Goal: Task Accomplishment & Management: Manage account settings

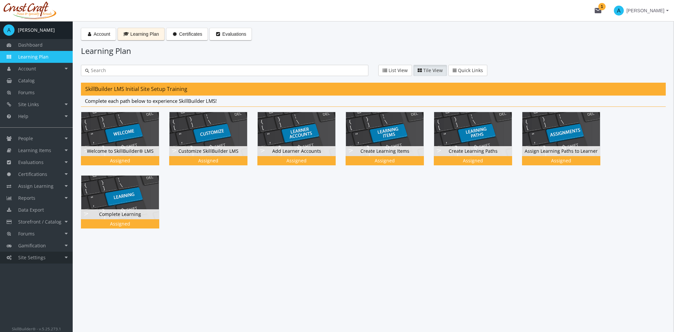
click at [58, 255] on link "Site Settings" at bounding box center [36, 257] width 73 height 12
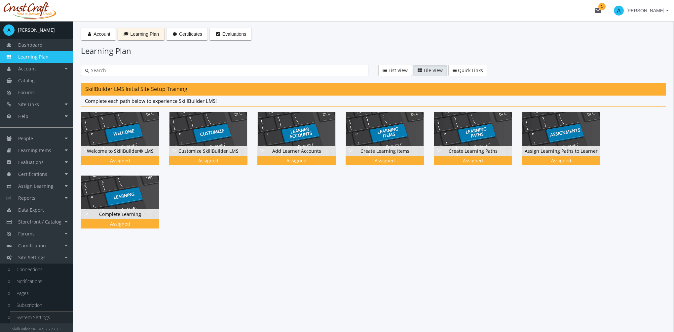
click at [29, 315] on link "System Settings" at bounding box center [41, 317] width 63 height 12
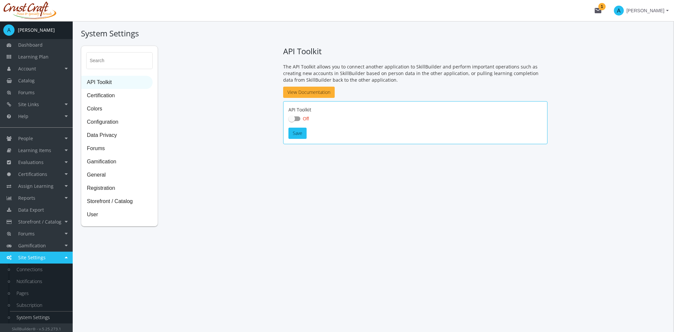
checkbox input "true"
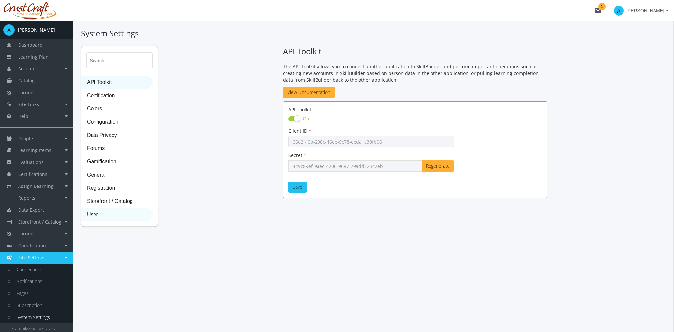
click at [93, 217] on span "User" at bounding box center [117, 214] width 71 height 13
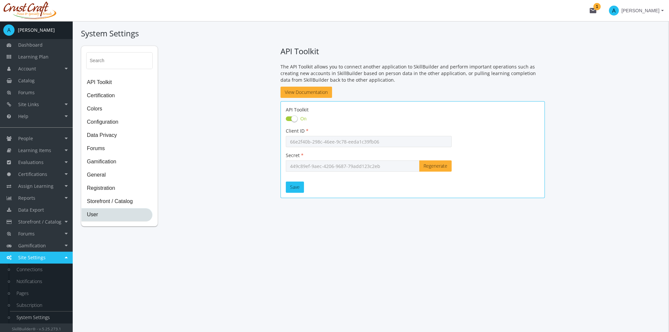
select select "2: 3"
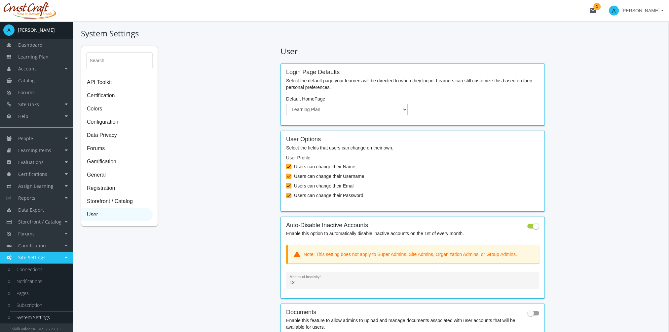
click at [381, 108] on select "Dashboard Account Learning Plan Catalog" at bounding box center [347, 109] width 122 height 11
click at [244, 115] on div "Search API Toolkit Certification Colors Configuration Data Privacy Forums Gamif…" at bounding box center [371, 256] width 580 height 420
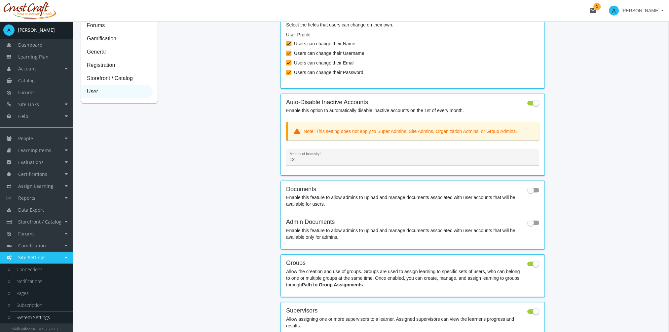
scroll to position [165, 0]
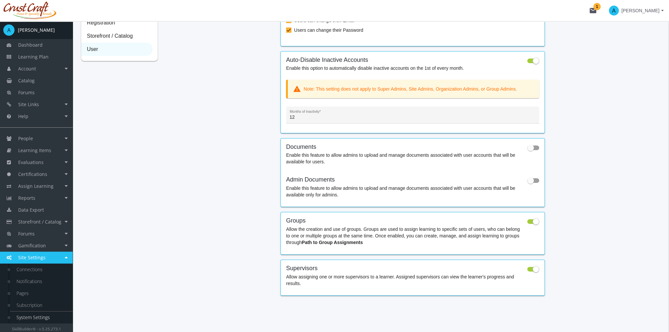
click at [528, 151] on label at bounding box center [533, 148] width 12 height 8
click at [528, 150] on input "checkbox" at bounding box center [527, 150] width 0 height 0
checkbox input "true"
click at [528, 180] on span at bounding box center [530, 180] width 7 height 7
click at [528, 182] on input "checkbox" at bounding box center [527, 182] width 0 height 0
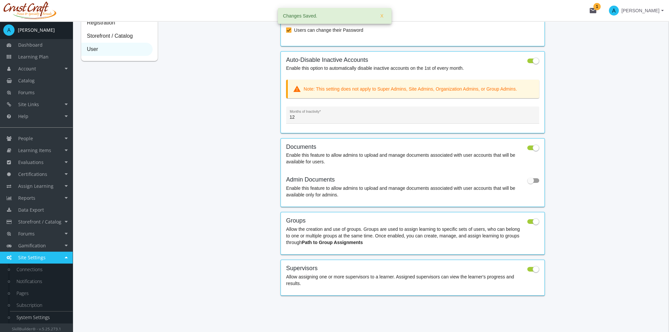
checkbox input "true"
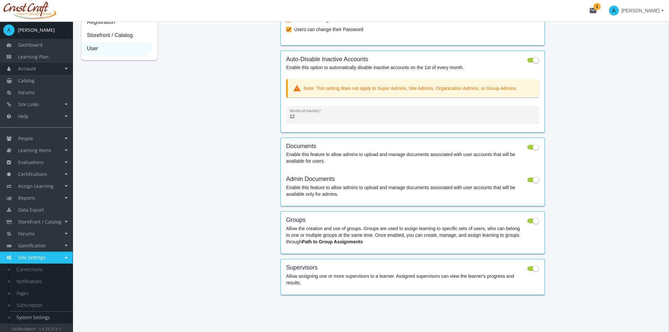
click at [42, 68] on link "Account" at bounding box center [36, 69] width 73 height 12
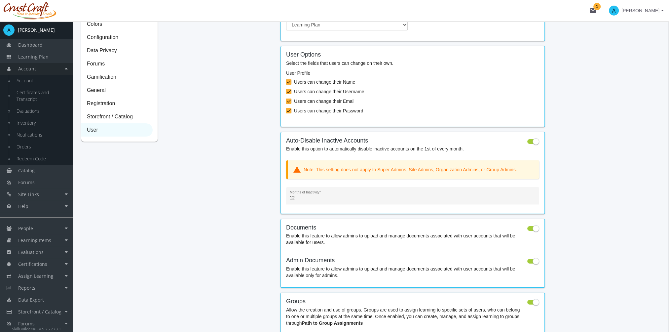
scroll to position [0, 0]
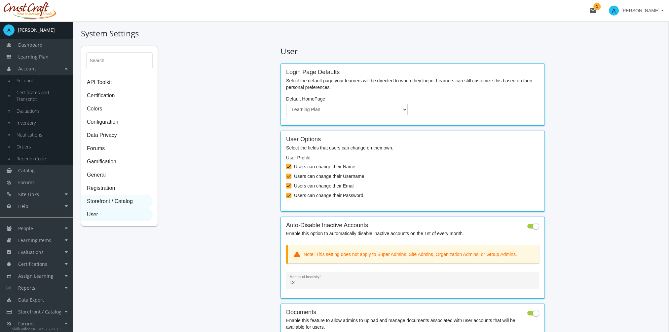
click at [125, 203] on span "Storefront / Catalog" at bounding box center [117, 201] width 71 height 13
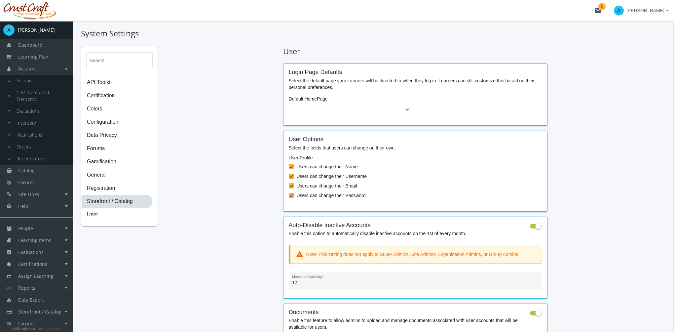
select select "2: CAD"
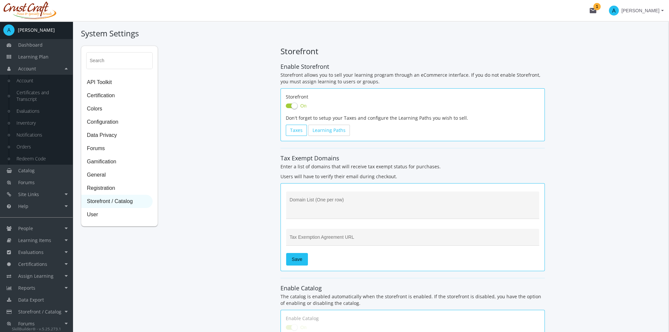
click at [300, 131] on link "Taxes" at bounding box center [296, 130] width 21 height 11
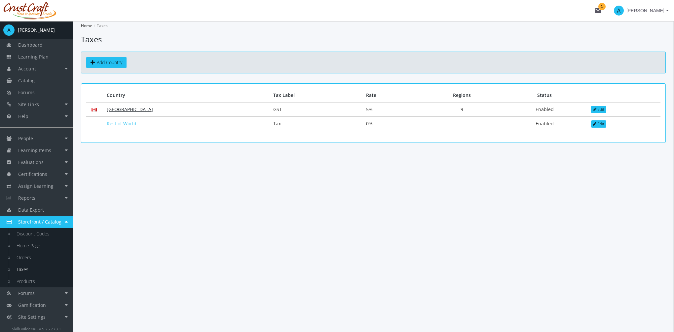
click at [122, 106] on link "[GEOGRAPHIC_DATA]" at bounding box center [130, 109] width 46 height 6
select select "1: PST"
select select "1: Added"
select select "1: PST"
select select "1: Added"
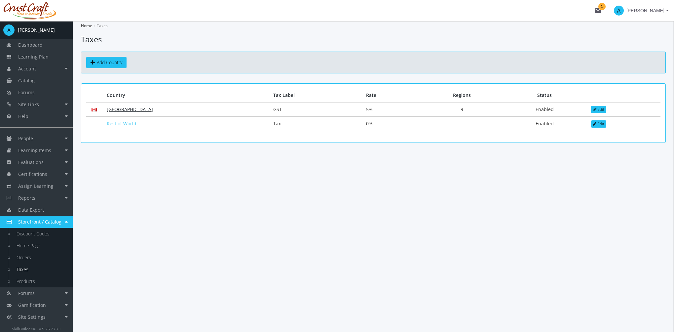
select select "2: QST"
select select "1: Added"
select select "1: PST"
select select "1: Added"
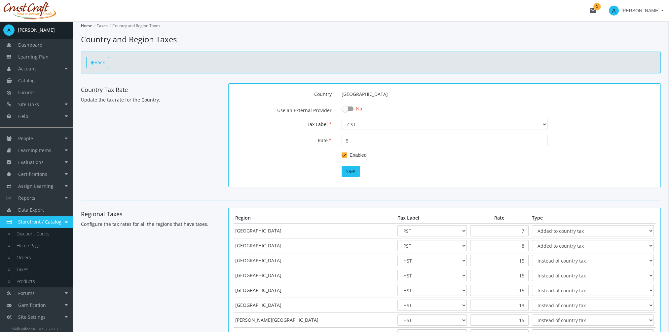
click at [103, 62] on span "Back" at bounding box center [100, 62] width 10 height 6
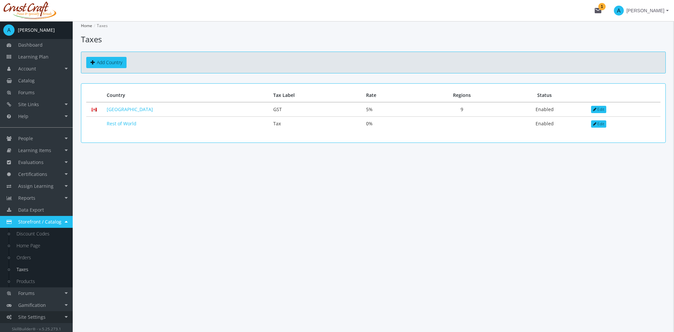
click at [43, 317] on span "Site Settings" at bounding box center [31, 317] width 27 height 6
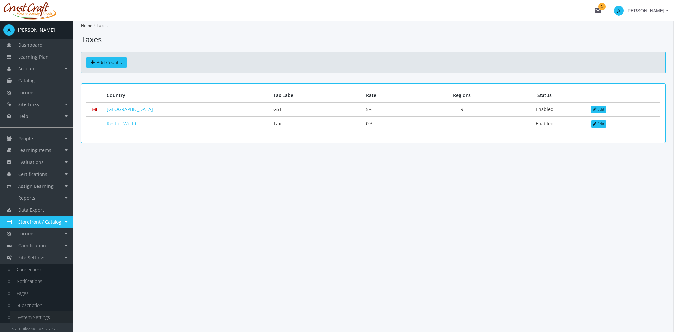
click at [48, 319] on link "System Settings" at bounding box center [41, 317] width 63 height 12
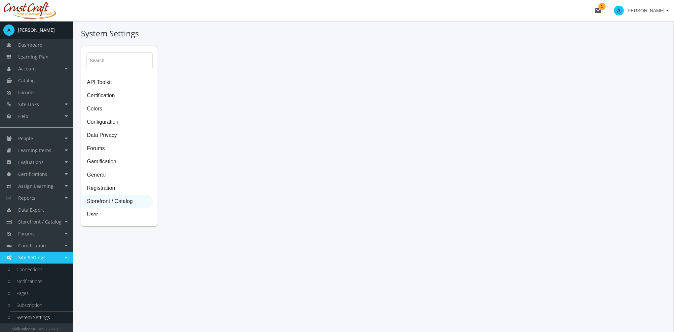
select select "2: CAD"
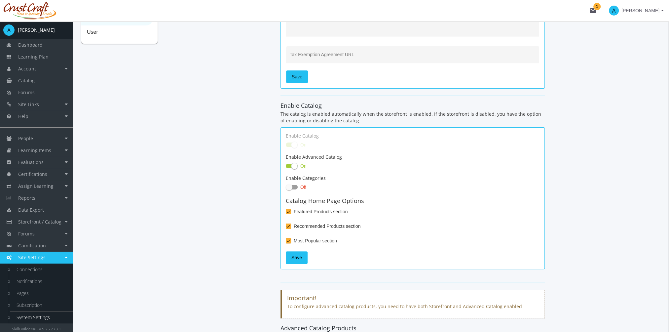
scroll to position [198, 0]
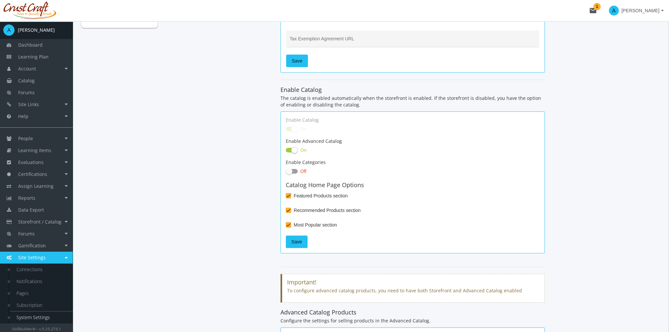
click at [296, 170] on span at bounding box center [292, 171] width 12 height 5
click at [286, 173] on input "Off" at bounding box center [286, 173] width 0 height 0
checkbox input "true"
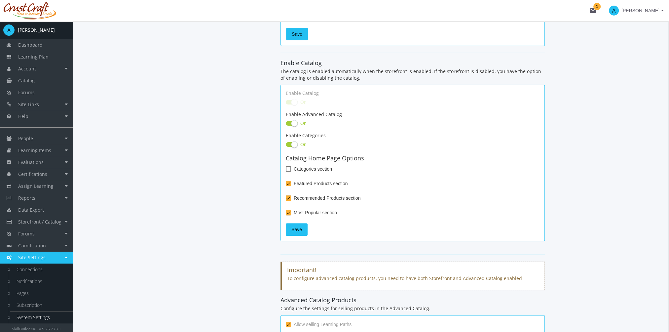
scroll to position [264, 0]
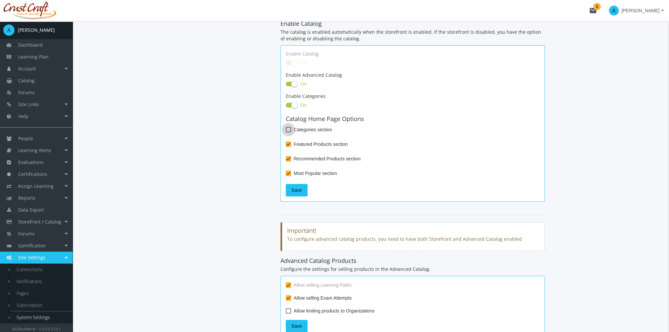
click at [290, 128] on span at bounding box center [288, 129] width 5 height 5
click at [286, 132] on input "Categories section" at bounding box center [286, 132] width 0 height 0
checkbox input "true"
click at [300, 188] on span "Save" at bounding box center [296, 190] width 11 height 12
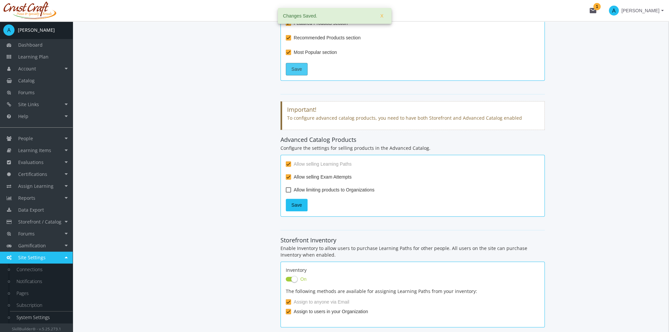
scroll to position [397, 0]
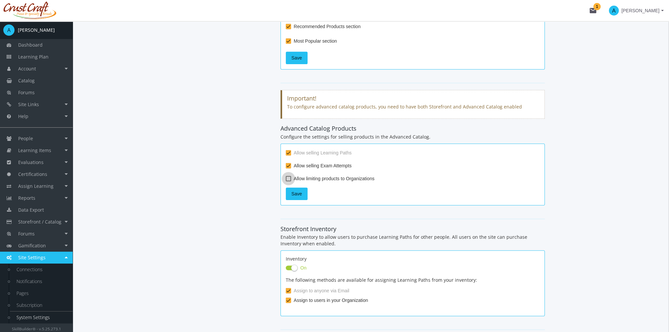
click at [295, 180] on span "Allow limiting products to Organizations" at bounding box center [334, 178] width 81 height 8
click at [286, 181] on input "Allow limiting products to Organizations" at bounding box center [286, 181] width 0 height 0
checkbox input "true"
click at [301, 194] on button "Save" at bounding box center [297, 193] width 22 height 13
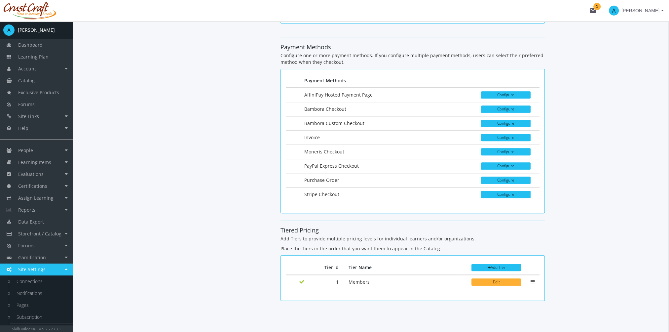
scroll to position [937, 0]
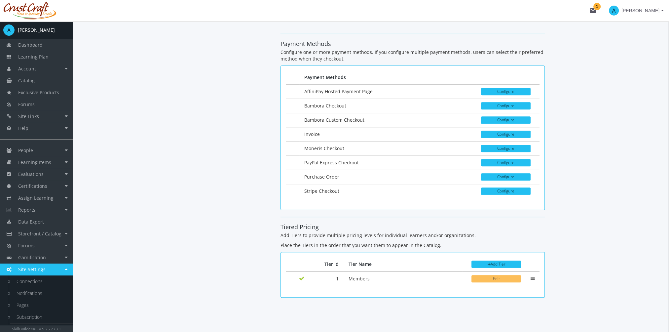
click at [493, 275] on button "Edit" at bounding box center [497, 278] width 50 height 7
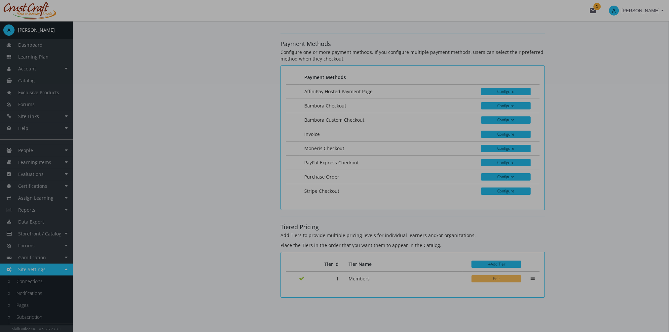
scroll to position [0, 0]
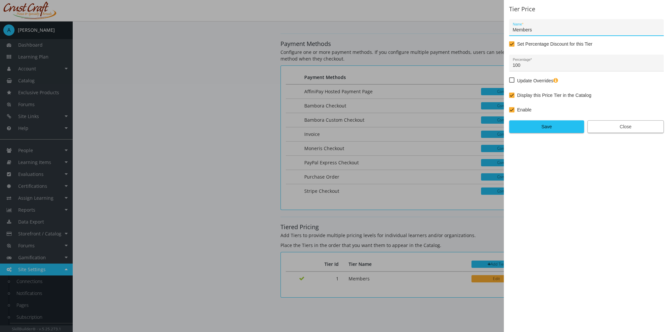
click at [640, 128] on span "Close" at bounding box center [625, 127] width 65 height 12
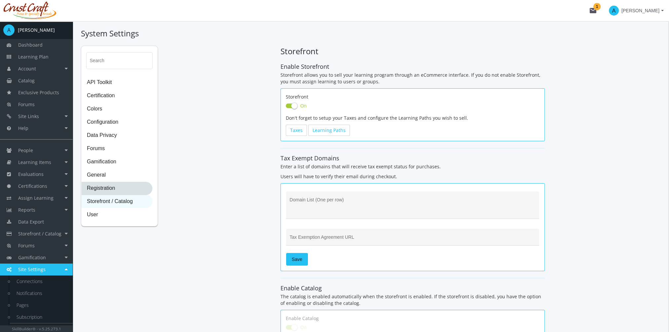
click at [107, 188] on span "Registration" at bounding box center [117, 188] width 71 height 13
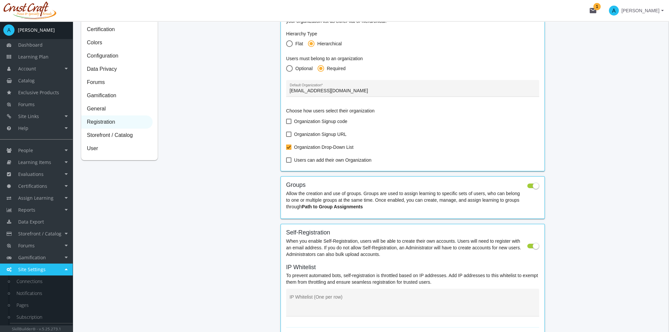
scroll to position [99, 0]
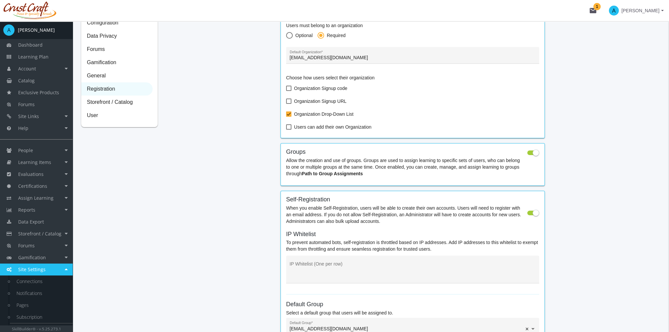
click at [654, 11] on span "[PERSON_NAME]" at bounding box center [641, 11] width 38 height 12
click at [650, 55] on link "Sign Out" at bounding box center [637, 58] width 60 height 7
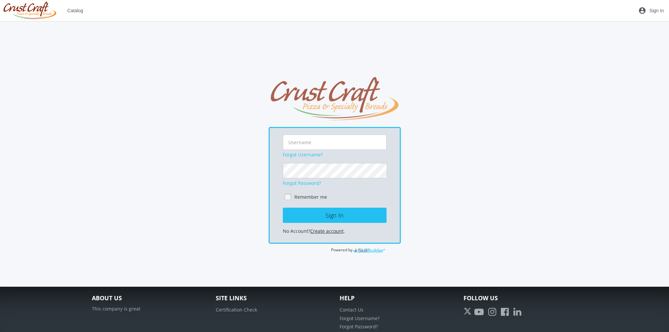
click at [328, 231] on link "Create account" at bounding box center [326, 231] width 33 height 6
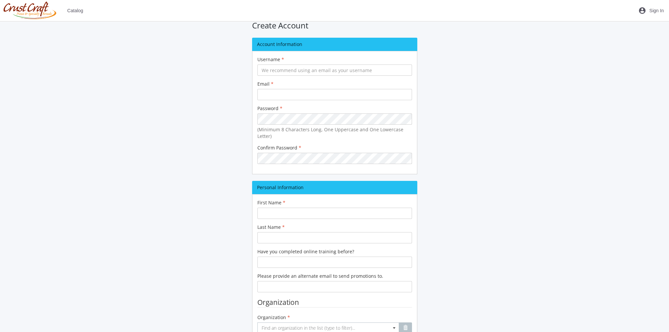
scroll to position [149, 0]
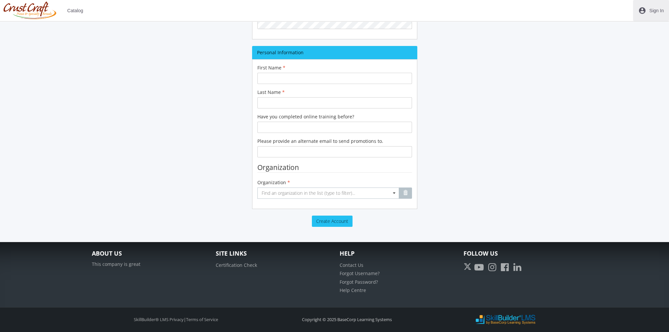
click at [654, 12] on span "Sign In" at bounding box center [656, 11] width 15 height 12
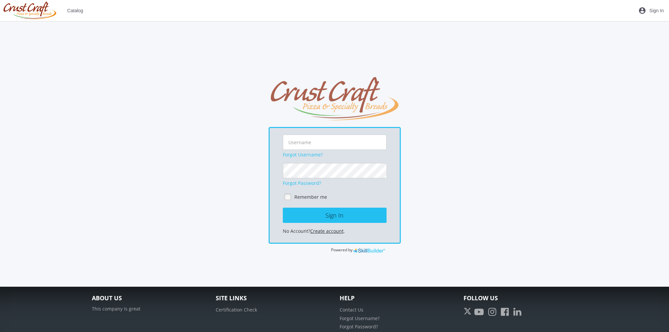
click at [321, 232] on link "Create account" at bounding box center [326, 231] width 33 height 6
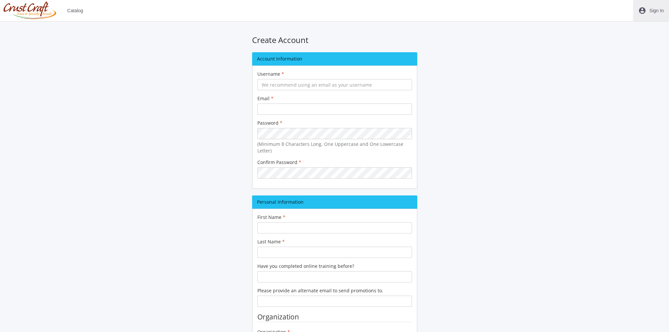
click at [659, 10] on span "Sign In" at bounding box center [656, 11] width 15 height 12
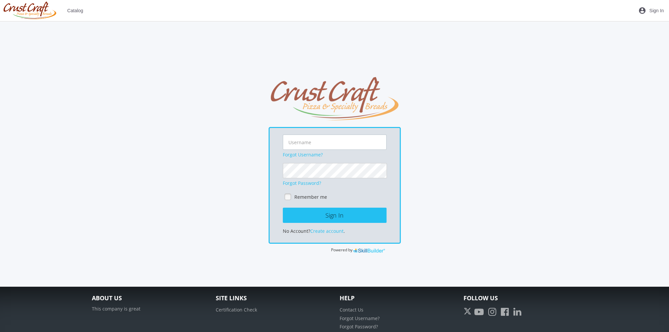
click at [316, 143] on input "text" at bounding box center [335, 142] width 104 height 15
type input "[EMAIL_ADDRESS][DOMAIN_NAME]"
click at [283, 208] on button "Sign In" at bounding box center [335, 215] width 104 height 15
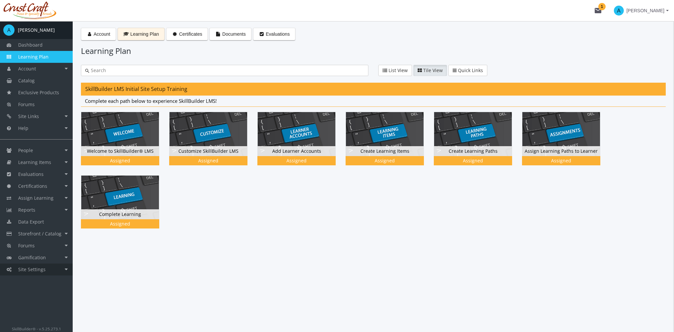
click at [52, 267] on link "Site Settings" at bounding box center [36, 269] width 73 height 12
click at [47, 315] on link "Subscription" at bounding box center [41, 317] width 63 height 12
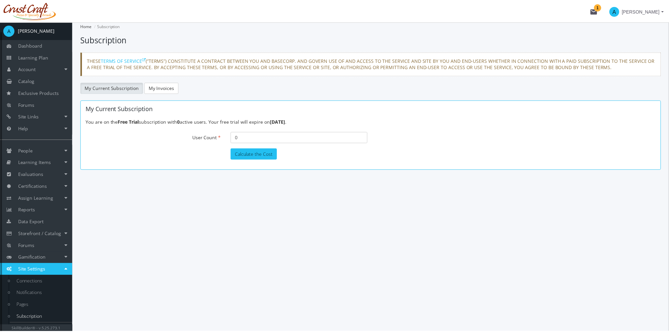
scroll to position [10, 0]
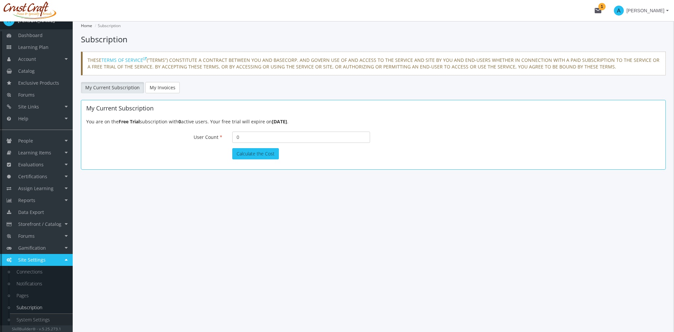
click at [51, 323] on link "System Settings" at bounding box center [41, 320] width 63 height 12
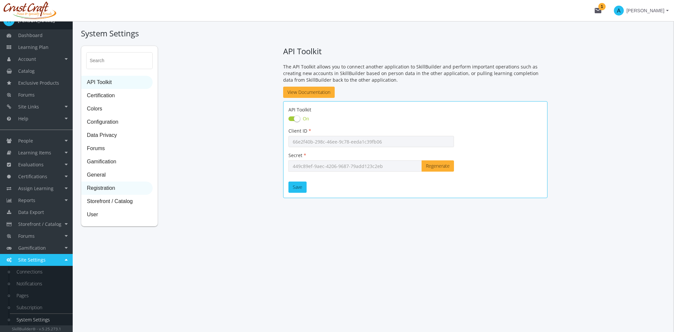
click at [117, 189] on span "Registration" at bounding box center [117, 188] width 71 height 13
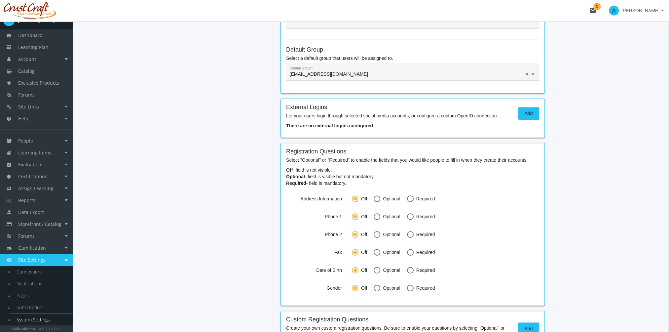
scroll to position [364, 0]
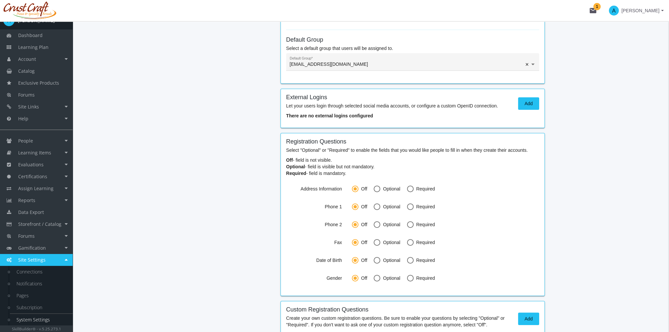
click at [529, 104] on span "Add" at bounding box center [529, 103] width 10 height 12
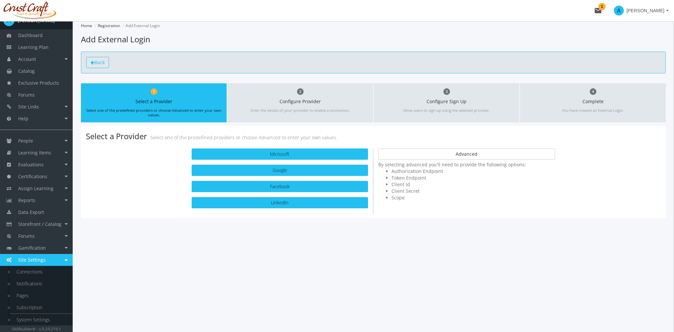
click at [97, 62] on span "Back" at bounding box center [100, 62] width 10 height 6
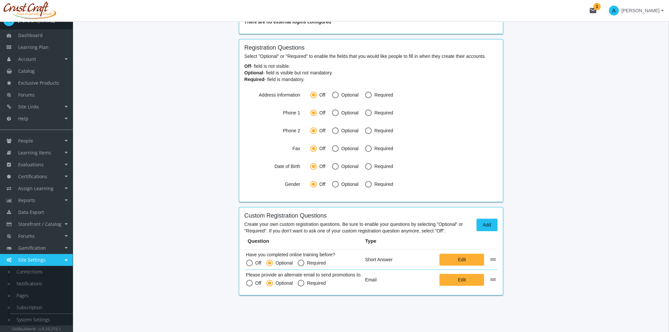
scroll to position [440, 0]
click at [492, 223] on button "Add" at bounding box center [487, 224] width 21 height 13
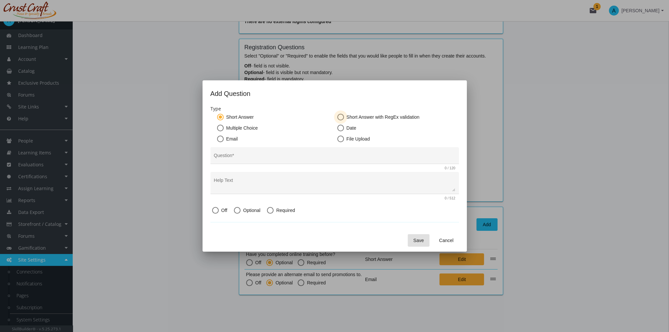
click at [340, 116] on span at bounding box center [340, 117] width 7 height 7
click at [340, 116] on input "Short Answer with RegEx validation" at bounding box center [340, 118] width 7 height 7
radio input "true"
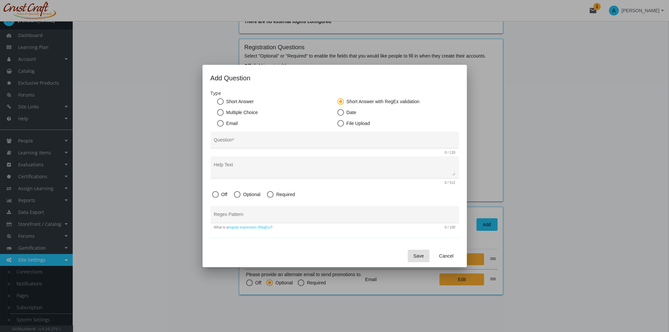
click at [341, 100] on span at bounding box center [340, 101] width 3 height 3
click at [341, 100] on input "Short Answer with RegEx validation" at bounding box center [340, 102] width 7 height 7
click at [339, 113] on span at bounding box center [340, 112] width 7 height 7
click at [339, 113] on input "Date" at bounding box center [340, 113] width 7 height 7
radio input "true"
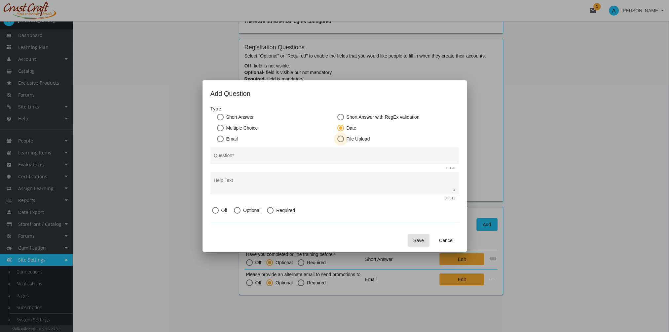
click at [342, 140] on span at bounding box center [340, 138] width 7 height 7
click at [342, 140] on input "File Upload" at bounding box center [340, 140] width 7 height 7
radio input "true"
click at [262, 157] on input "Question *" at bounding box center [335, 157] width 242 height 5
click at [255, 184] on textarea "Help Text" at bounding box center [335, 185] width 242 height 12
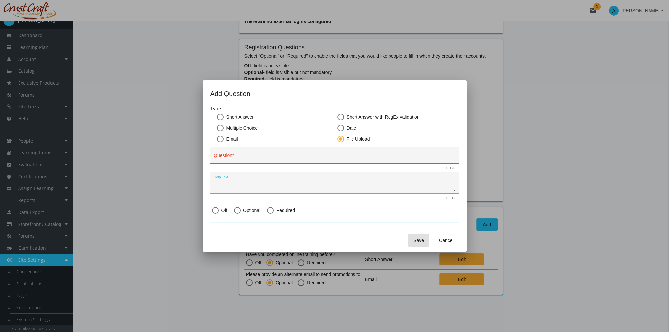
click at [447, 240] on span "Cancel" at bounding box center [446, 240] width 15 height 12
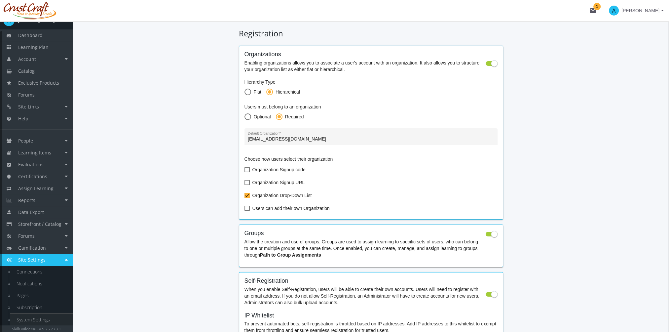
click at [47, 322] on link "System Settings" at bounding box center [41, 320] width 63 height 12
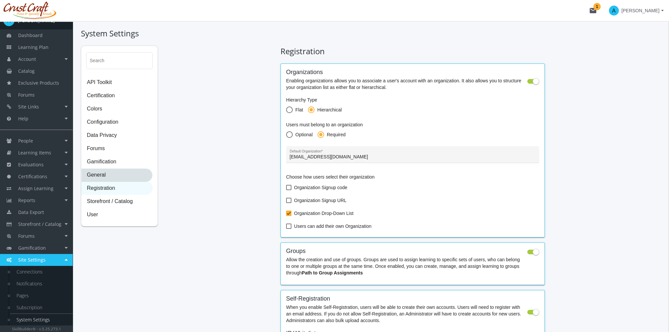
click at [108, 172] on span "General" at bounding box center [117, 175] width 71 height 13
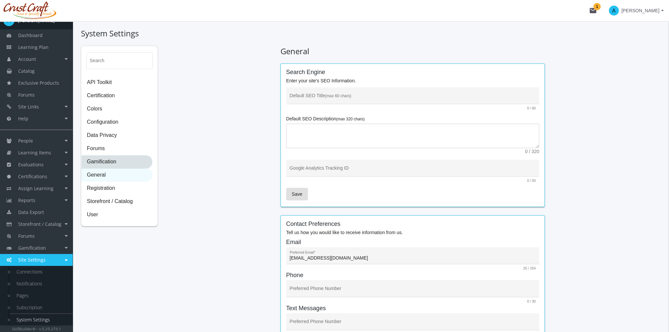
click at [102, 161] on span "Gamification" at bounding box center [117, 161] width 71 height 13
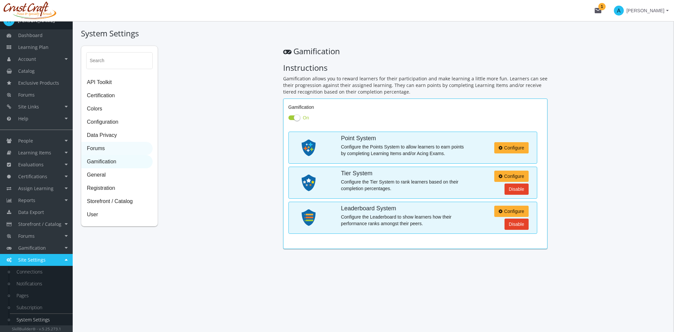
click at [100, 147] on span "Forums" at bounding box center [117, 148] width 71 height 13
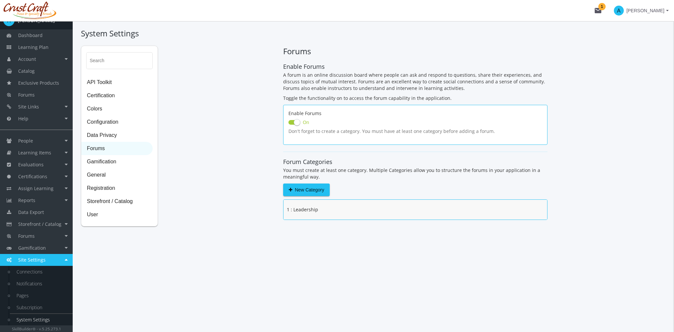
click at [313, 206] on div "1 : Leadership" at bounding box center [416, 210] width 264 height 20
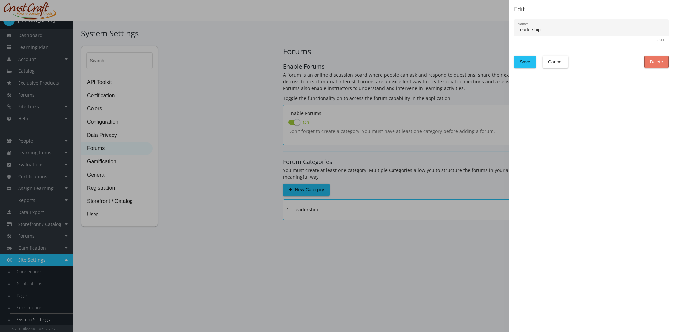
click at [649, 59] on button "Delete" at bounding box center [656, 62] width 24 height 13
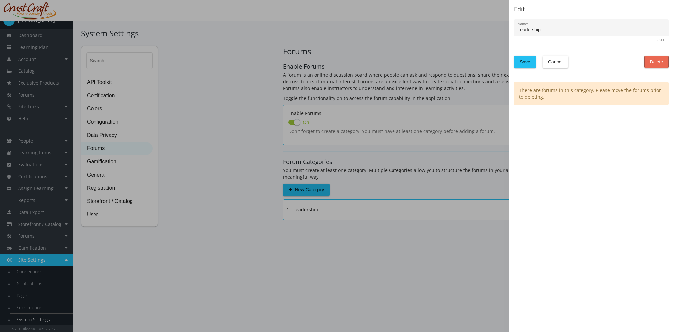
click at [661, 61] on span "Delete" at bounding box center [656, 62] width 13 height 12
click at [556, 59] on span "Cancel" at bounding box center [555, 62] width 15 height 12
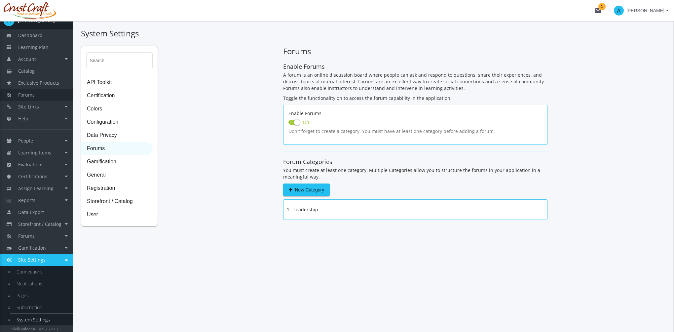
click at [34, 95] on link "Forums" at bounding box center [36, 95] width 73 height 12
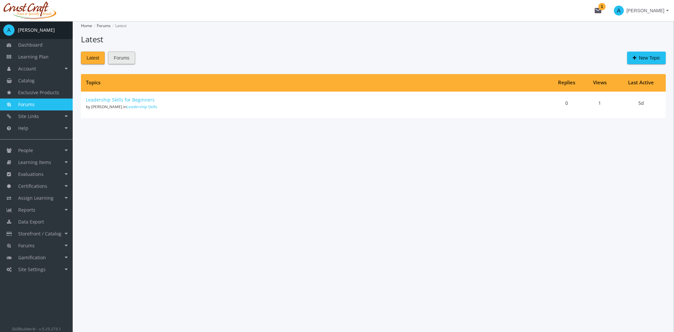
click at [117, 59] on span "Forums" at bounding box center [122, 58] width 16 height 12
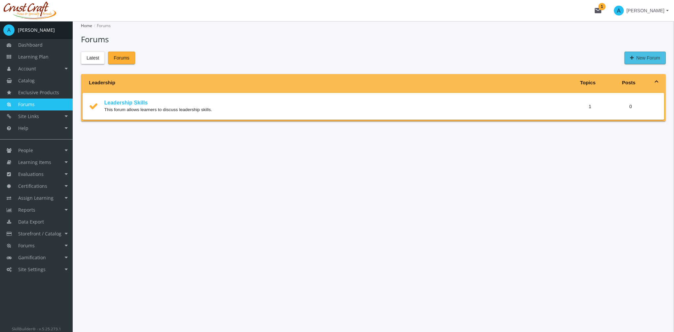
click at [644, 58] on span "New Forum" at bounding box center [645, 58] width 30 height 12
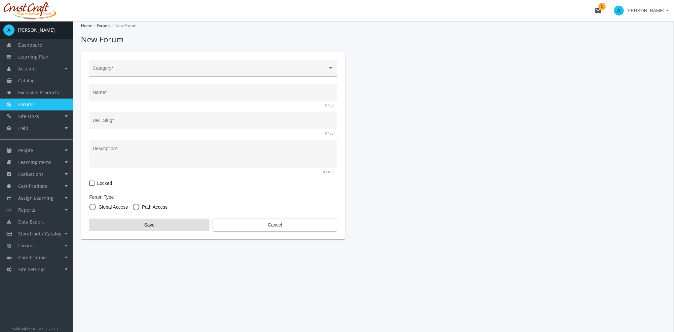
click at [151, 71] on span at bounding box center [210, 70] width 235 height 5
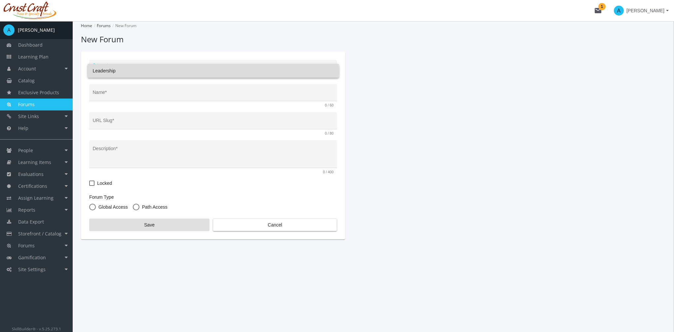
click at [149, 71] on span "Leadership" at bounding box center [213, 71] width 241 height 14
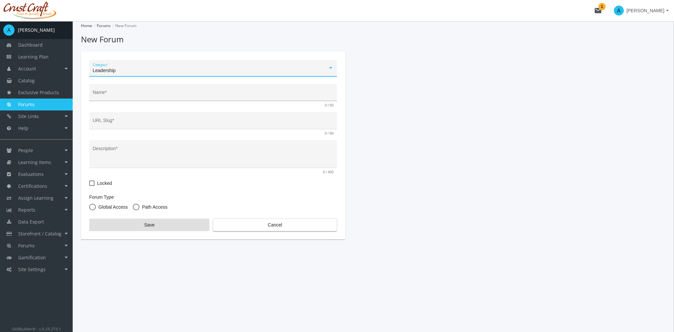
click at [113, 96] on input "Name *" at bounding box center [213, 94] width 241 height 5
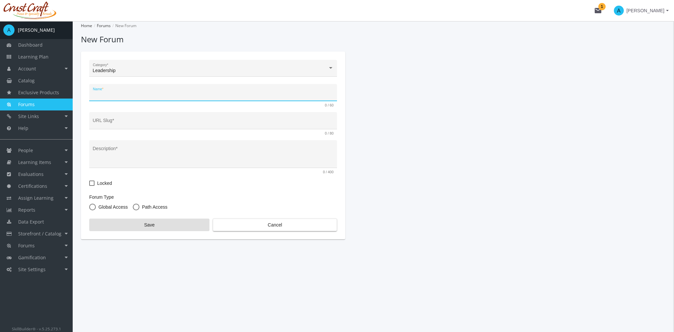
type input "f"
type input "fds"
type input "fdsf"
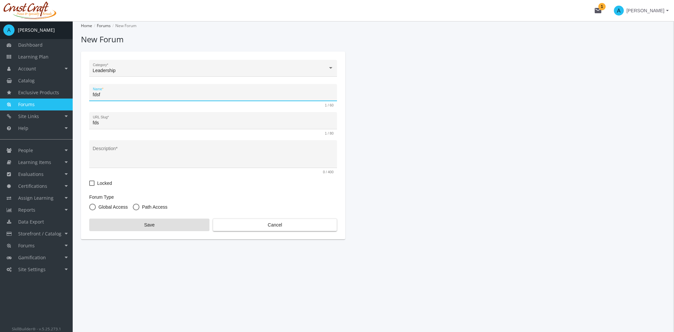
type input "fdsf"
type input "fdsfd"
type input "fdsfds"
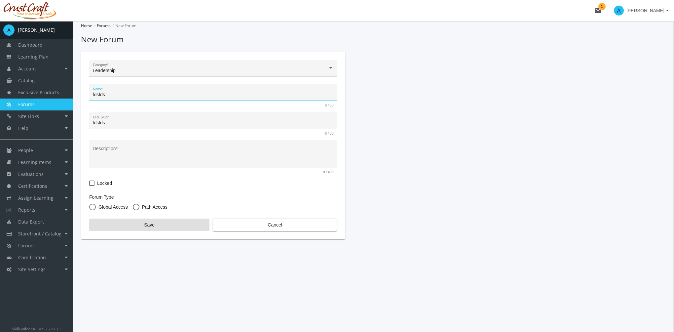
type input "fdsfdsf"
click at [127, 148] on textarea "Description *" at bounding box center [213, 156] width 241 height 17
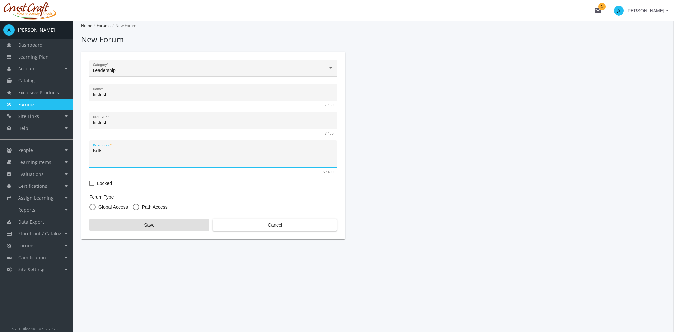
type textarea "fsdfs"
click at [156, 206] on span "Path Access" at bounding box center [153, 207] width 28 height 7
click at [139, 206] on input "Path Access" at bounding box center [136, 208] width 7 height 7
radio input "true"
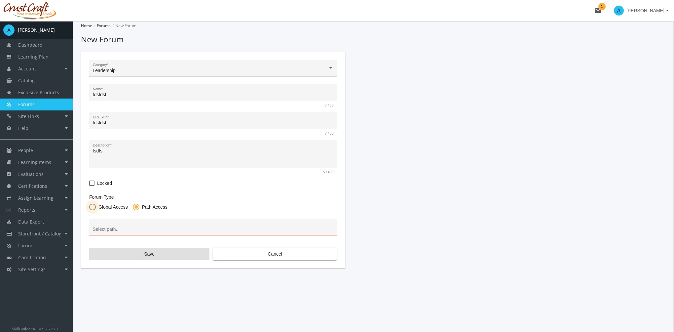
click at [109, 206] on span "Global Access" at bounding box center [112, 207] width 32 height 7
click at [96, 206] on input "Global Access" at bounding box center [92, 208] width 7 height 7
radio input "true"
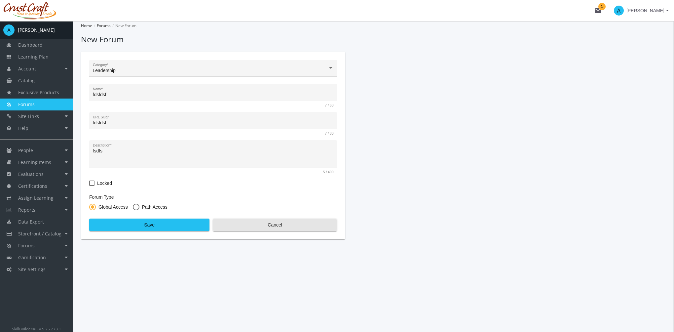
click at [258, 225] on span "Cancel" at bounding box center [274, 225] width 113 height 12
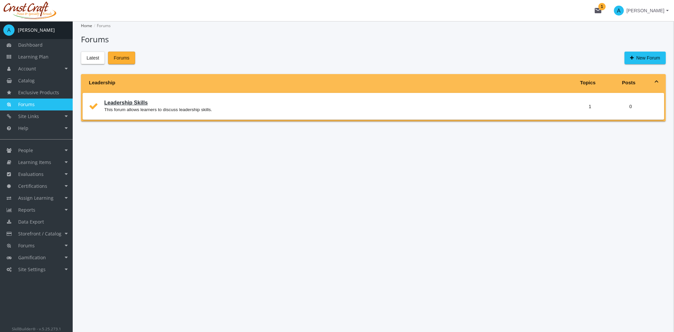
click at [131, 102] on link "Leadership Skills" at bounding box center [126, 103] width 44 height 6
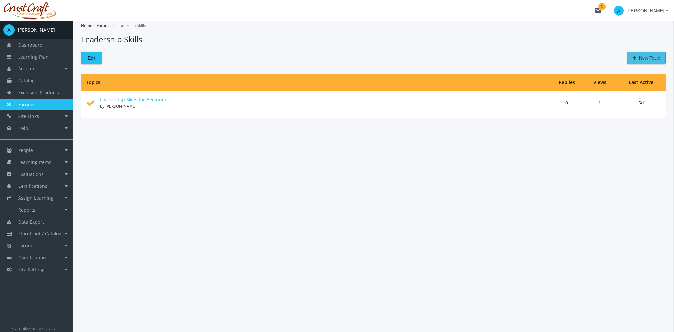
click at [644, 59] on span "New Topic" at bounding box center [646, 58] width 27 height 12
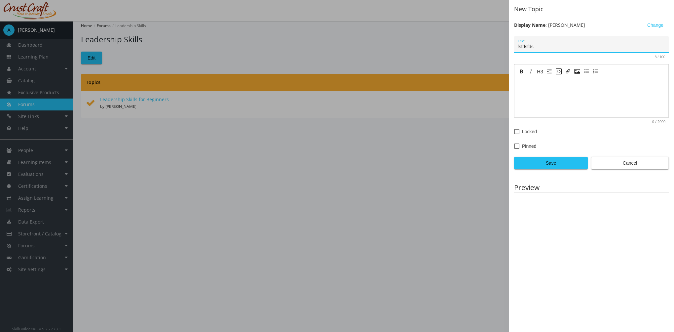
type input "fsfdsfds"
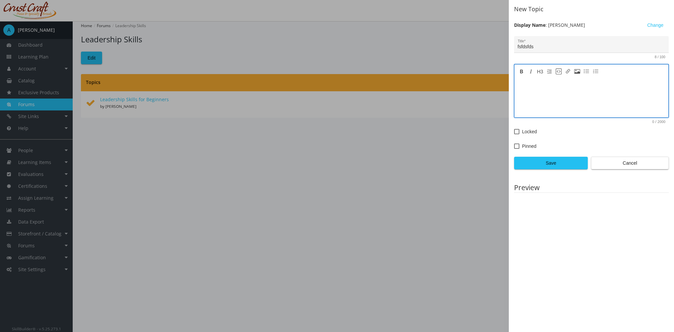
click at [523, 95] on textarea at bounding box center [592, 98] width 154 height 40
type textarea "fdfdsfs"
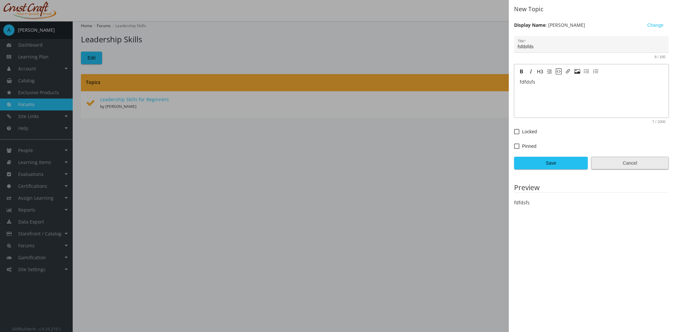
click at [640, 163] on span "Cancel" at bounding box center [630, 163] width 66 height 12
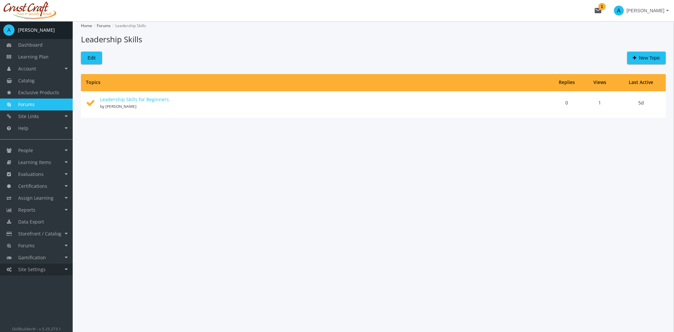
click at [54, 265] on link "Site Settings" at bounding box center [36, 269] width 73 height 12
click at [54, 318] on link "Subscription" at bounding box center [41, 317] width 63 height 12
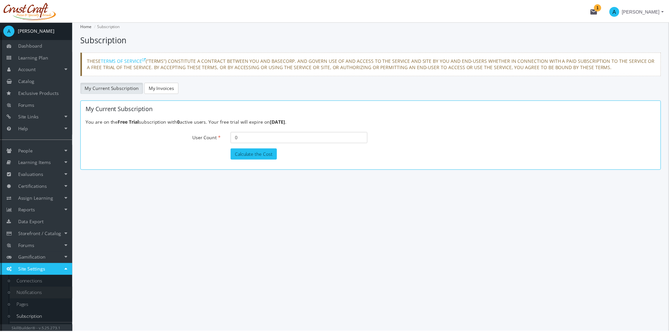
scroll to position [10, 0]
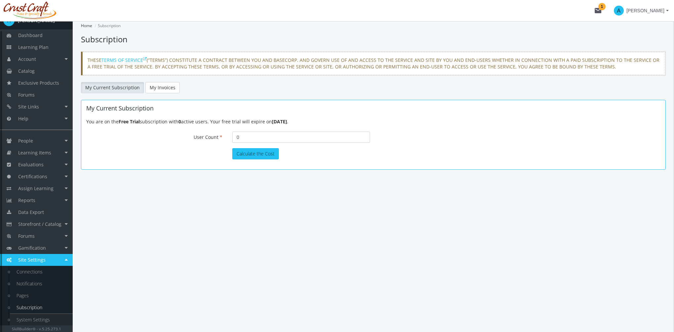
click at [45, 317] on link "System Settings" at bounding box center [41, 320] width 63 height 12
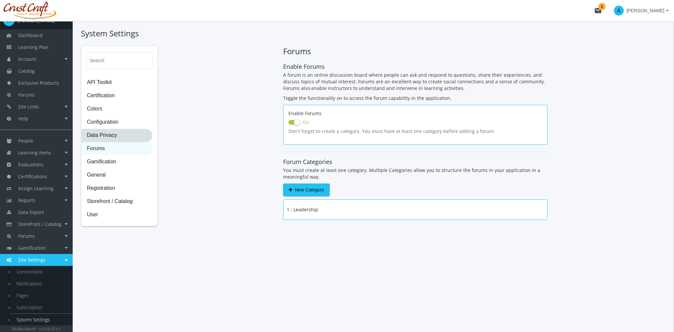
click at [111, 139] on span "Data Privacy" at bounding box center [117, 135] width 71 height 13
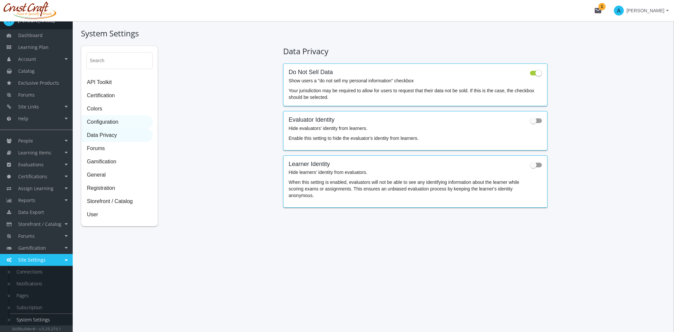
click at [110, 124] on span "Configuration" at bounding box center [117, 122] width 71 height 13
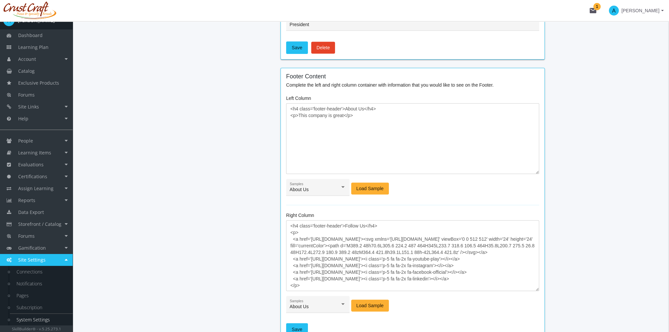
scroll to position [628, 0]
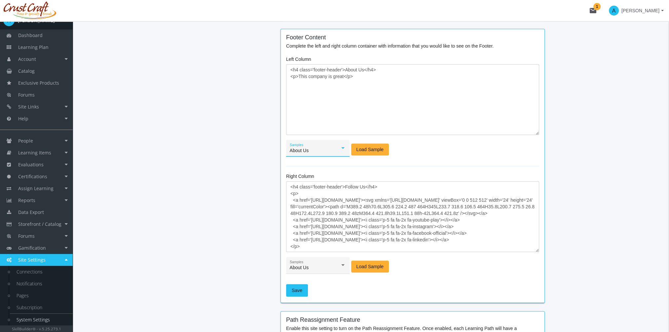
click at [320, 150] on div "About Us" at bounding box center [315, 150] width 51 height 5
click at [307, 155] on span "About Us" at bounding box center [318, 154] width 57 height 14
click at [367, 149] on span "Load Sample" at bounding box center [370, 149] width 27 height 12
type textarea "<h4 class='footer-header'>About Us</h4> <p>Lorem ipsum dolor sit amet, consecte…"
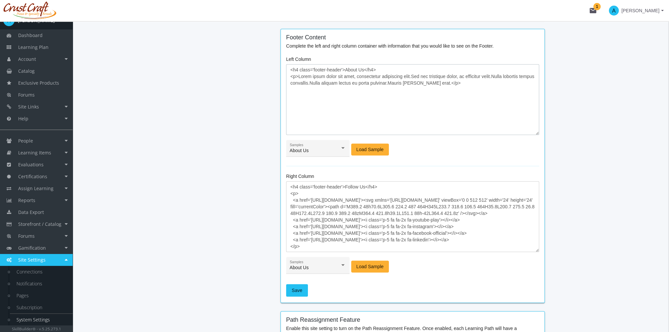
drag, startPoint x: 297, startPoint y: 74, endPoint x: 457, endPoint y: 82, distance: 160.2
click at [457, 82] on textarea "<h4 class='footer-header'>About Us</h4> <p>Lorem ipsum dolor sit amet, consecte…" at bounding box center [412, 99] width 253 height 71
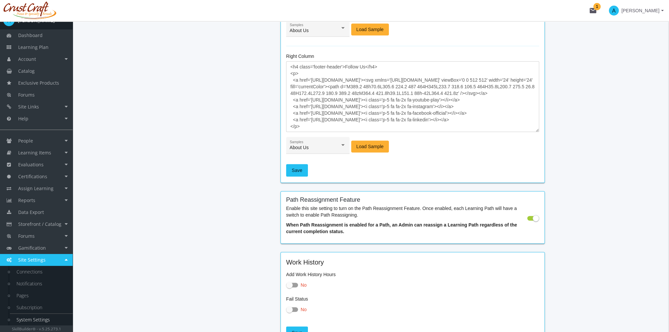
scroll to position [760, 0]
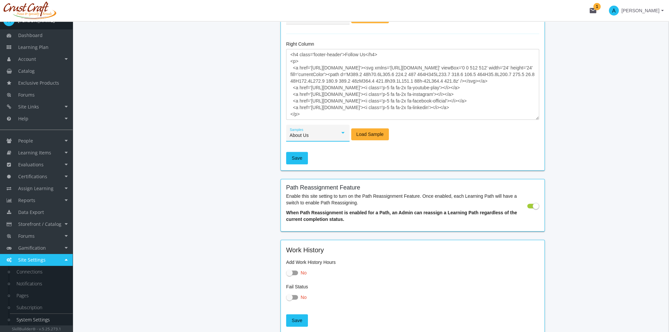
click at [329, 135] on div "About Us" at bounding box center [315, 135] width 51 height 5
click at [315, 166] on span "Follow Us" at bounding box center [318, 167] width 57 height 14
click at [367, 131] on span "Load Sample" at bounding box center [370, 134] width 27 height 12
type textarea "<h4 class='footer-header'>Follow Us</h4> <p> <a href='[URL][DOMAIN_NAME]'><svg …"
click at [344, 96] on textarea "<h4 class='footer-header'>Follow Us</h4> <p> <a href='[URL][DOMAIN_NAME]'><svg …" at bounding box center [412, 84] width 253 height 71
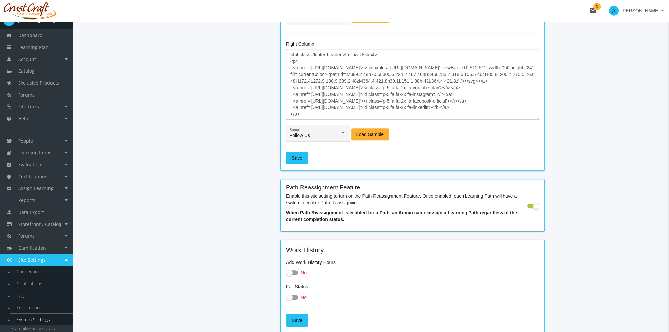
drag, startPoint x: 310, startPoint y: 92, endPoint x: 379, endPoint y: 95, distance: 68.8
click at [379, 95] on textarea "<h4 class='footer-header'>Follow Us</h4> <p> <a href='[URL][DOMAIN_NAME]'><svg …" at bounding box center [412, 84] width 253 height 71
click at [341, 111] on textarea "<h4 class='footer-header'>Follow Us</h4> <p> <a href='[URL][DOMAIN_NAME]'><svg …" at bounding box center [412, 84] width 253 height 71
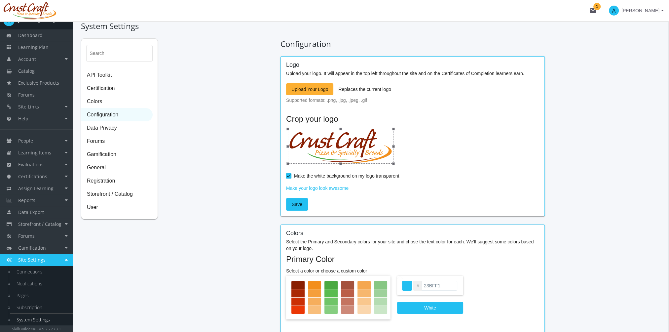
scroll to position [0, 0]
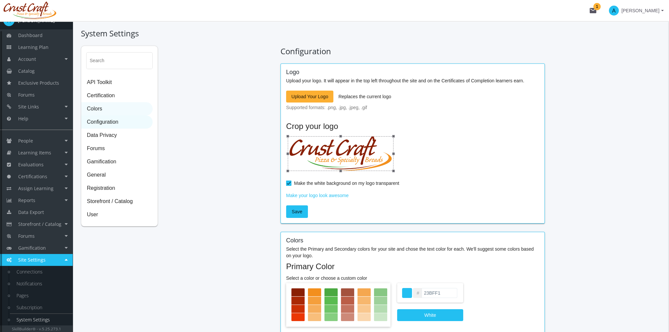
click at [96, 106] on span "Colors" at bounding box center [117, 108] width 71 height 13
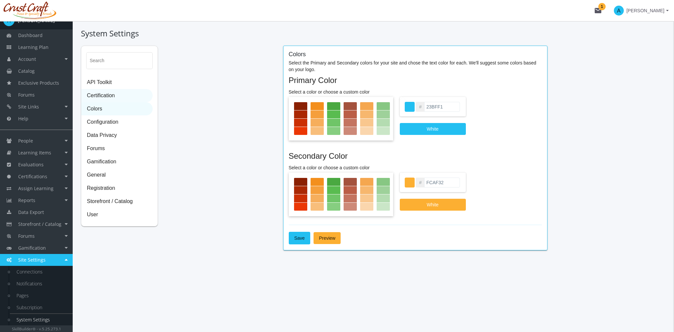
click at [98, 96] on span "Certification" at bounding box center [117, 95] width 71 height 13
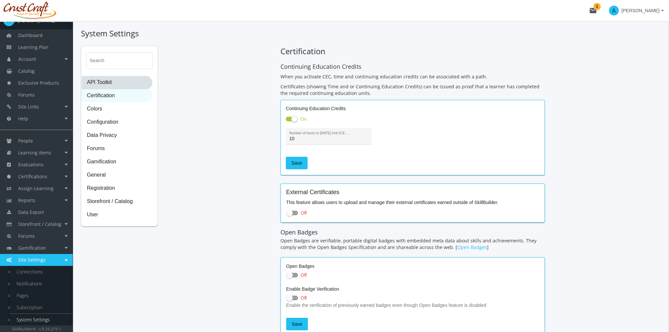
click at [124, 86] on span "API Toolkit" at bounding box center [117, 82] width 71 height 13
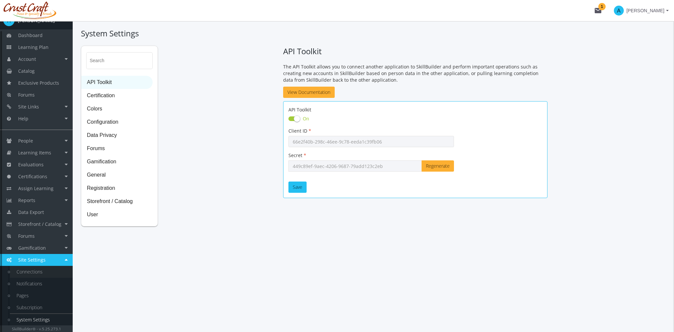
click at [36, 273] on link "Connections" at bounding box center [41, 272] width 63 height 12
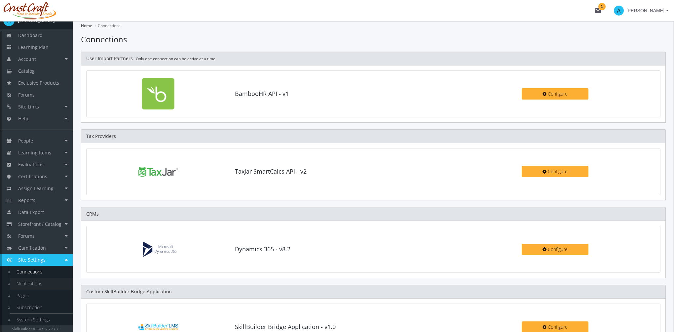
click at [36, 285] on link "Notifications" at bounding box center [41, 284] width 63 height 12
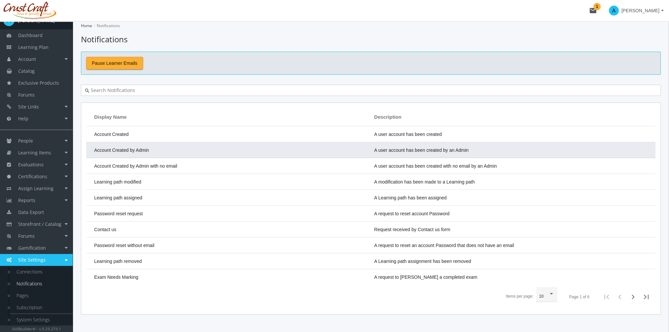
click at [137, 149] on span "Account Created by Admin" at bounding box center [121, 149] width 55 height 5
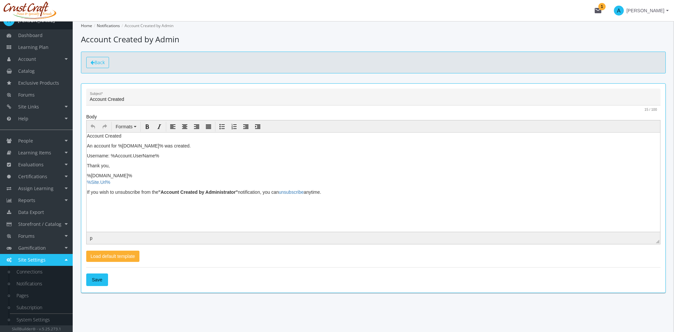
click at [97, 58] on link "Back" at bounding box center [97, 62] width 23 height 11
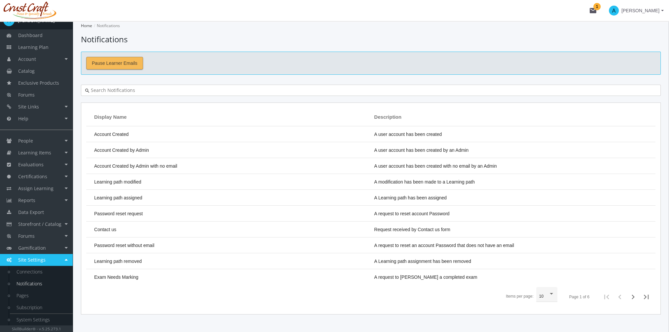
click at [104, 65] on span "Pause Learner Emails" at bounding box center [115, 63] width 46 height 12
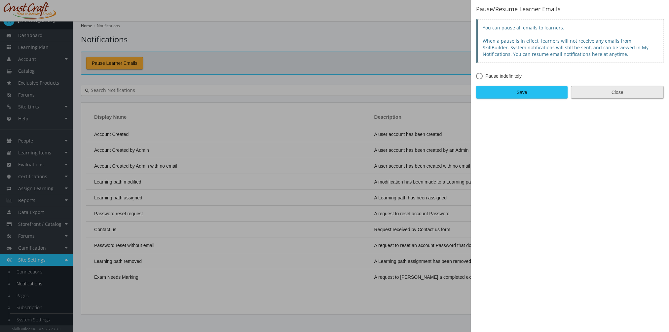
click at [642, 91] on span "Close" at bounding box center [618, 92] width 82 height 12
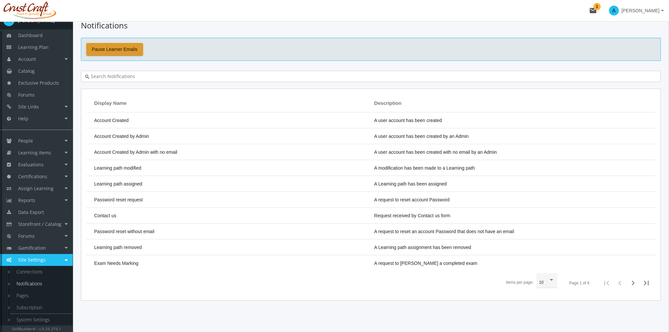
scroll to position [21, 0]
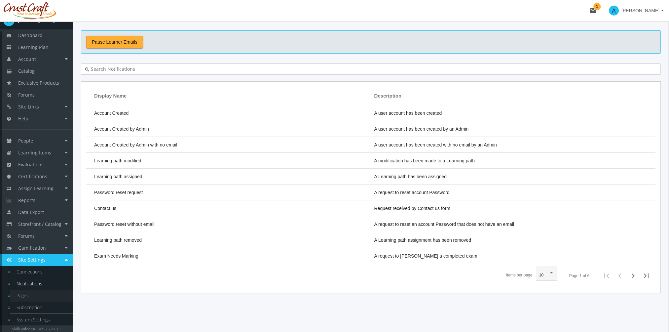
click at [41, 296] on link "Pages" at bounding box center [41, 296] width 63 height 12
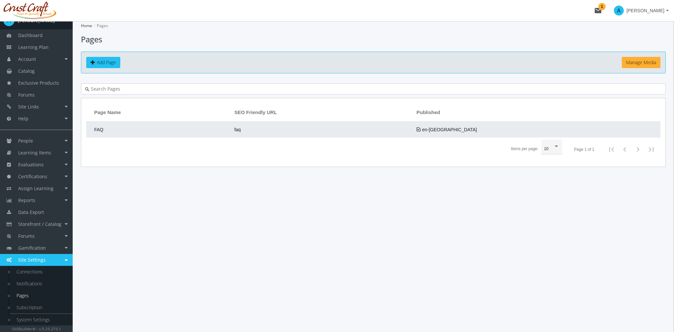
click at [150, 131] on td "FAQ" at bounding box center [158, 130] width 145 height 16
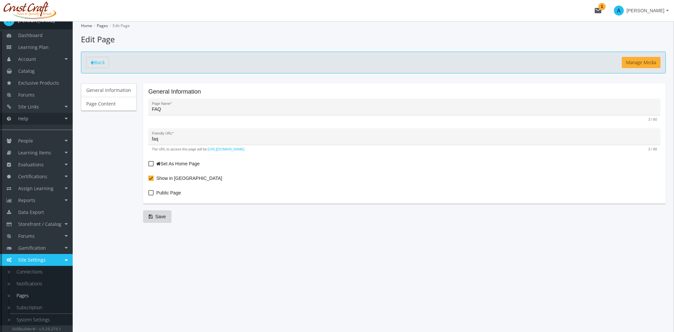
click at [67, 113] on link "Help" at bounding box center [36, 119] width 73 height 12
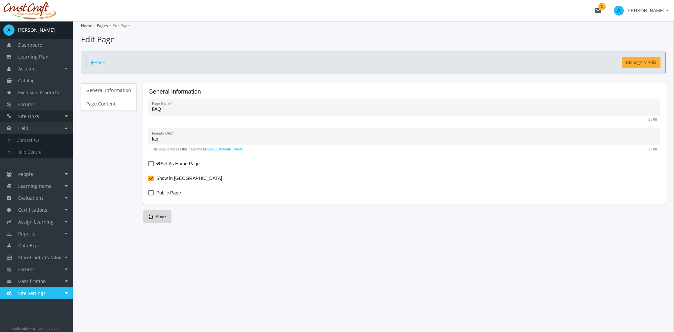
click at [57, 115] on link "Site Links" at bounding box center [36, 116] width 73 height 12
click at [113, 104] on link "Page Content" at bounding box center [109, 104] width 56 height 14
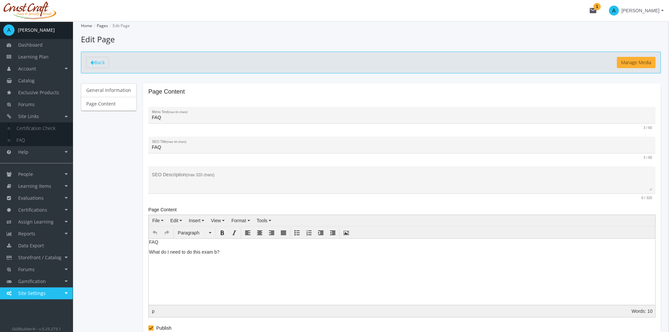
click at [44, 290] on span "Site Settings" at bounding box center [31, 293] width 27 height 6
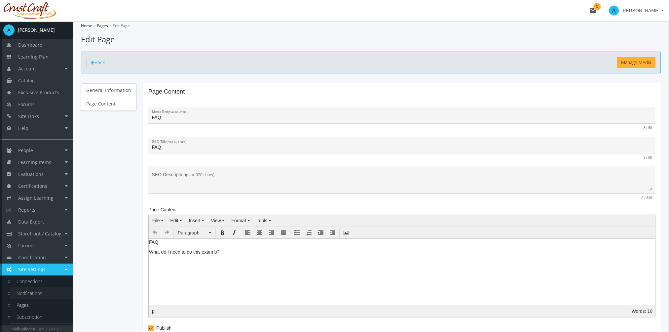
scroll to position [10, 0]
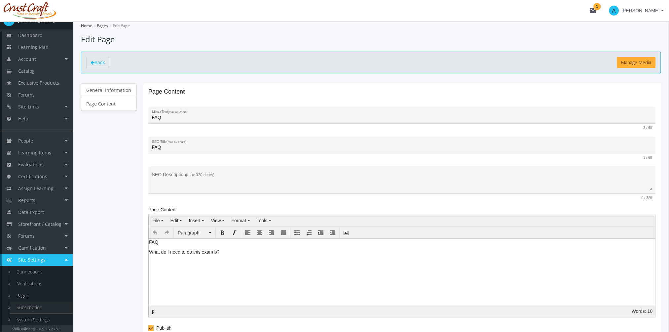
click at [39, 305] on link "Subscription" at bounding box center [41, 307] width 63 height 12
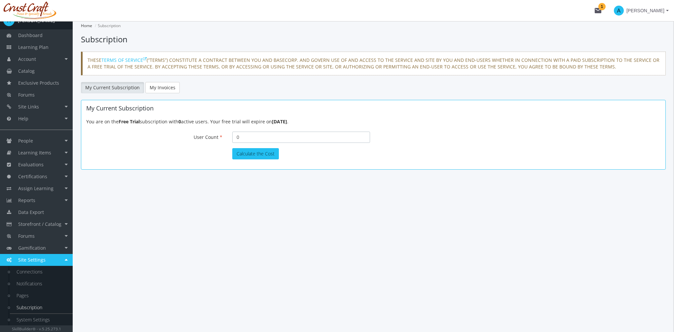
drag, startPoint x: 252, startPoint y: 138, endPoint x: 215, endPoint y: 134, distance: 37.9
click at [215, 134] on div "User Count 0 Your current number of active users is 0. Please disable some of t…" at bounding box center [373, 138] width 584 height 12
type input "100"
click at [259, 155] on button "Calculate the Cost" at bounding box center [255, 153] width 47 height 11
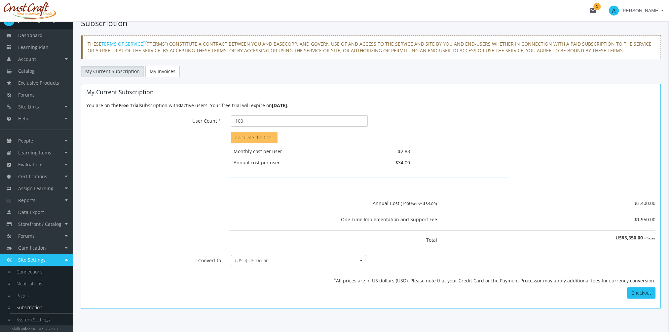
scroll to position [25, 0]
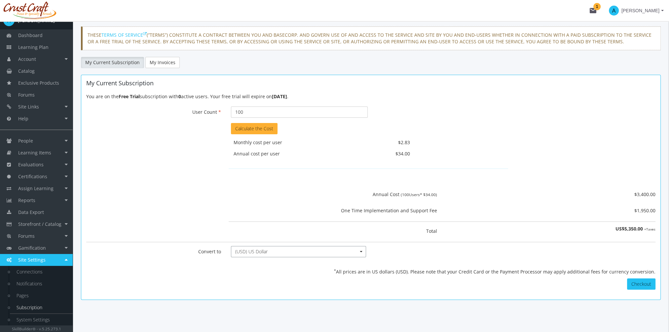
click at [282, 250] on span "(USD) US Dollar" at bounding box center [296, 251] width 122 height 7
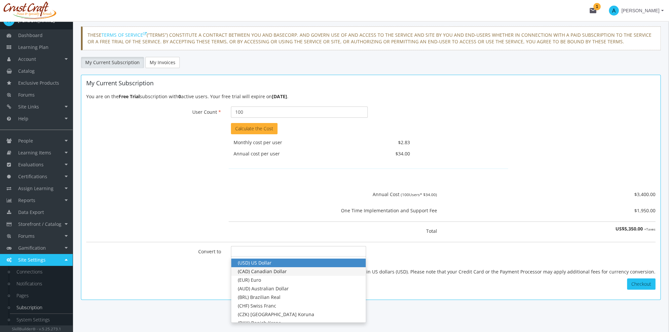
click at [279, 270] on div "(CAD) Canadian Dollar" at bounding box center [298, 271] width 121 height 7
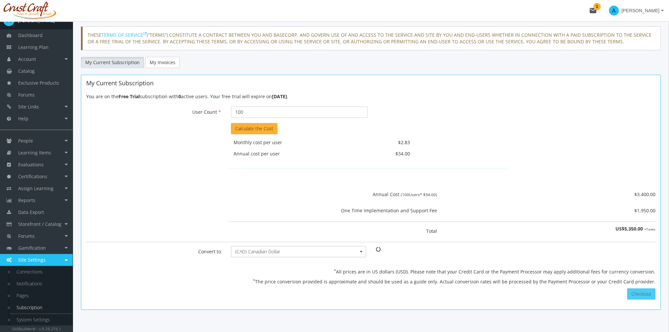
click at [646, 291] on button "Checkout" at bounding box center [641, 293] width 28 height 11
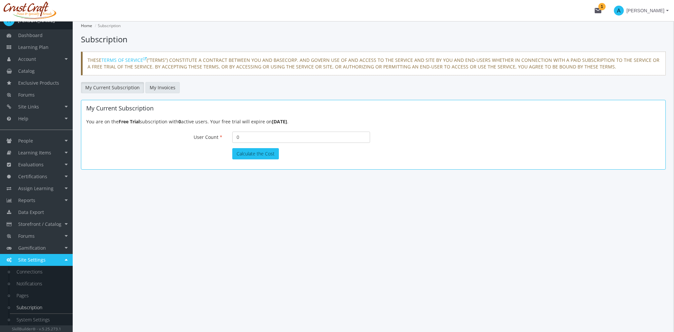
click at [161, 87] on link "My Invoices" at bounding box center [162, 87] width 34 height 11
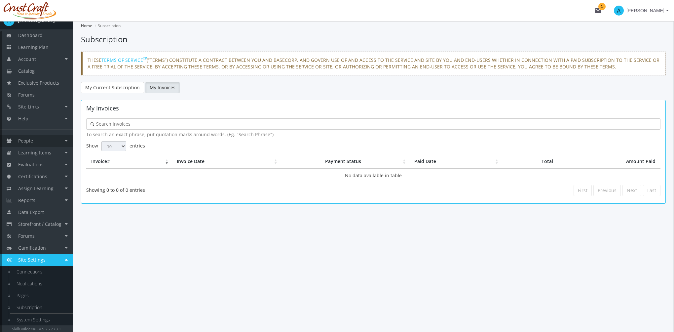
click at [36, 141] on link "People" at bounding box center [36, 141] width 73 height 12
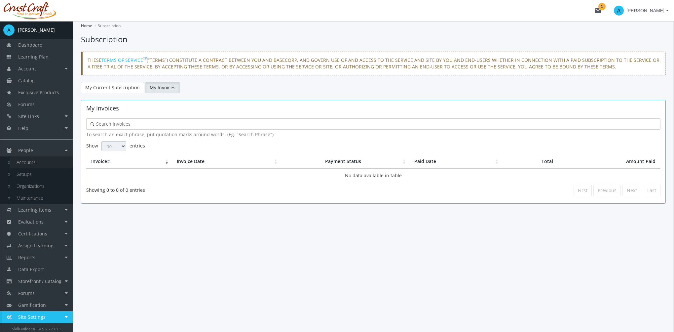
click at [33, 167] on link "Accounts" at bounding box center [41, 162] width 63 height 12
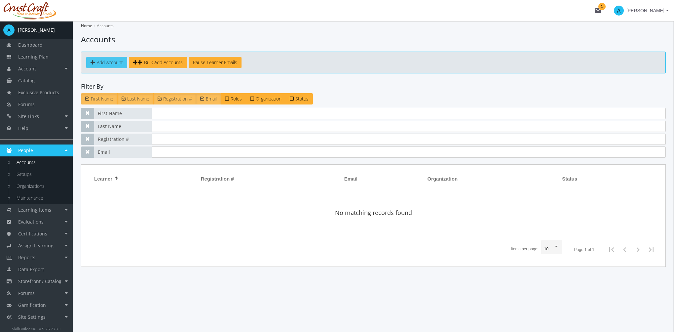
click at [103, 60] on span "Add Account" at bounding box center [110, 62] width 26 height 6
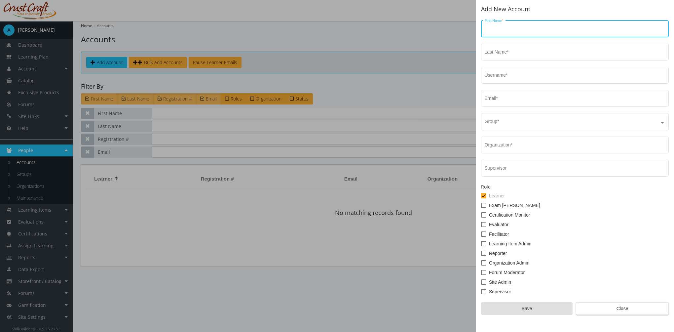
click at [513, 29] on input "First Name *" at bounding box center [575, 29] width 181 height 5
type input "Amit"
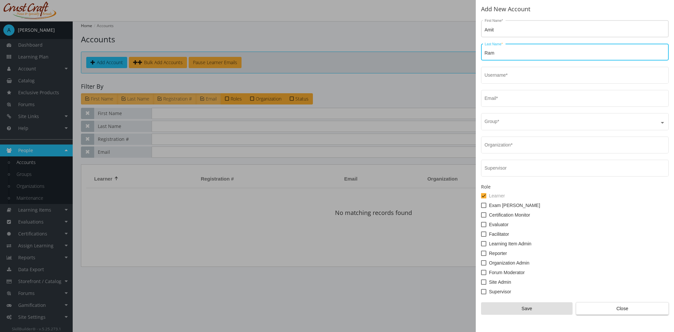
type input "Ram"
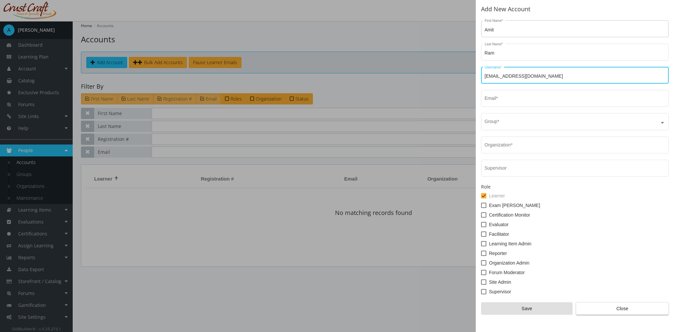
type input "[EMAIL_ADDRESS][DOMAIN_NAME]"
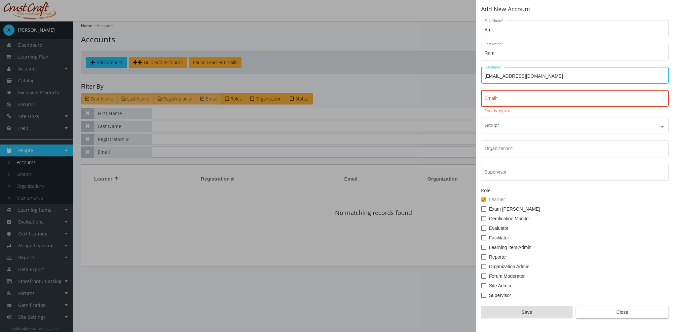
drag, startPoint x: 530, startPoint y: 76, endPoint x: 473, endPoint y: 78, distance: 57.9
click at [473, 78] on div "Add New Account [PERSON_NAME] First Name * [PERSON_NAME] Last Name * [EMAIL_ADD…" at bounding box center [337, 166] width 674 height 332
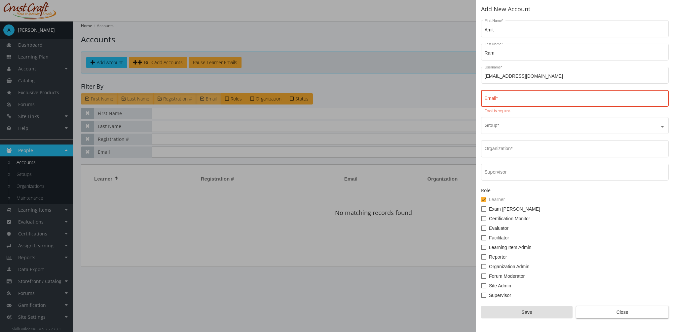
click at [498, 96] on div "Email *" at bounding box center [575, 98] width 181 height 18
paste input "[EMAIL_ADDRESS][DOMAIN_NAME]"
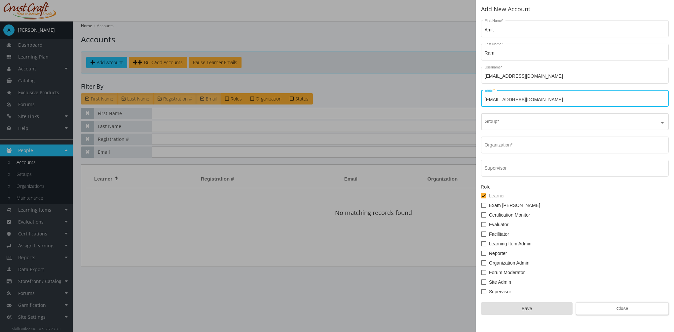
type input "[EMAIL_ADDRESS][DOMAIN_NAME]"
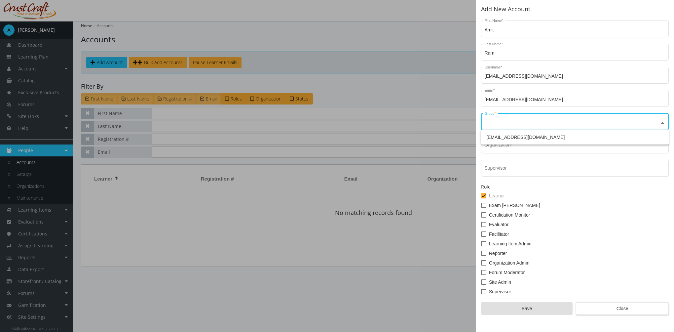
click at [497, 124] on input "text" at bounding box center [575, 122] width 181 height 5
click at [504, 139] on span "[EMAIL_ADDRESS][DOMAIN_NAME]" at bounding box center [525, 137] width 78 height 5
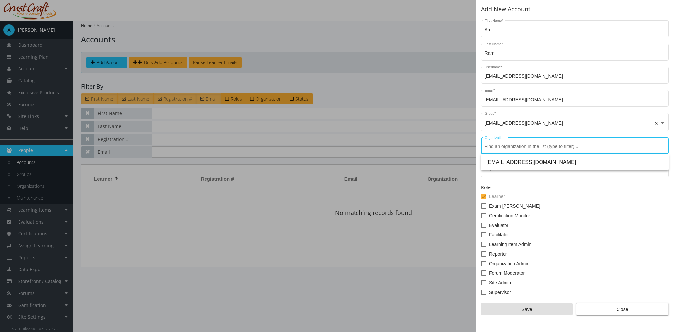
click at [505, 146] on input "Organization *" at bounding box center [575, 146] width 181 height 5
click at [508, 161] on span "[EMAIL_ADDRESS][DOMAIN_NAME]" at bounding box center [574, 162] width 177 height 16
type input "[EMAIL_ADDRESS][DOMAIN_NAME]"
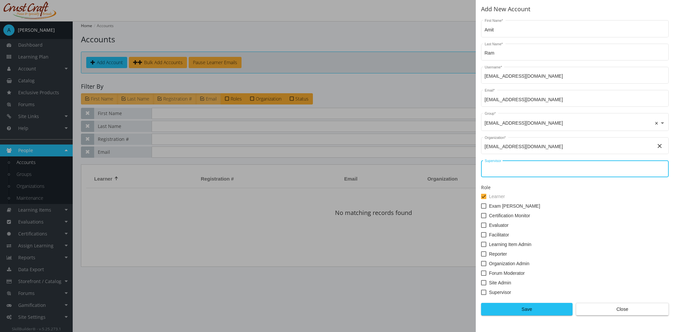
click at [507, 171] on input "Supervisor" at bounding box center [575, 170] width 181 height 5
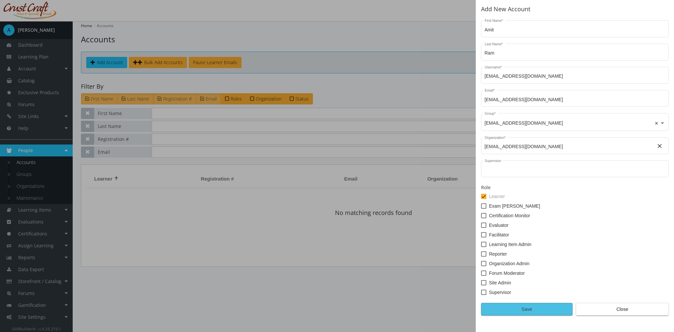
click at [541, 311] on span "Save" at bounding box center [527, 309] width 80 height 12
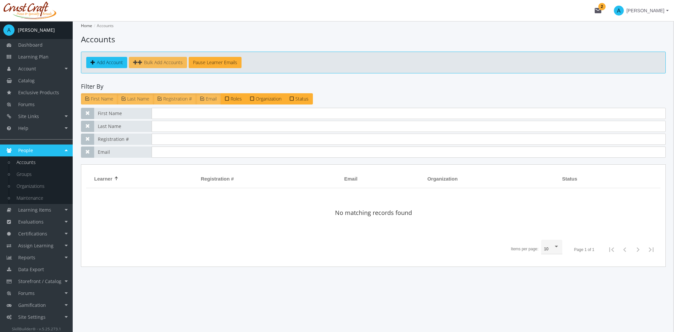
click at [160, 63] on span "Bulk Add Accounts" at bounding box center [163, 62] width 39 height 6
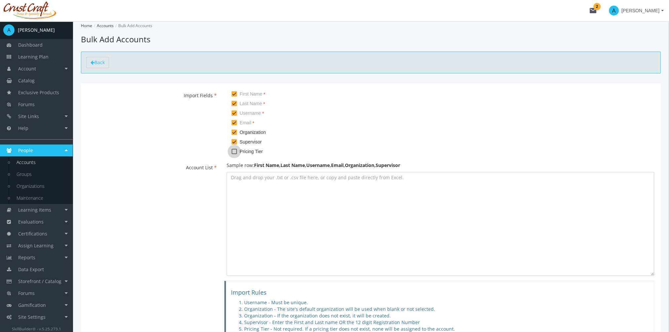
click at [237, 151] on span at bounding box center [234, 151] width 5 height 5
click at [232, 154] on input "Pricing Tier" at bounding box center [232, 154] width 0 height 0
click at [237, 151] on span at bounding box center [234, 151] width 5 height 5
click at [232, 154] on input "Pricing Tier" at bounding box center [232, 154] width 0 height 0
checkbox input "false"
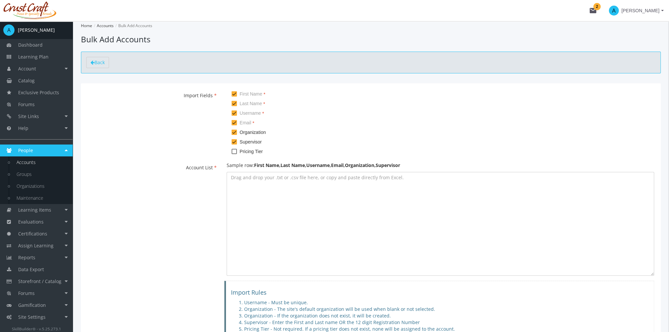
click at [237, 142] on label "Supervisor" at bounding box center [247, 142] width 30 height 8
click at [232, 144] on input "Supervisor" at bounding box center [232, 144] width 0 height 0
checkbox input "false"
click at [281, 229] on textarea at bounding box center [441, 224] width 428 height 104
paste textarea "Beyonceee,Knowlesss,[EMAIL_ADDRESS][DOMAIN_NAME],[EMAIL_ADDRESS][DOMAIN_NAME],A…"
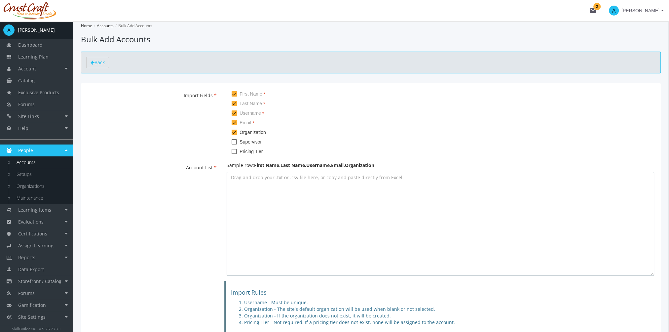
type textarea "Beyonceee,Knowlesss,[EMAIL_ADDRESS][DOMAIN_NAME],[EMAIL_ADDRESS][DOMAIN_NAME],A…"
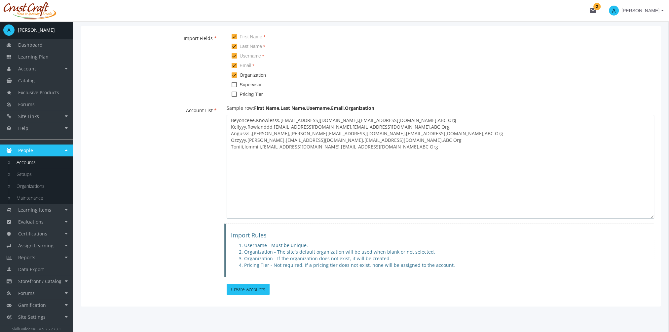
scroll to position [70, 0]
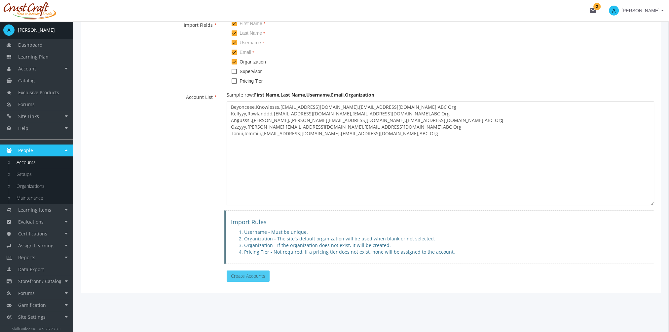
click at [249, 276] on button "Create Accounts" at bounding box center [248, 275] width 43 height 11
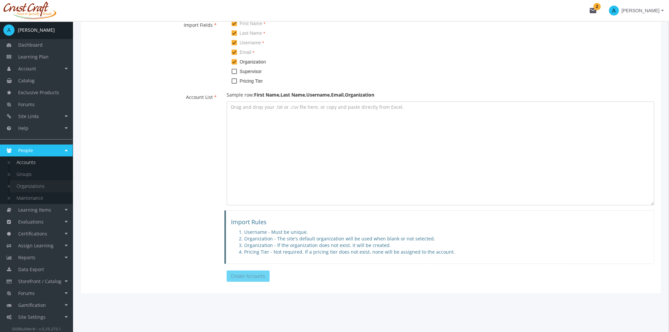
click at [44, 185] on link "Organizations" at bounding box center [41, 186] width 63 height 12
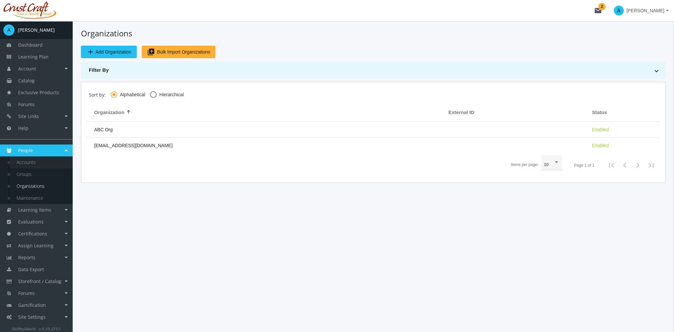
click at [39, 164] on link "Accounts" at bounding box center [41, 162] width 63 height 12
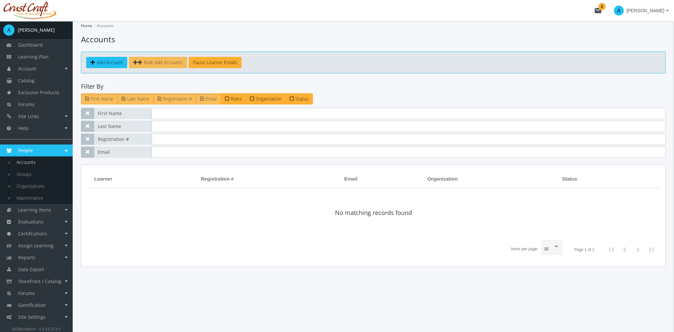
click at [152, 61] on span "Bulk Add Accounts" at bounding box center [163, 62] width 39 height 6
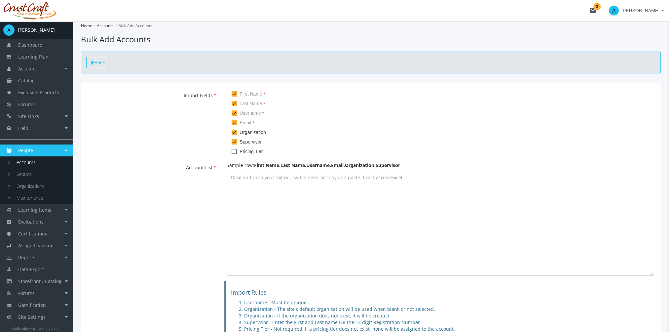
click at [100, 63] on span "Back" at bounding box center [100, 62] width 10 height 6
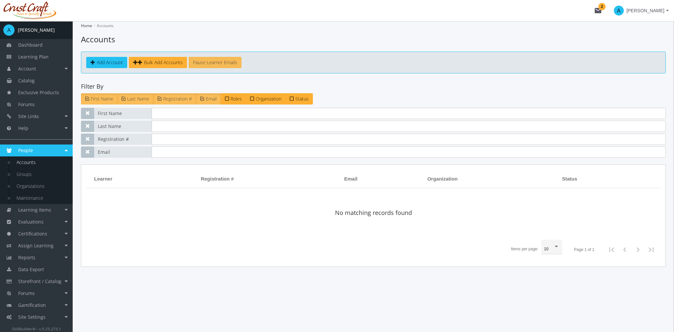
click at [228, 66] on button "Pause Learner Emails" at bounding box center [215, 62] width 53 height 11
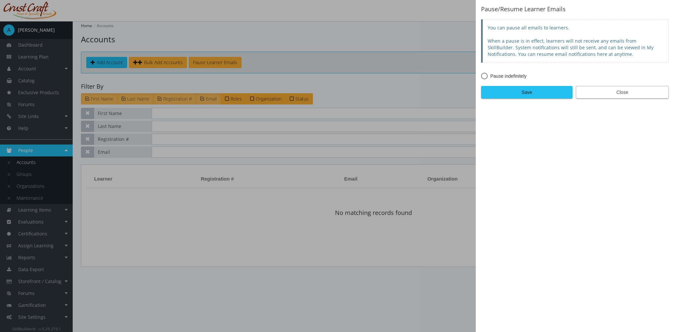
click at [618, 92] on span "Close" at bounding box center [623, 92] width 82 height 12
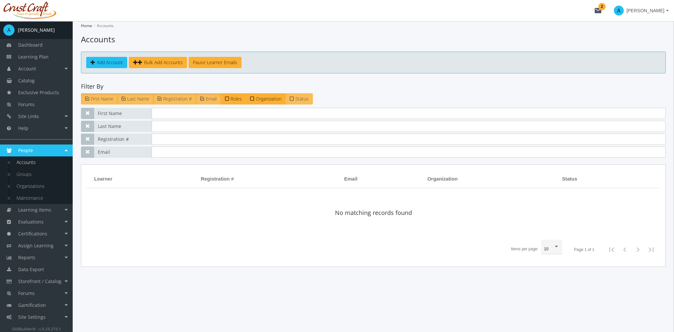
click at [302, 98] on span "Status" at bounding box center [301, 99] width 13 height 6
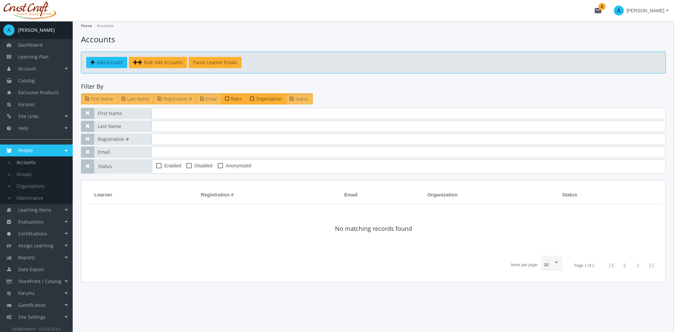
click at [172, 163] on span "Enabled" at bounding box center [172, 166] width 17 height 8
click at [157, 168] on input "Enabled" at bounding box center [156, 168] width 0 height 0
checkbox input "true"
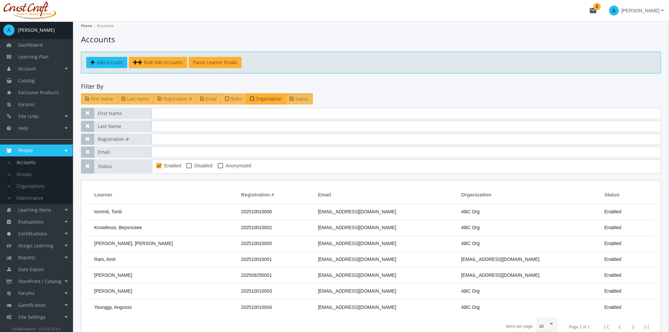
click at [239, 98] on span "Roles" at bounding box center [236, 99] width 11 height 6
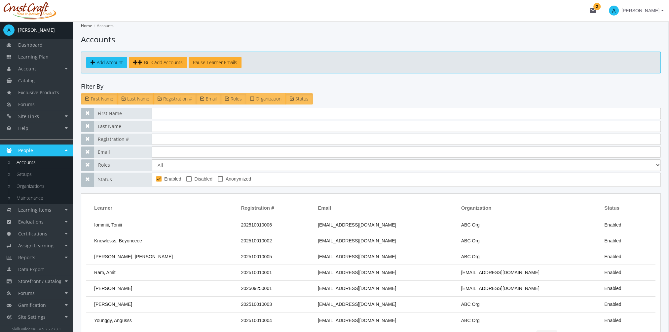
click at [262, 100] on span "Organization" at bounding box center [269, 99] width 26 height 6
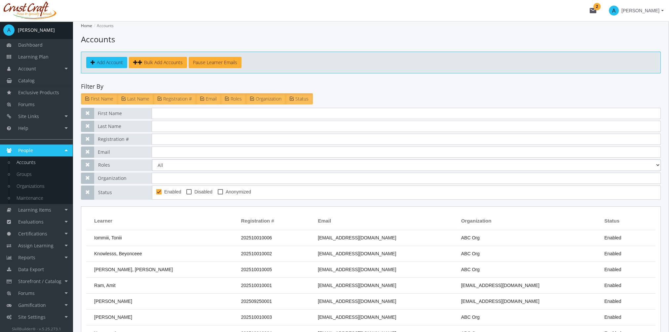
click at [173, 166] on select "All Certification Monitor Evaluator Exam [PERSON_NAME] Facilitator Forum Modera…" at bounding box center [406, 165] width 509 height 12
click at [183, 141] on input "text" at bounding box center [406, 139] width 509 height 11
click at [179, 181] on input at bounding box center [406, 178] width 509 height 11
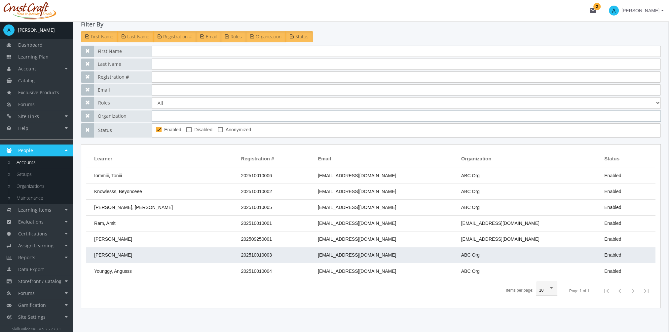
scroll to position [66, 0]
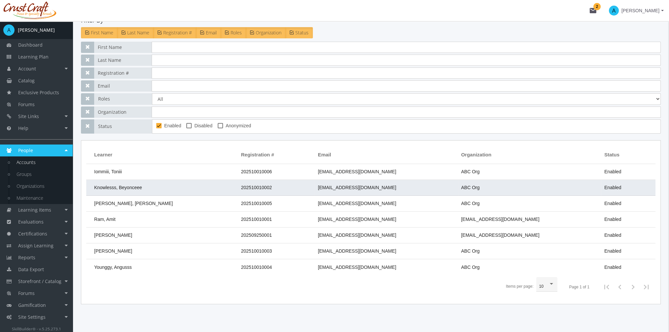
click at [144, 187] on td "Knowlesss, Beyonceee" at bounding box center [161, 188] width 151 height 16
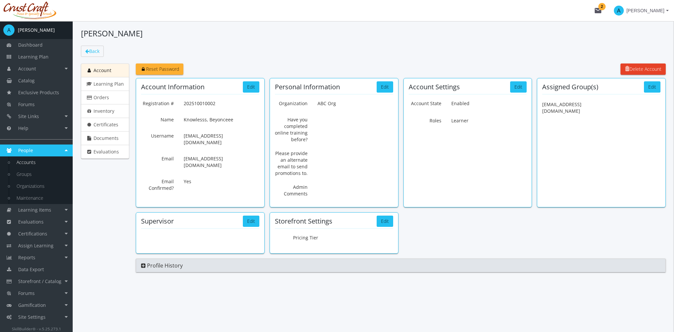
click at [107, 71] on span "Account" at bounding box center [103, 70] width 18 height 6
click at [249, 86] on button "Edit" at bounding box center [251, 86] width 17 height 11
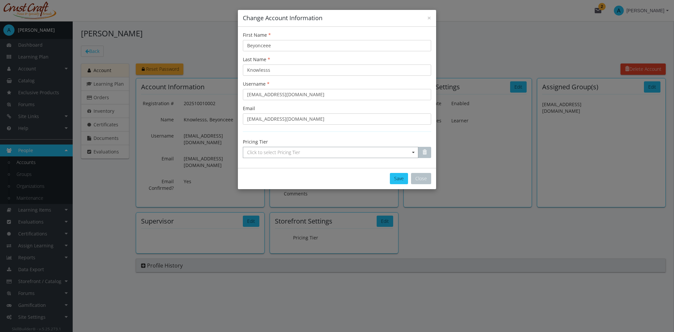
click at [342, 155] on span "Click to select Pricing Tier" at bounding box center [330, 152] width 175 height 11
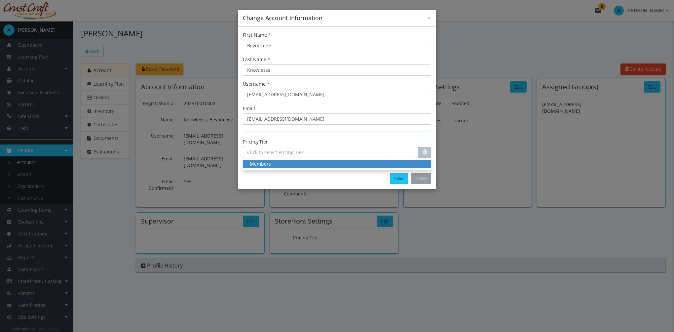
click at [425, 178] on button "Close" at bounding box center [421, 178] width 20 height 11
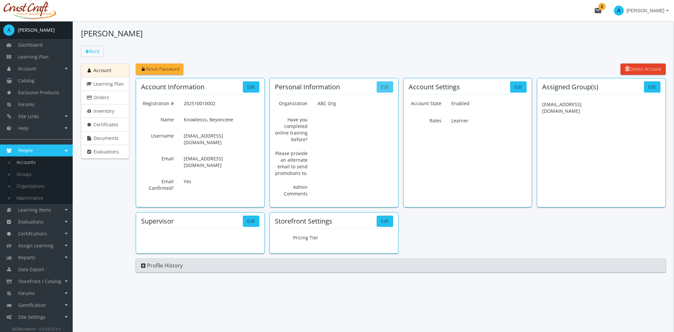
click at [387, 86] on button "Edit" at bounding box center [385, 86] width 17 height 11
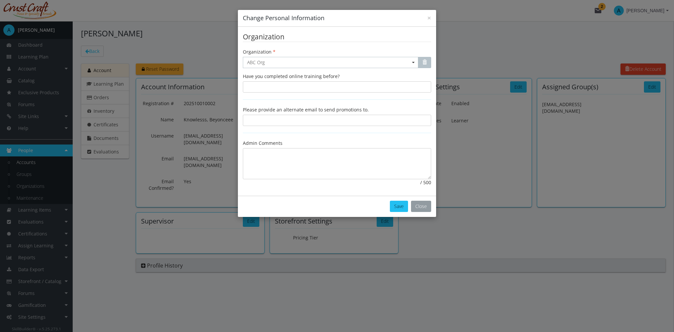
click at [420, 206] on button "Close" at bounding box center [421, 206] width 20 height 11
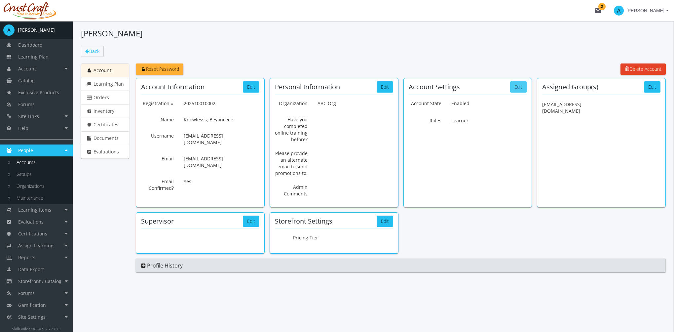
click at [519, 88] on button "Edit" at bounding box center [518, 86] width 17 height 11
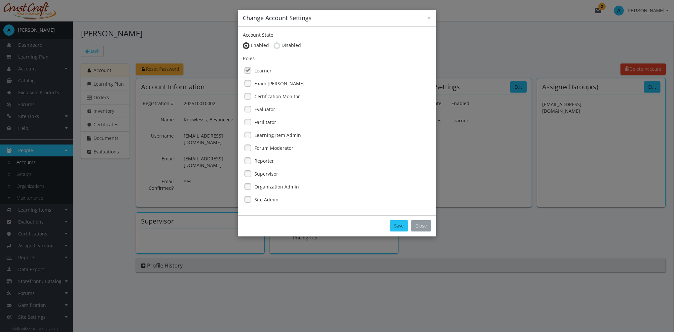
click at [421, 223] on button "Close" at bounding box center [421, 225] width 20 height 11
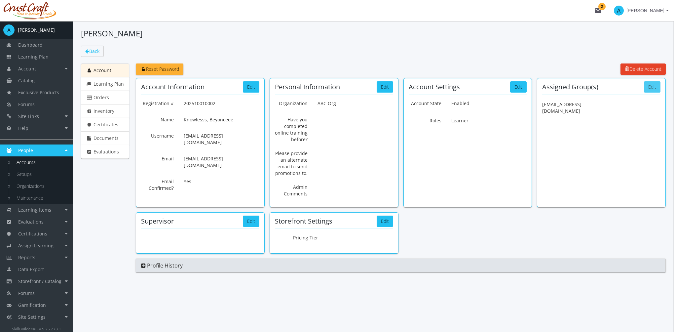
click at [650, 85] on button "Edit" at bounding box center [652, 86] width 17 height 11
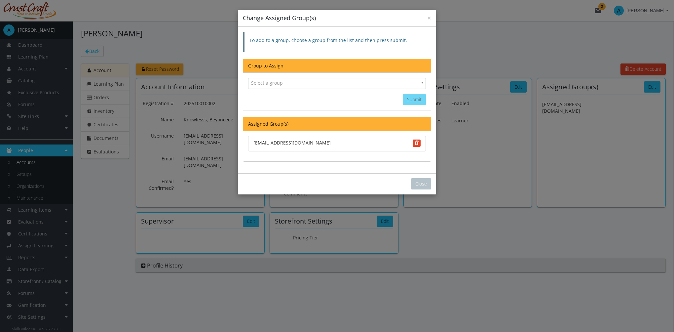
click at [301, 84] on span "Select a group" at bounding box center [334, 83] width 166 height 10
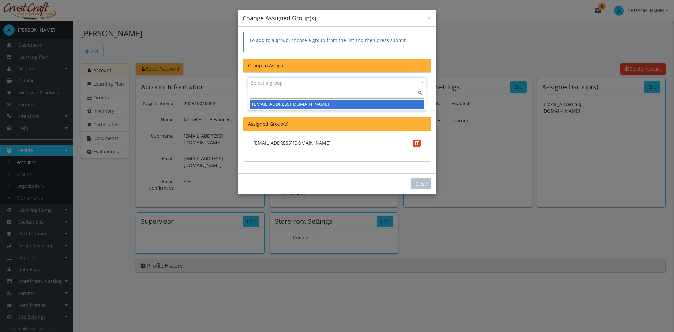
click at [305, 101] on div "[EMAIL_ADDRESS][DOMAIN_NAME]" at bounding box center [337, 104] width 170 height 7
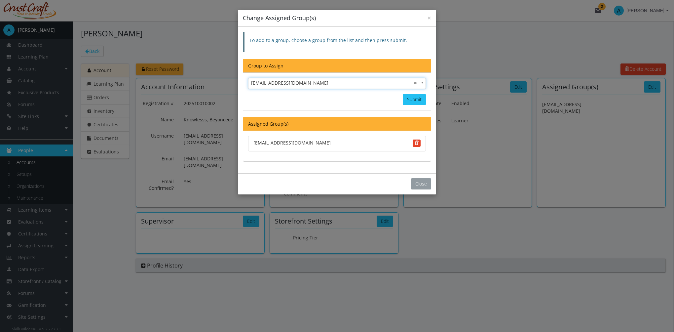
click at [420, 181] on button "Close" at bounding box center [421, 183] width 20 height 11
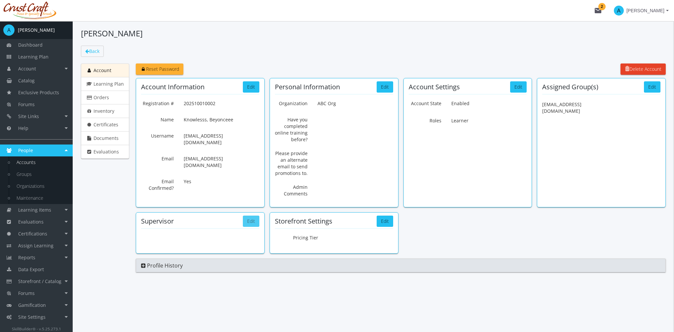
click at [249, 222] on button "Edit" at bounding box center [251, 220] width 17 height 11
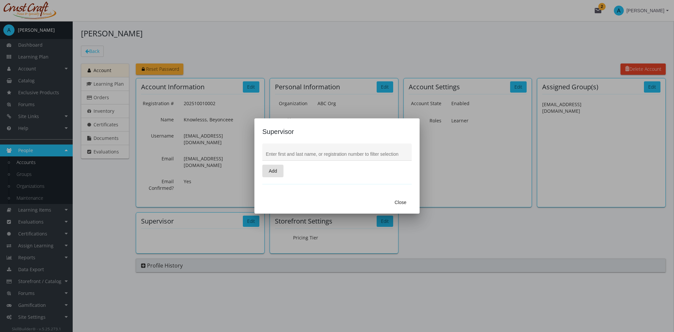
click at [399, 202] on span "Close" at bounding box center [401, 202] width 12 height 12
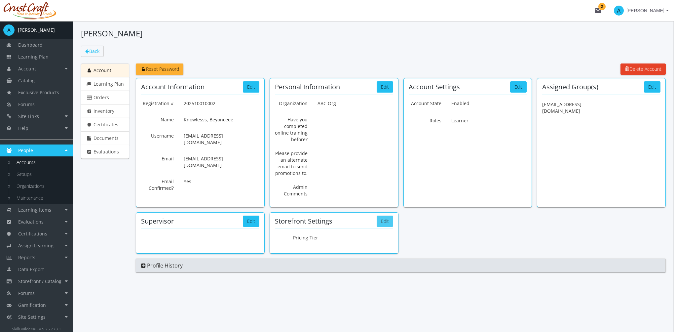
click at [382, 223] on button "Edit" at bounding box center [385, 220] width 17 height 11
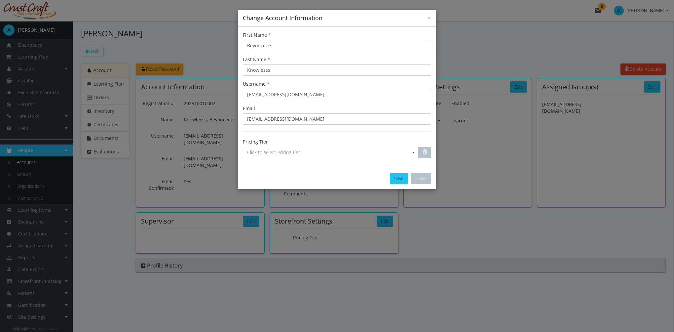
click at [305, 152] on span "Click to select Pricing Tier" at bounding box center [330, 152] width 175 height 11
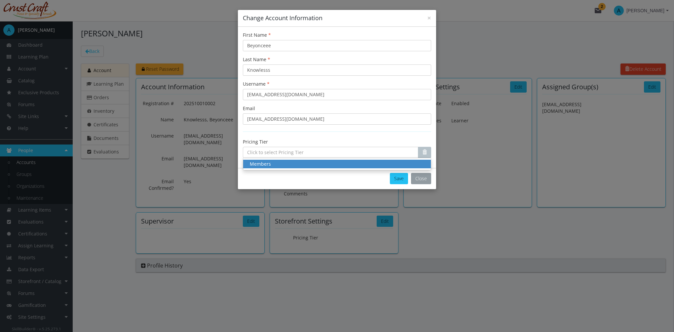
click at [427, 176] on button "Close" at bounding box center [421, 178] width 20 height 11
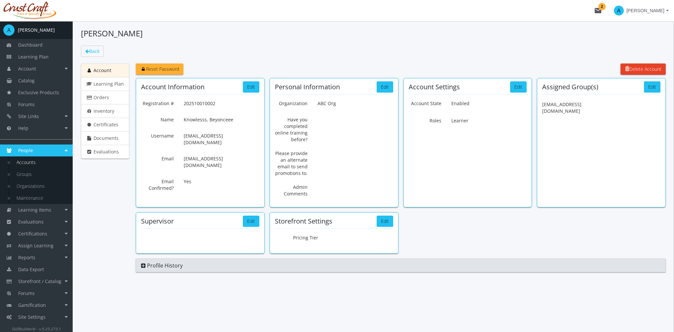
click at [147, 268] on span "Profile History" at bounding box center [165, 265] width 36 height 7
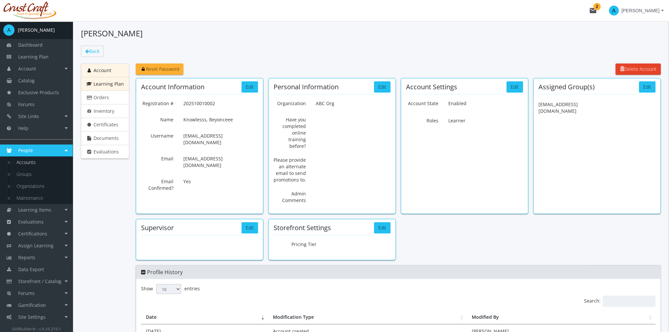
click at [102, 77] on link "Learning Plan" at bounding box center [105, 84] width 48 height 14
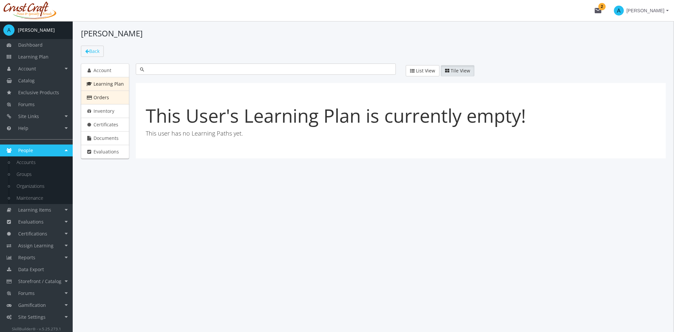
click at [98, 98] on span "Orders" at bounding box center [102, 97] width 16 height 6
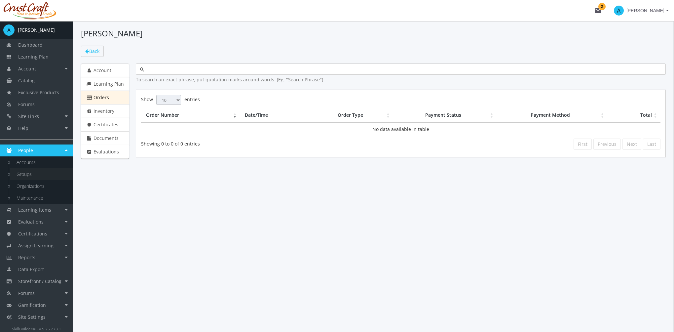
click at [32, 172] on link "Groups" at bounding box center [41, 174] width 63 height 12
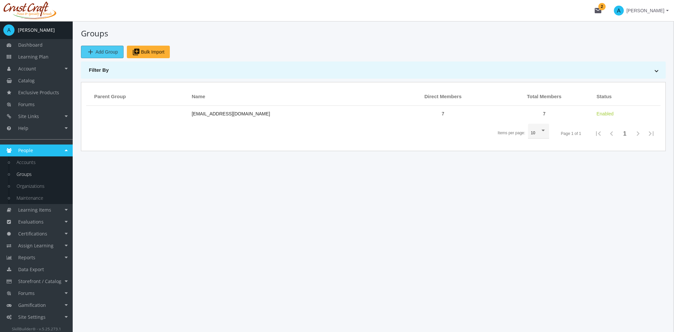
click at [98, 49] on span "add Add Group" at bounding box center [102, 52] width 31 height 12
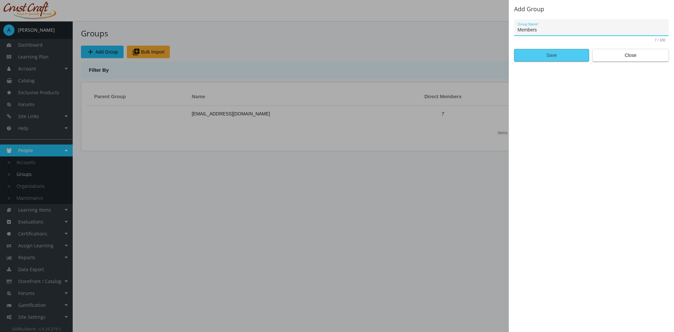
type input "Members"
click at [557, 55] on span "Save" at bounding box center [552, 55] width 64 height 12
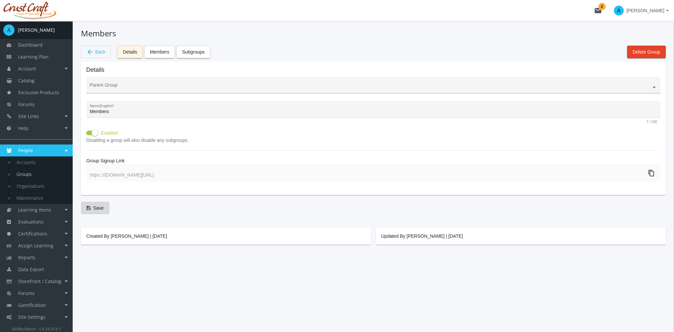
click at [113, 84] on ng-select at bounding box center [373, 89] width 574 height 10
click at [117, 82] on div "Parent Group" at bounding box center [373, 87] width 567 height 14
click at [211, 89] on input "text" at bounding box center [373, 87] width 567 height 5
click at [199, 77] on div "Parent Group" at bounding box center [373, 85] width 574 height 17
click at [160, 53] on span "Members" at bounding box center [159, 52] width 19 height 12
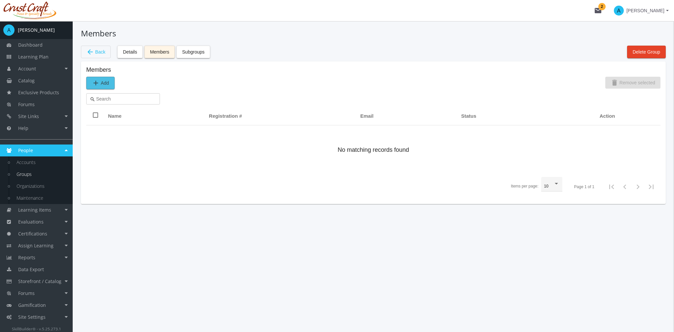
click at [94, 81] on mat-icon "add" at bounding box center [96, 83] width 8 height 8
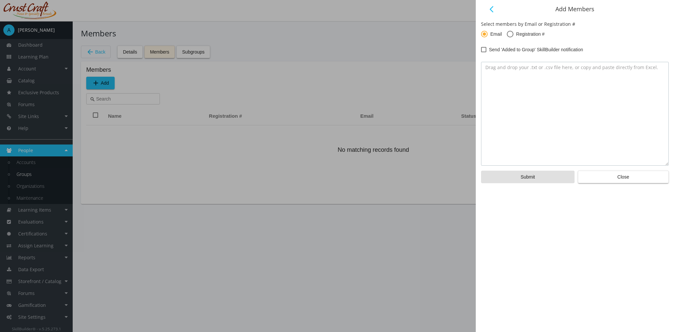
click at [539, 72] on textarea at bounding box center [575, 114] width 188 height 104
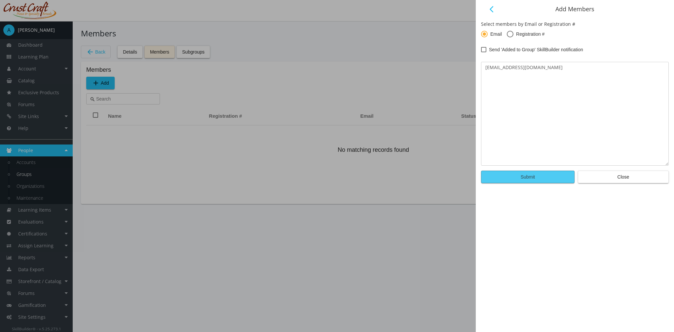
click at [539, 178] on span "Submit" at bounding box center [528, 177] width 82 height 12
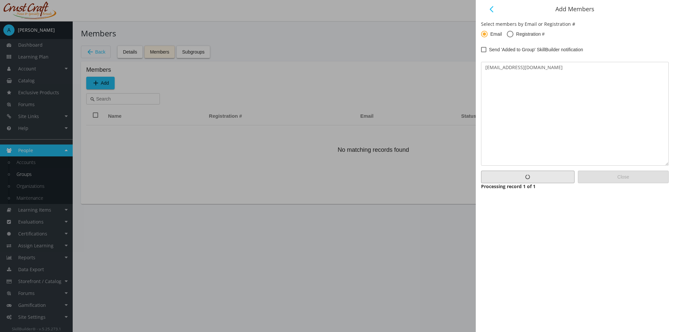
type textarea "[Error - Account not found] [EMAIL_ADDRESS][DOMAIN_NAME]"
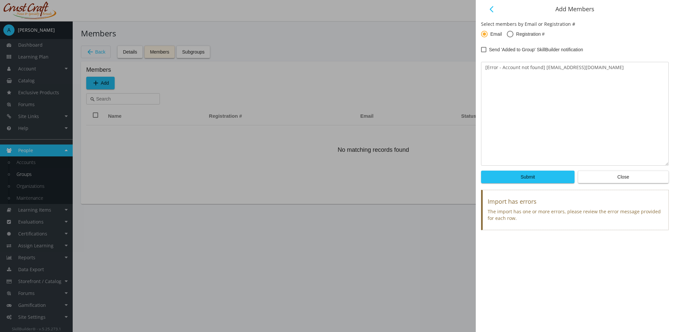
click at [483, 48] on span at bounding box center [483, 49] width 5 height 5
click at [482, 52] on input "Send 'Added to Group' SkillBuilder notification" at bounding box center [481, 52] width 0 height 0
checkbox input "true"
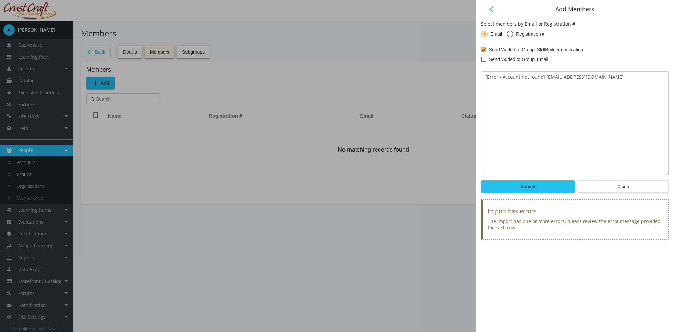
click at [486, 59] on span at bounding box center [483, 59] width 5 height 5
click at [482, 61] on input "Send 'Added to Group' Email" at bounding box center [481, 61] width 0 height 0
checkbox input "true"
click at [598, 189] on span "Close" at bounding box center [624, 186] width 80 height 12
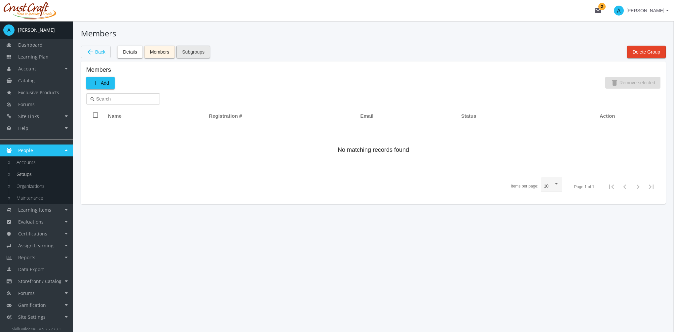
click at [188, 50] on span "Subgroups" at bounding box center [193, 52] width 22 height 12
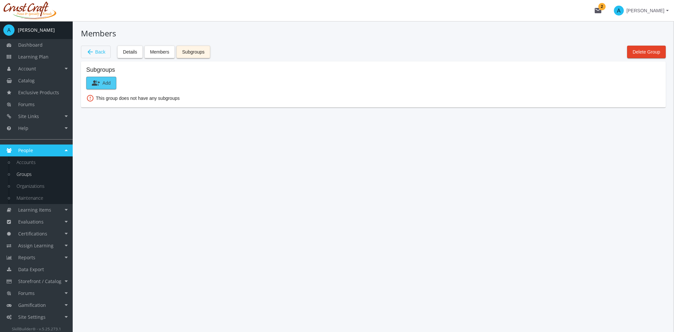
click at [97, 82] on mat-icon "group_add" at bounding box center [96, 83] width 8 height 8
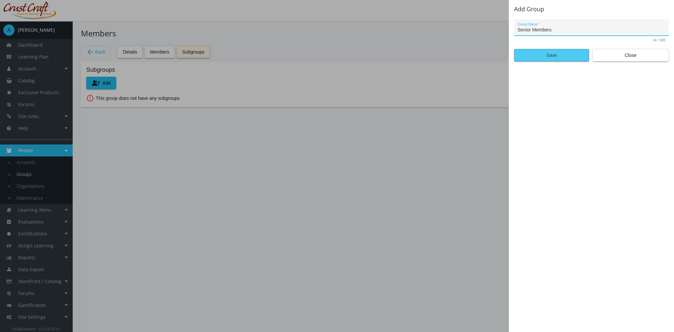
type input "Senior Members"
drag, startPoint x: 549, startPoint y: 55, endPoint x: 544, endPoint y: 55, distance: 5.6
click at [549, 56] on span "Save" at bounding box center [552, 55] width 64 height 12
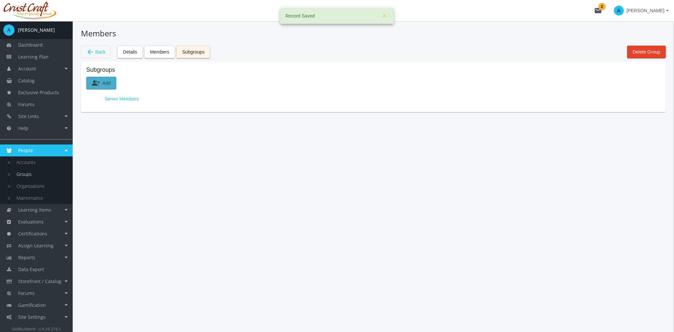
click at [106, 83] on span "group_add Add" at bounding box center [101, 83] width 19 height 12
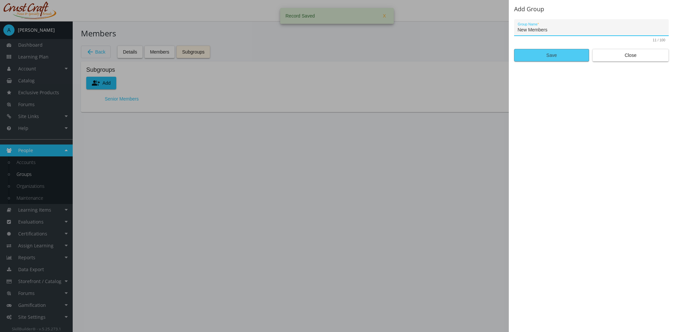
type input "New Members"
click at [569, 54] on span "Save" at bounding box center [552, 55] width 64 height 12
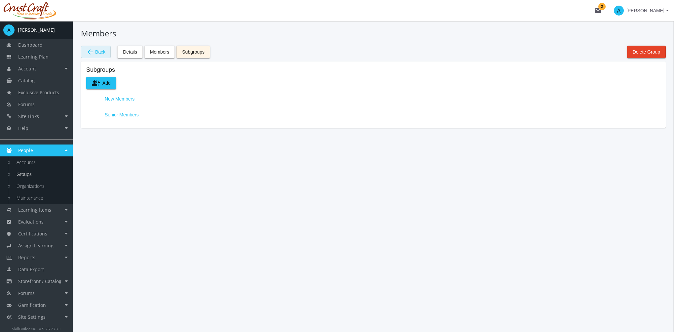
click at [107, 52] on button "arrow_back Back" at bounding box center [96, 52] width 30 height 13
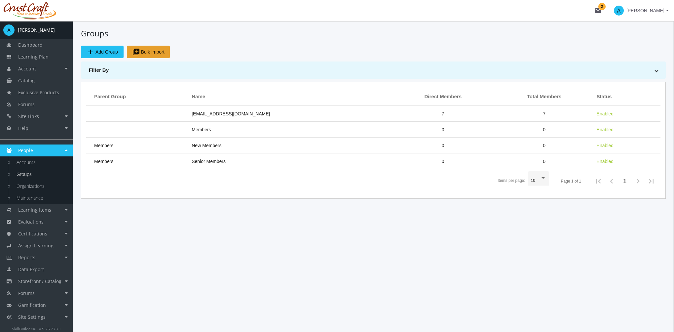
click at [151, 53] on span "library_add Bulk Import" at bounding box center [148, 52] width 32 height 12
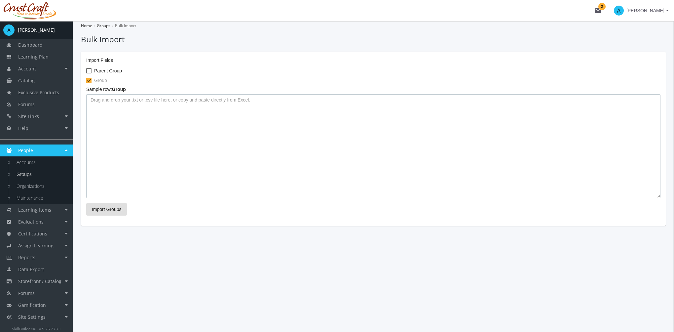
click at [192, 152] on textarea at bounding box center [373, 146] width 574 height 104
paste textarea "Executive Leadership Finance"
type textarea "Executive Leadership Finance"
click at [118, 205] on span "Import Groups" at bounding box center [106, 209] width 29 height 12
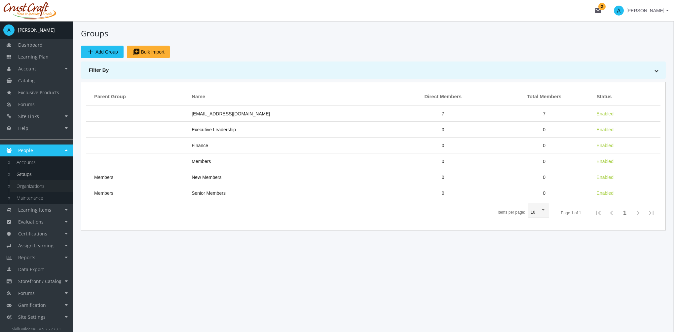
click at [44, 184] on link "Organizations" at bounding box center [41, 186] width 63 height 12
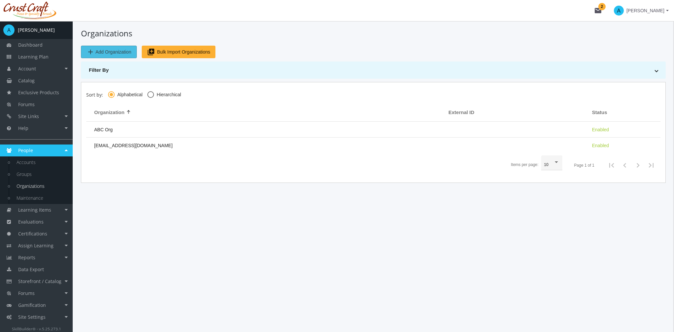
click at [112, 54] on span "Add Organization" at bounding box center [114, 52] width 36 height 12
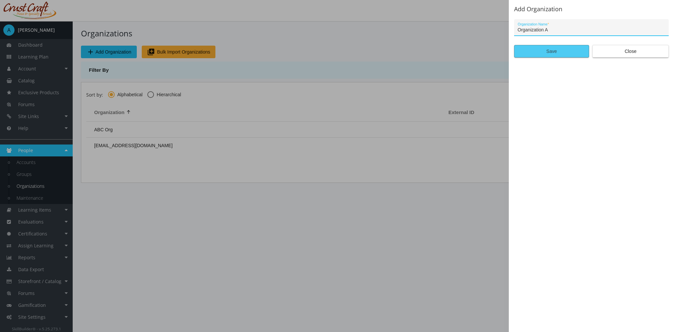
type input "Organization A"
click at [578, 50] on span "Save" at bounding box center [552, 51] width 64 height 12
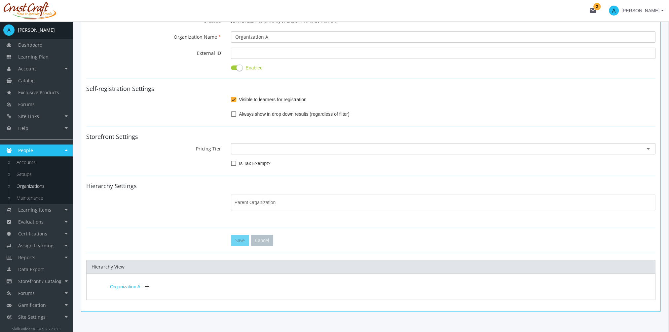
scroll to position [99, 0]
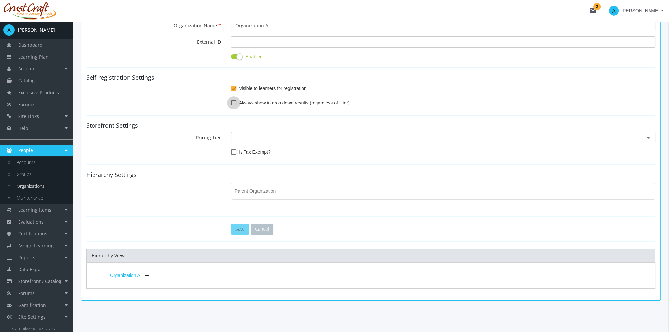
click at [233, 104] on span at bounding box center [233, 102] width 5 height 5
click at [231, 105] on input "Always show in drop down results (regardless of filter)" at bounding box center [231, 105] width 0 height 0
checkbox input "true"
click at [263, 141] on ng-select at bounding box center [443, 135] width 416 height 15
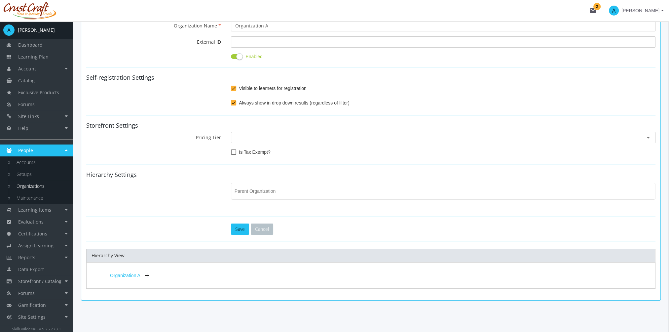
click at [645, 138] on span at bounding box center [648, 137] width 6 height 7
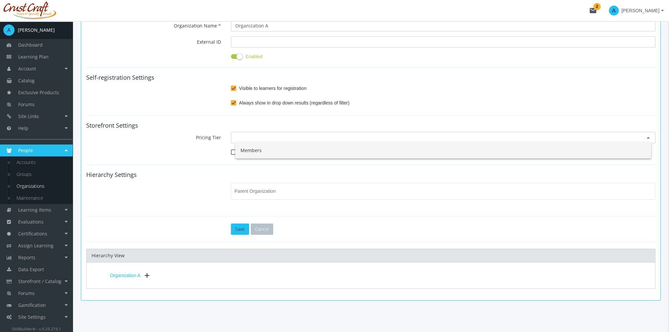
click at [283, 152] on div "Members" at bounding box center [443, 150] width 416 height 16
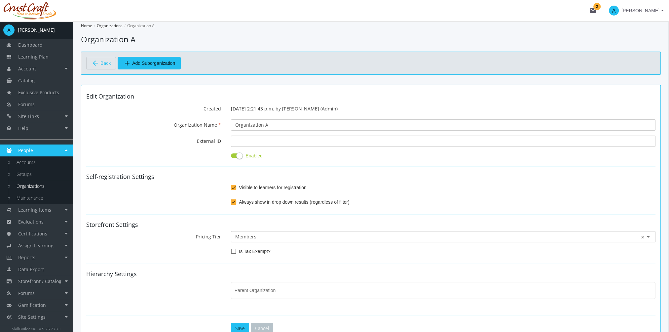
scroll to position [106, 0]
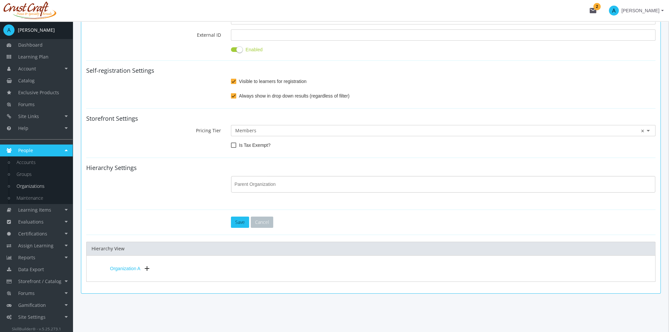
click at [255, 181] on div "Parent Organization" at bounding box center [444, 183] width 418 height 18
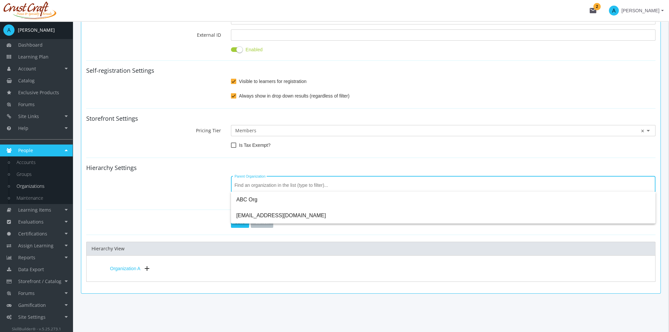
click at [210, 174] on div "Parent Organization" at bounding box center [370, 188] width 579 height 28
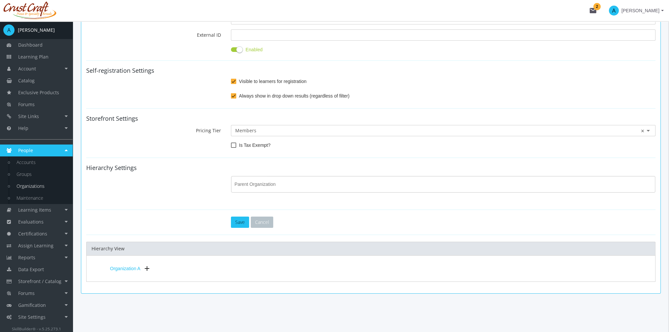
click at [263, 188] on div "Parent Organization" at bounding box center [444, 183] width 418 height 18
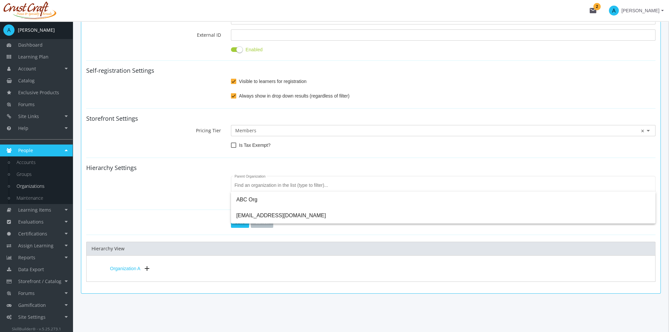
click at [185, 170] on h4 "Hierarchy Settings" at bounding box center [370, 168] width 569 height 7
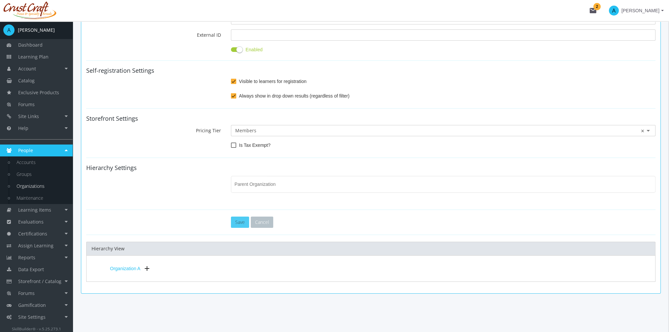
click at [241, 220] on button "Save" at bounding box center [240, 221] width 18 height 11
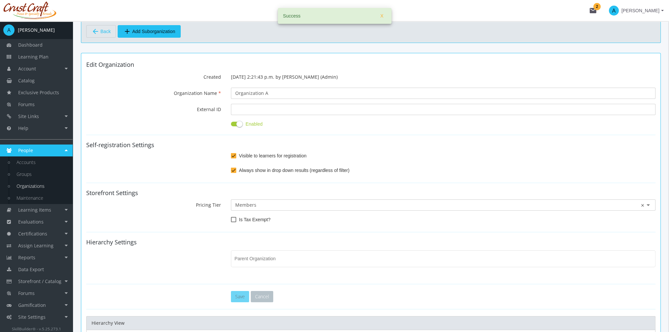
scroll to position [0, 0]
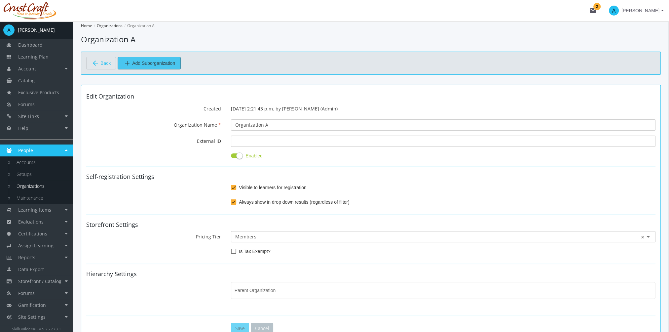
click at [150, 61] on span "add Add Suborganization" at bounding box center [149, 63] width 52 height 12
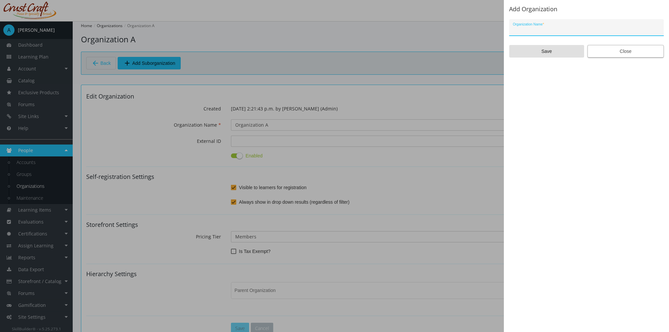
click at [613, 56] on span "Close" at bounding box center [625, 51] width 65 height 12
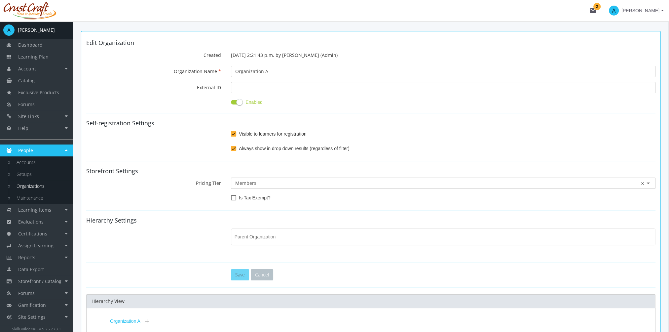
scroll to position [106, 0]
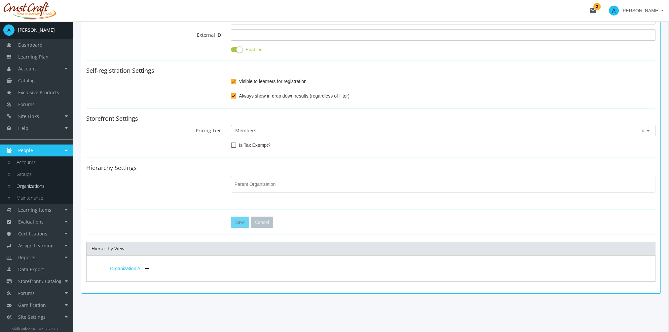
click at [144, 269] on mat-icon "add" at bounding box center [147, 268] width 8 height 8
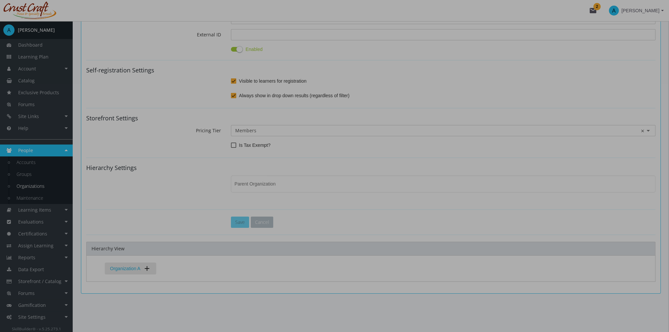
scroll to position [0, 0]
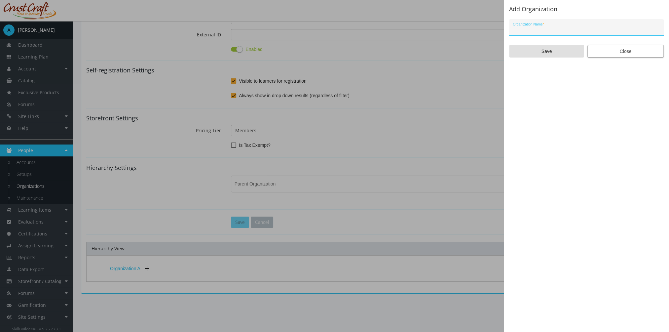
click at [621, 51] on span "Close" at bounding box center [625, 51] width 65 height 12
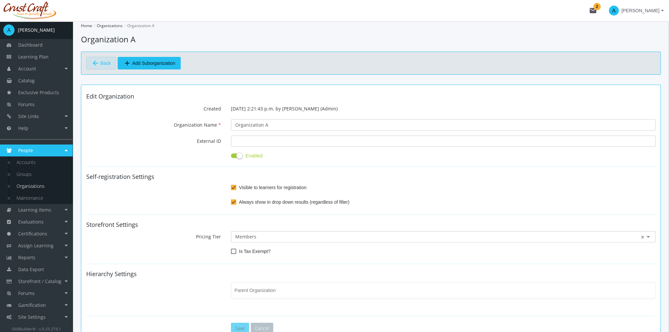
click at [106, 65] on span "Back" at bounding box center [105, 63] width 10 height 11
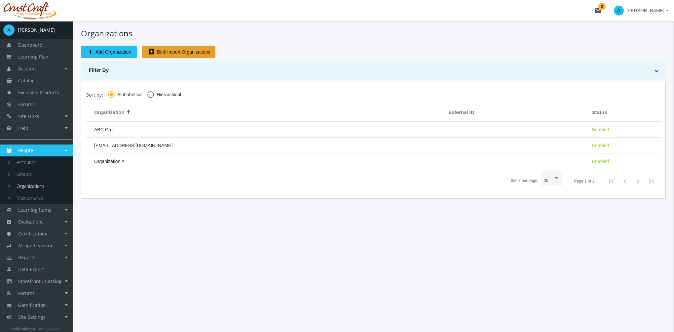
click at [195, 49] on span "Bulk Import Organizations" at bounding box center [183, 52] width 53 height 12
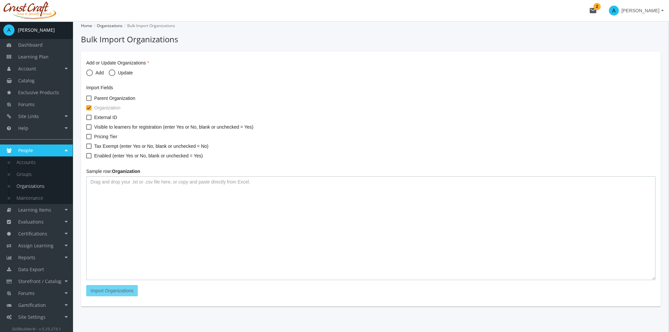
click at [141, 205] on textarea at bounding box center [370, 228] width 569 height 104
click at [90, 75] on span at bounding box center [89, 72] width 7 height 7
click at [90, 75] on input "Add" at bounding box center [89, 74] width 7 height 7
radio input "true"
click at [90, 97] on span at bounding box center [88, 98] width 5 height 5
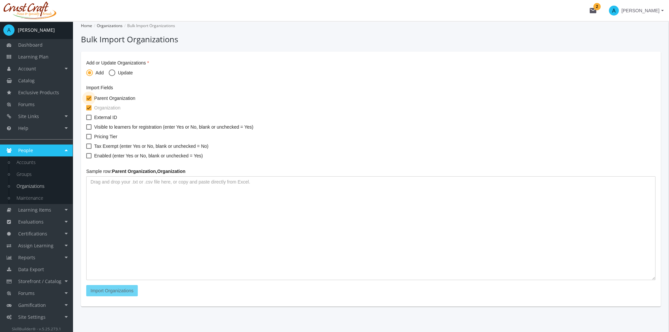
click at [87, 100] on input "Parent Organization" at bounding box center [86, 100] width 0 height 0
checkbox input "false"
click at [208, 204] on textarea at bounding box center [370, 228] width 569 height 104
paste textarea "121 Steakhouse 17 Wing Alexander's Restaurant [GEOGRAPHIC_DATA] Bed & Breakfast…"
type textarea "121 Steakhouse 17 Wing Alexander's Restaurant [GEOGRAPHIC_DATA] Bed & Breakfast…"
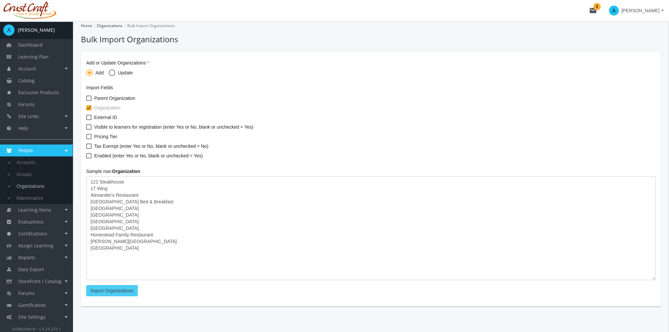
click at [130, 290] on span "Import Organizations" at bounding box center [112, 290] width 43 height 5
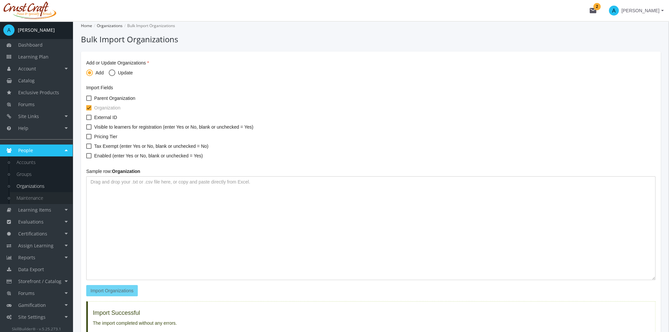
click at [34, 199] on link "Maintenance" at bounding box center [41, 198] width 63 height 12
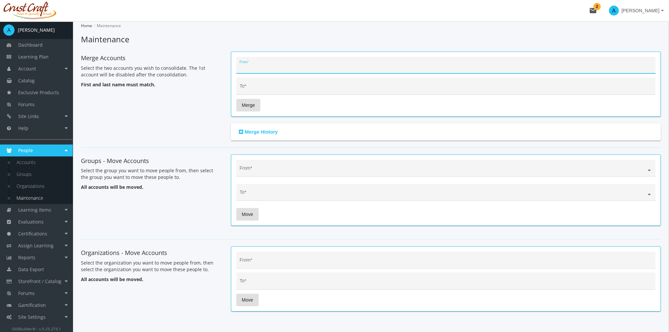
click at [247, 67] on input "From *" at bounding box center [446, 67] width 412 height 5
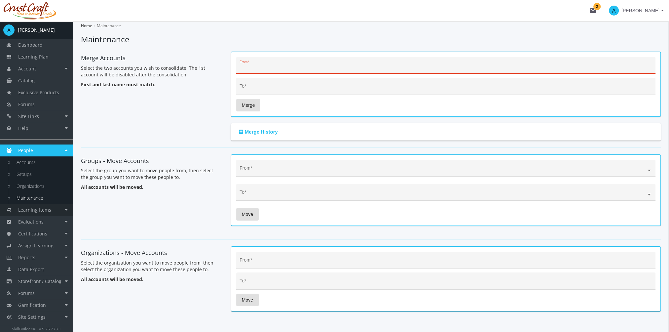
click at [36, 210] on span "Learning Items" at bounding box center [34, 210] width 33 height 6
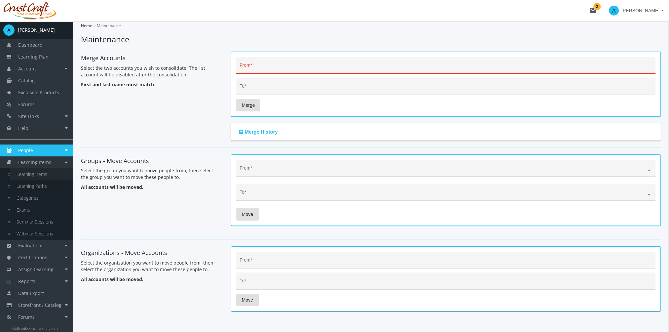
click at [28, 177] on link "Learning Items" at bounding box center [41, 174] width 63 height 12
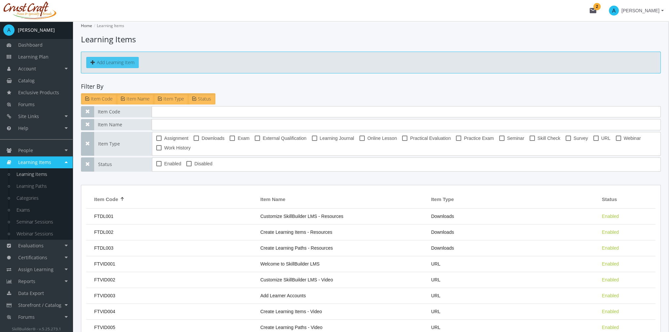
click at [124, 66] on button "Add Learning Item" at bounding box center [112, 62] width 53 height 11
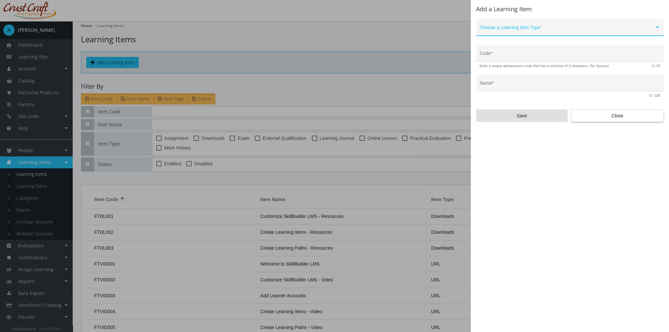
click at [629, 31] on span at bounding box center [567, 29] width 175 height 5
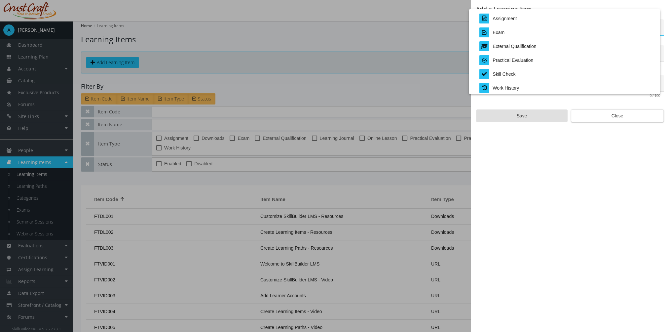
scroll to position [137, 0]
click at [658, 119] on div at bounding box center [334, 166] width 669 height 332
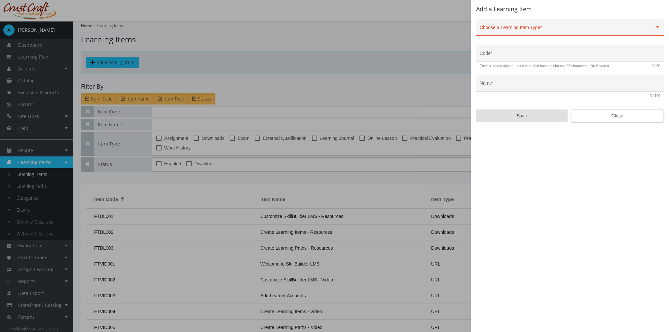
click at [658, 119] on button "Close" at bounding box center [617, 115] width 93 height 13
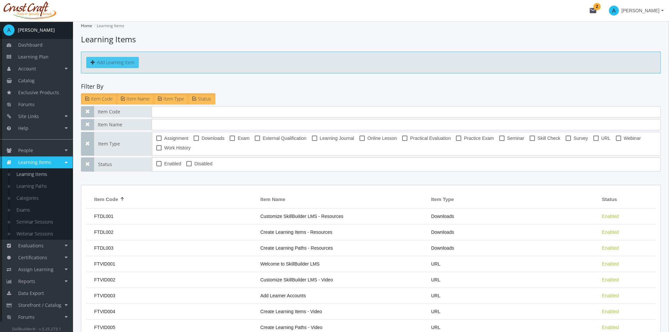
click at [122, 59] on button "Add Learning Item" at bounding box center [112, 62] width 53 height 11
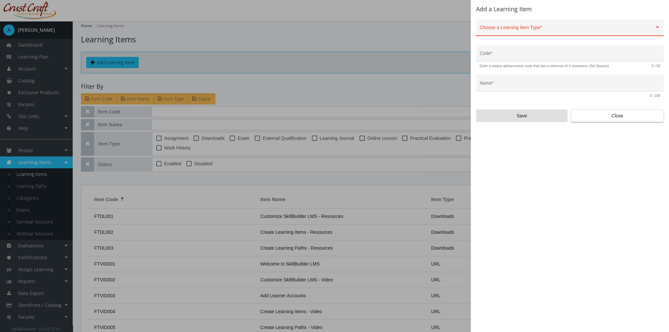
click at [525, 25] on div "Choose a Learning Item Type *" at bounding box center [570, 29] width 181 height 14
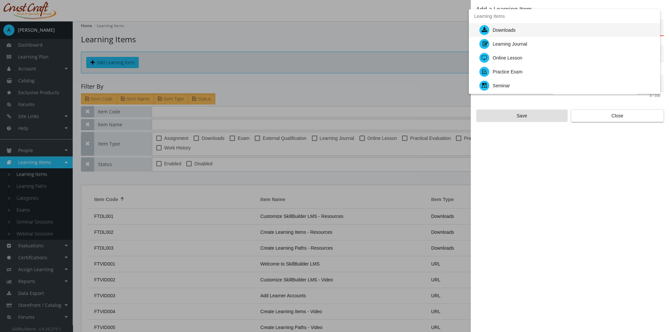
click at [524, 29] on div "Downloads" at bounding box center [567, 30] width 175 height 14
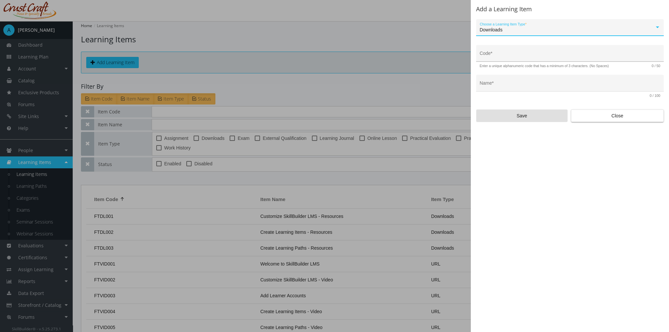
click at [510, 56] on input "Code *" at bounding box center [570, 55] width 181 height 5
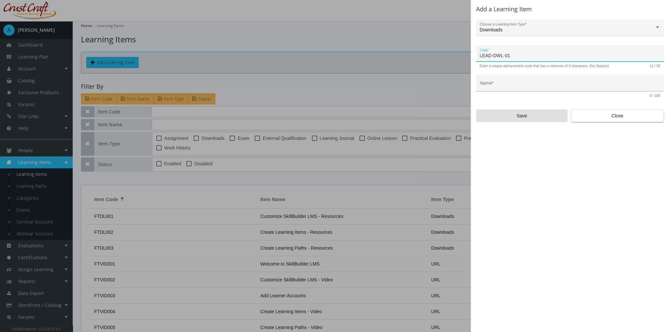
type input "LEAD-DWL-01"
click at [520, 91] on div "Name *" at bounding box center [570, 85] width 181 height 14
click at [520, 87] on input "Name *" at bounding box center [570, 85] width 181 height 5
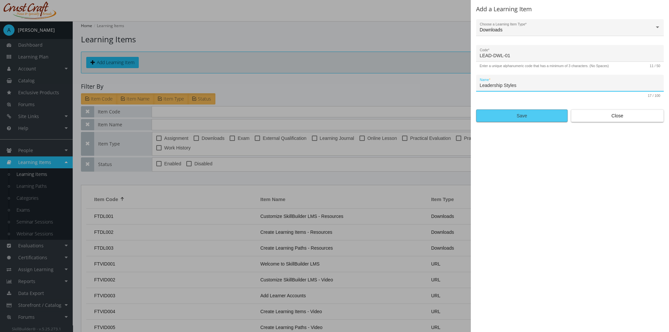
type input "Leadership Styles"
click at [521, 115] on span "Save" at bounding box center [522, 116] width 80 height 12
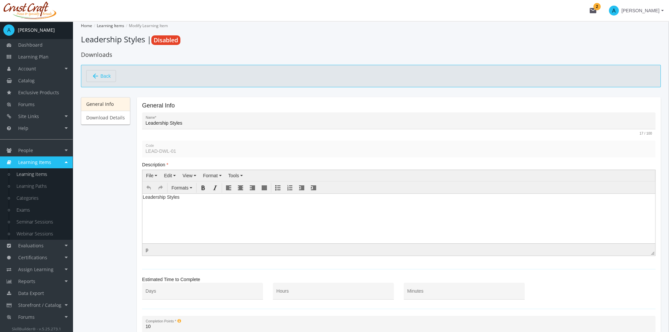
click at [228, 203] on html "Leadership Styles" at bounding box center [398, 198] width 513 height 10
click at [198, 203] on html "Leadership Styles" at bounding box center [398, 198] width 513 height 10
drag, startPoint x: 201, startPoint y: 201, endPoint x: 119, endPoint y: 195, distance: 81.8
click at [142, 195] on html "Leadership Styles" at bounding box center [398, 198] width 513 height 10
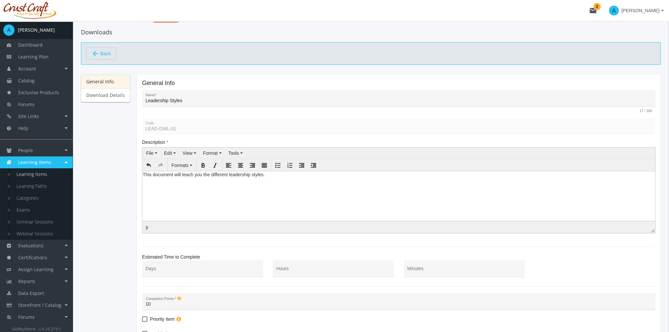
scroll to position [66, 0]
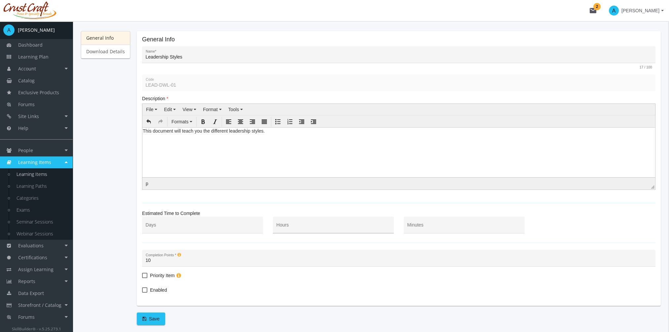
click at [343, 228] on input "Hours" at bounding box center [334, 227] width 114 height 5
click at [446, 228] on input "Minutes" at bounding box center [464, 227] width 114 height 5
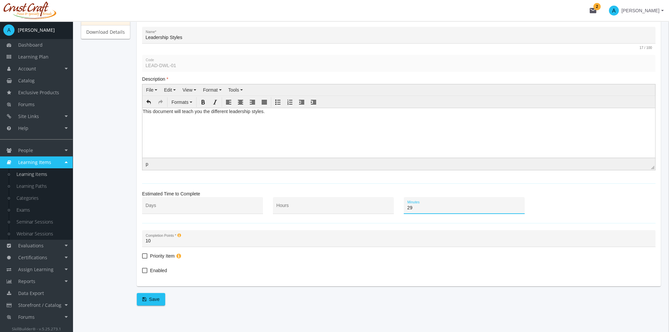
scroll to position [91, 0]
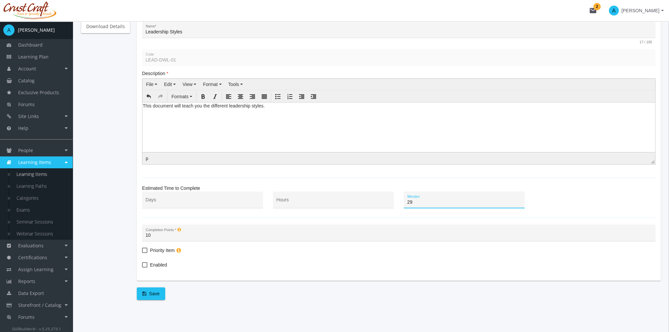
type input "29"
click at [161, 263] on span "Enabled" at bounding box center [158, 265] width 17 height 8
click at [142, 267] on input "Enabled" at bounding box center [142, 267] width 0 height 0
checkbox input "true"
click at [155, 296] on span "Save" at bounding box center [150, 294] width 17 height 12
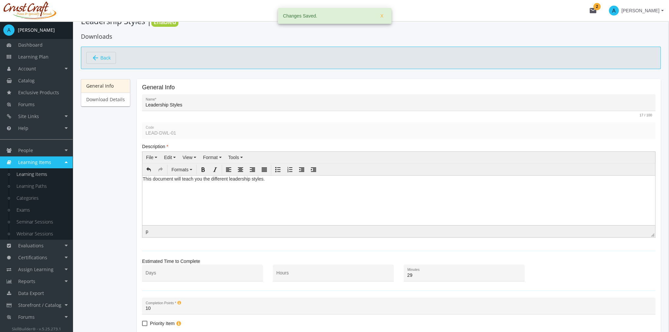
scroll to position [0, 0]
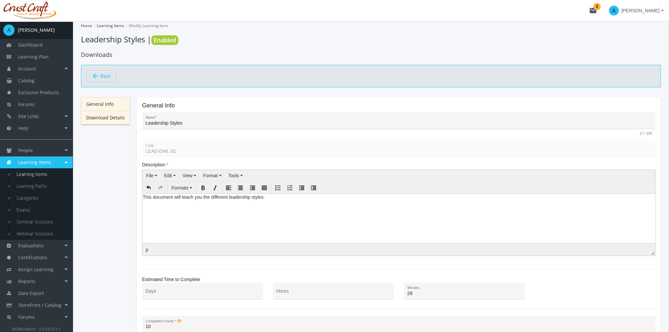
click at [101, 123] on link "Download Details" at bounding box center [105, 118] width 49 height 14
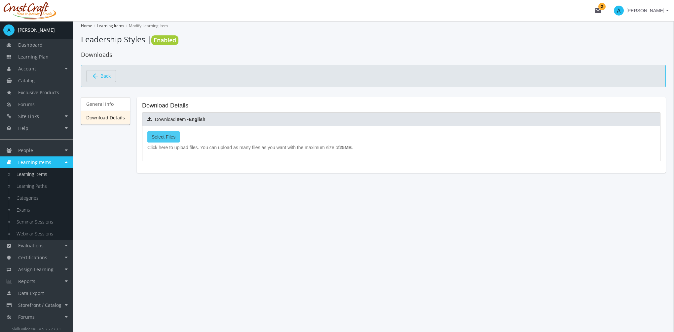
click at [169, 137] on span "Select Files" at bounding box center [164, 136] width 24 height 5
click at [0, 0] on input "Select Files" at bounding box center [0, 0] width 0 height 0
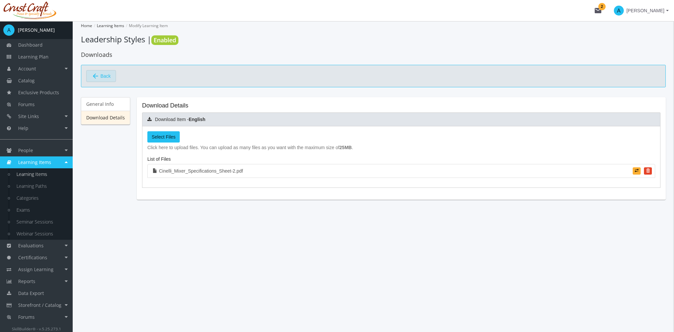
click at [110, 78] on span "Back" at bounding box center [105, 75] width 10 height 11
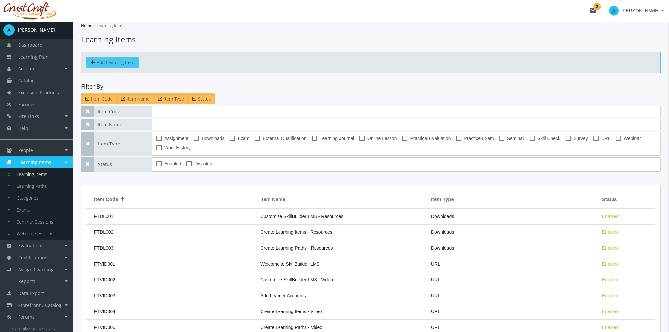
click at [114, 60] on button "Add Learning Item" at bounding box center [112, 62] width 53 height 11
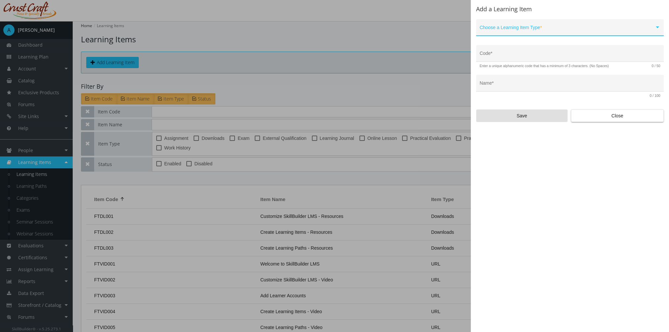
click at [523, 31] on span at bounding box center [567, 29] width 175 height 5
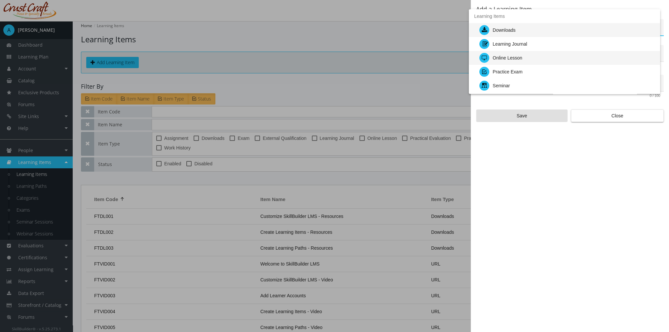
click at [513, 58] on div "Online Lesson" at bounding box center [508, 58] width 30 height 14
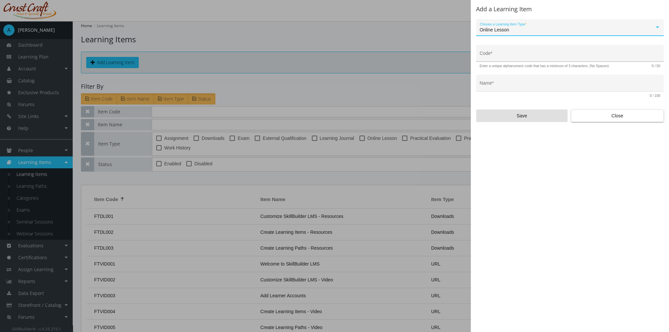
click at [507, 59] on div "Code *" at bounding box center [570, 56] width 181 height 14
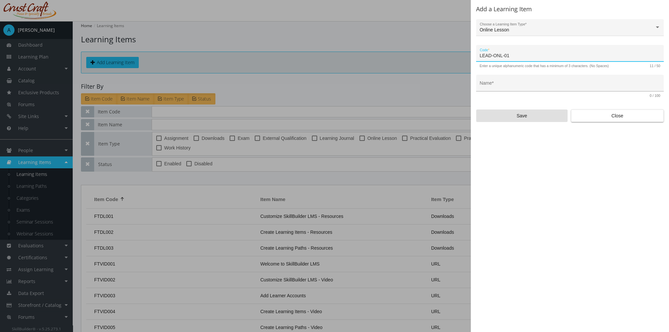
type input "LEAD-ONL-01"
click at [496, 85] on input "Name *" at bounding box center [570, 85] width 181 height 5
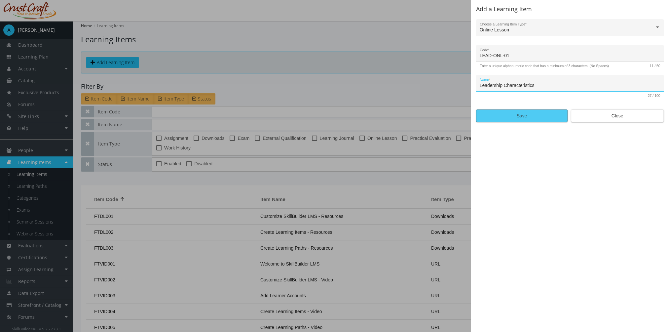
type input "Leadership Characteristics"
click at [534, 115] on span "Save" at bounding box center [522, 116] width 80 height 12
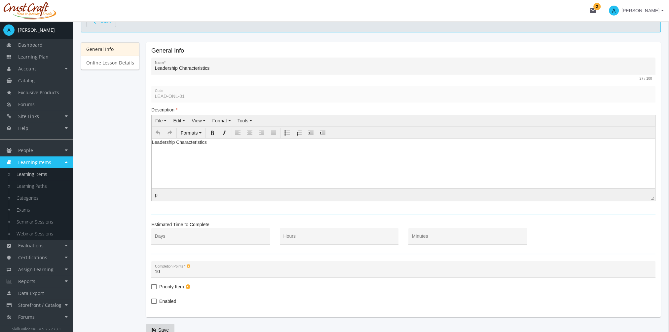
scroll to position [91, 0]
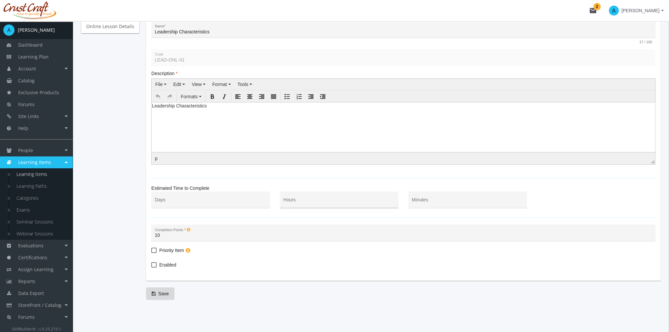
click at [291, 202] on input "Hours" at bounding box center [340, 202] width 112 height 5
type input "1"
click at [164, 266] on span "Enabled" at bounding box center [167, 265] width 17 height 8
click at [152, 267] on input "Enabled" at bounding box center [151, 267] width 0 height 0
checkbox input "true"
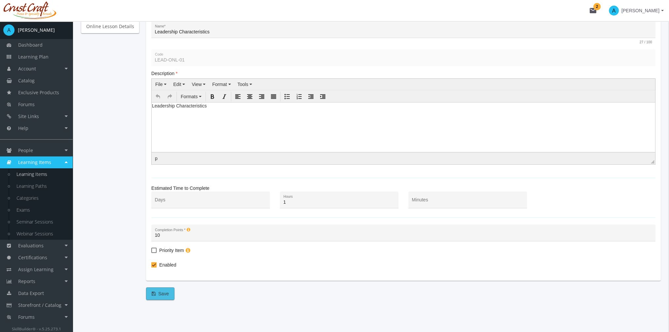
click at [165, 296] on span "Save" at bounding box center [160, 294] width 17 height 12
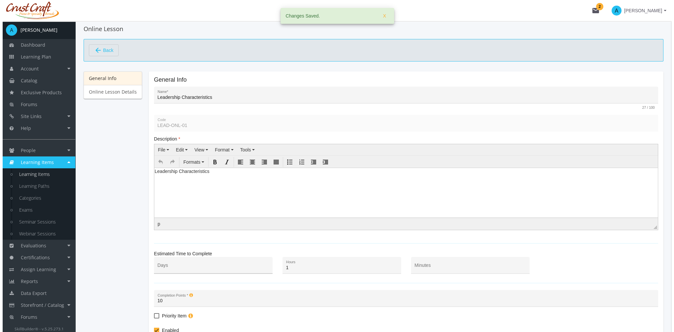
scroll to position [0, 0]
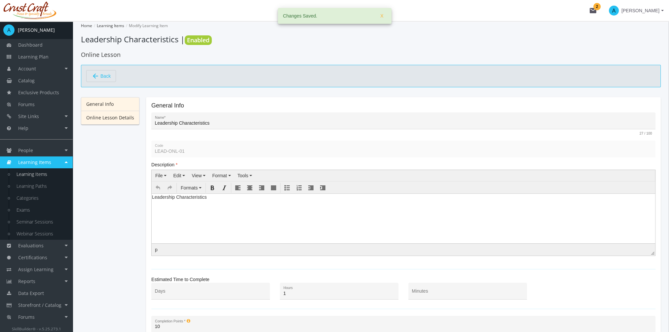
click at [116, 119] on link "Online Lesson Details" at bounding box center [110, 118] width 58 height 14
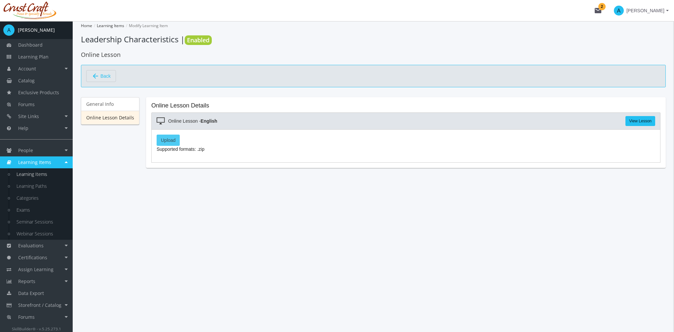
click at [170, 141] on label "Upload" at bounding box center [168, 140] width 23 height 11
click at [0, 0] on input "Upload" at bounding box center [0, 0] width 0 height 0
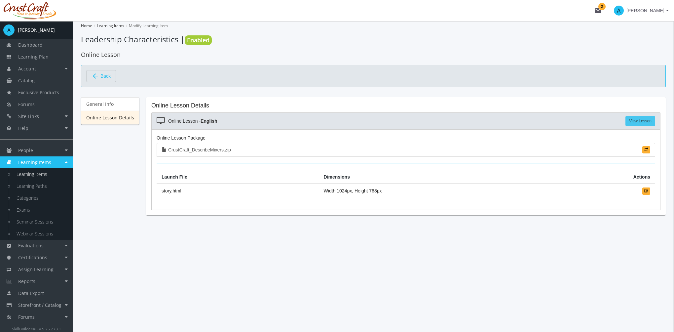
click at [651, 119] on link "View Lesson" at bounding box center [641, 121] width 30 height 10
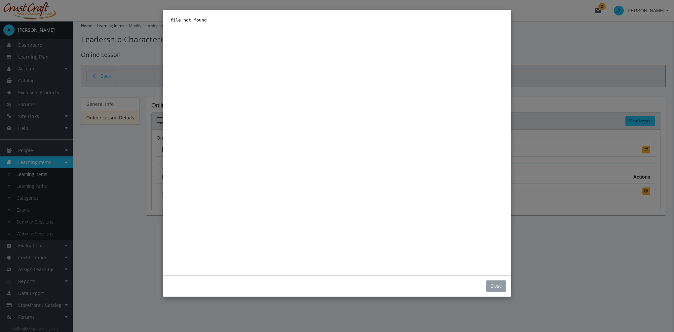
click at [496, 283] on button "Close" at bounding box center [496, 285] width 20 height 11
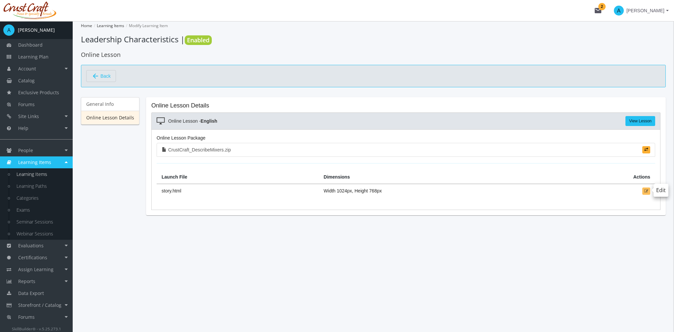
click at [645, 189] on span "button" at bounding box center [646, 191] width 4 height 4
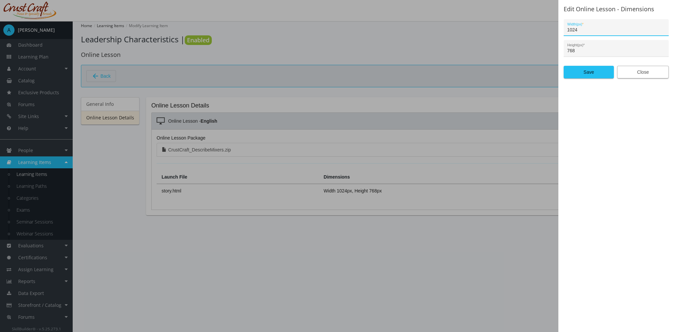
click at [650, 74] on span "Close" at bounding box center [643, 72] width 40 height 12
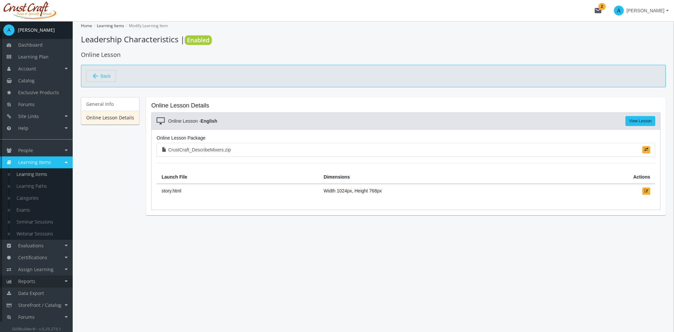
click at [31, 284] on span "Reports" at bounding box center [26, 281] width 17 height 6
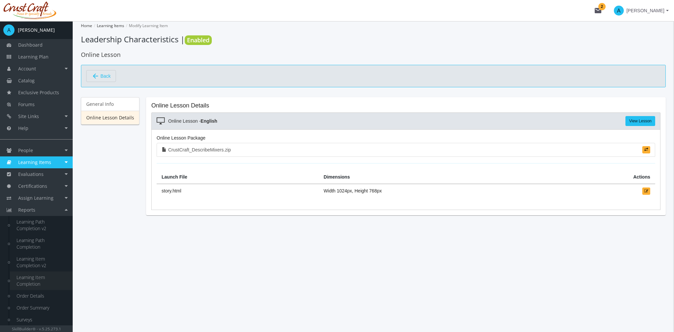
click at [39, 277] on link "Learning Item Completion" at bounding box center [41, 280] width 63 height 19
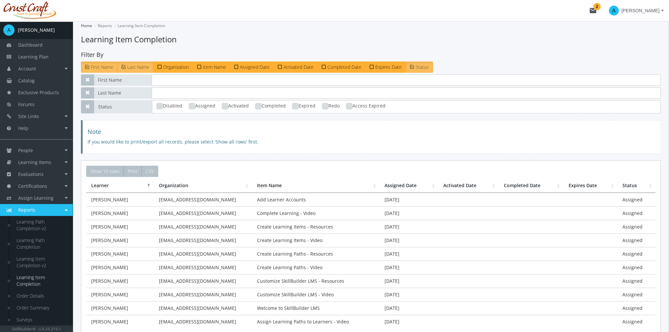
click at [225, 105] on ins at bounding box center [225, 106] width 7 height 7
checkbox input "true"
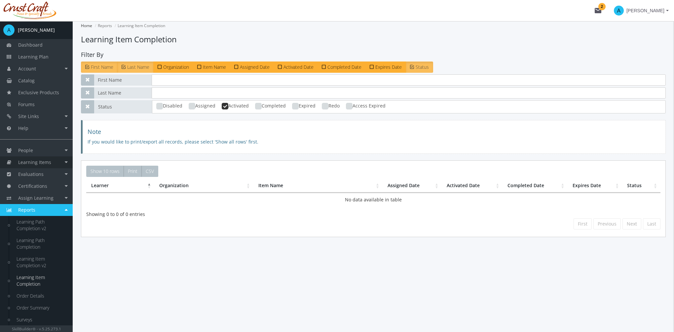
click at [33, 164] on span "Learning Items" at bounding box center [34, 162] width 33 height 6
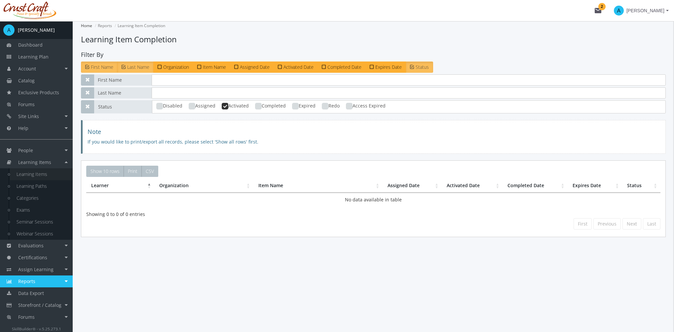
click at [40, 174] on link "Learning Items" at bounding box center [41, 174] width 63 height 12
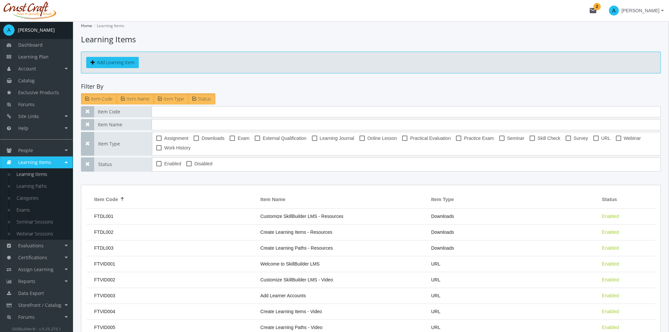
click at [190, 165] on span at bounding box center [188, 163] width 5 height 5
click at [187, 166] on input "Disabled" at bounding box center [186, 166] width 0 height 0
checkbox input "true"
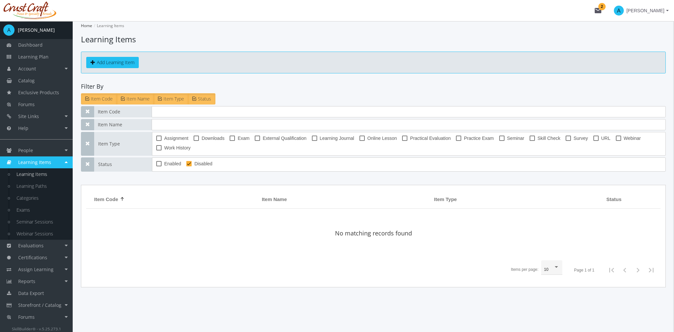
click at [159, 165] on span at bounding box center [158, 163] width 5 height 5
click at [157, 166] on input "Enabled" at bounding box center [156, 166] width 0 height 0
checkbox input "true"
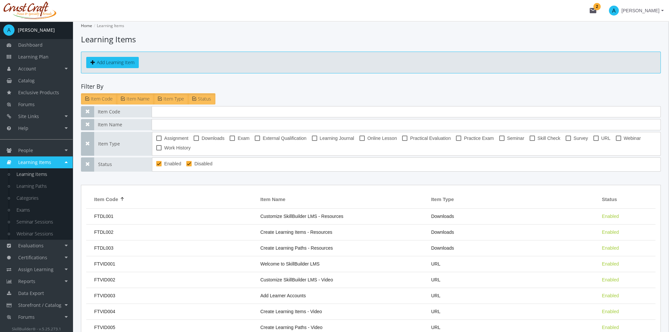
click at [385, 139] on span "Online Lesson" at bounding box center [382, 138] width 30 height 8
click at [360, 140] on input "Online Lesson" at bounding box center [360, 140] width 0 height 0
checkbox input "true"
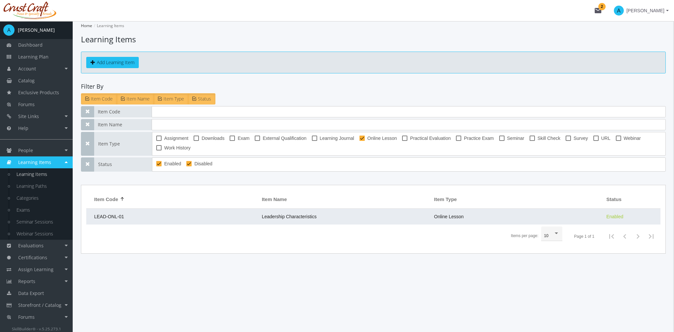
click at [279, 215] on span "Leadership Characteristics" at bounding box center [289, 216] width 55 height 5
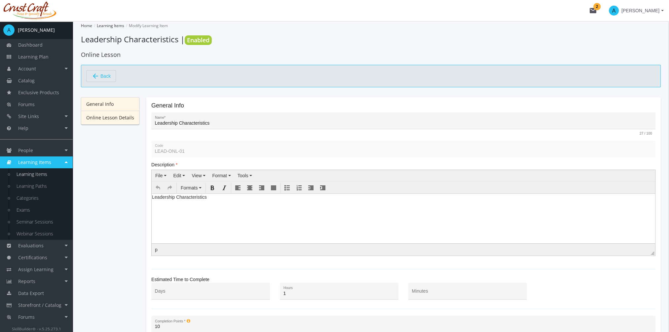
click at [99, 119] on link "Online Lesson Details" at bounding box center [110, 118] width 58 height 14
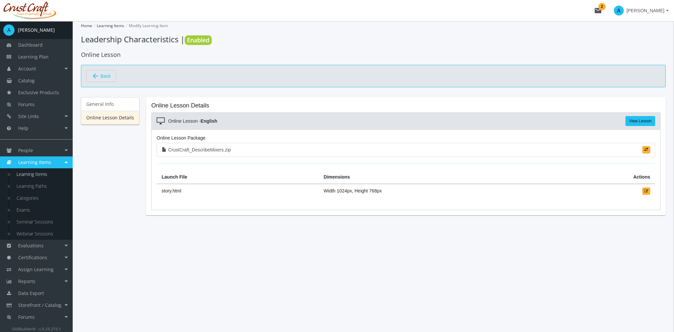
click at [106, 78] on span "Back" at bounding box center [105, 75] width 10 height 11
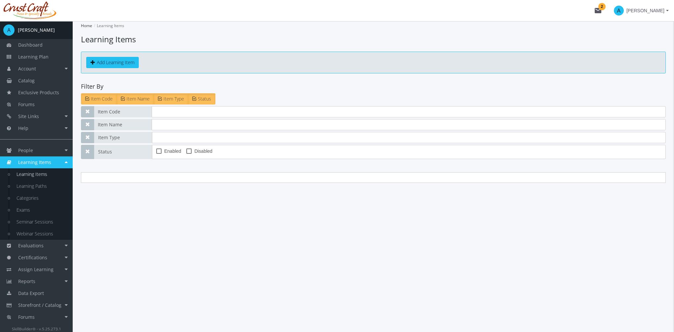
checkbox input "true"
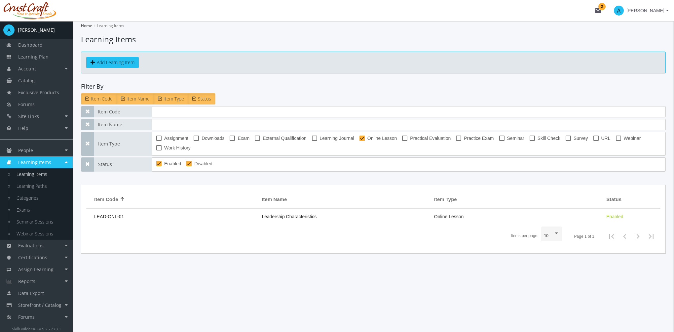
click at [111, 68] on div "Add Learning Item" at bounding box center [373, 63] width 585 height 22
click at [112, 61] on button "Add Learning Item" at bounding box center [112, 62] width 53 height 11
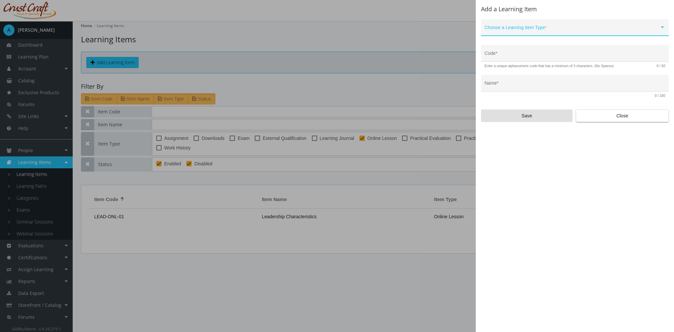
click at [502, 24] on div "Choose a Learning Item Type *" at bounding box center [575, 29] width 181 height 14
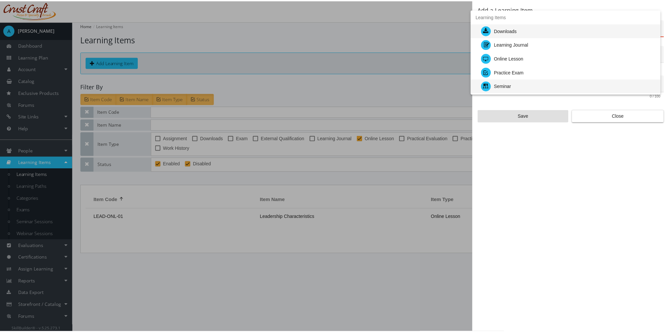
scroll to position [33, 0]
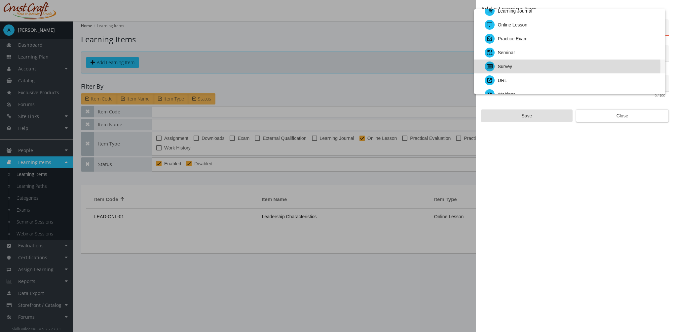
click at [513, 66] on div "Survey" at bounding box center [572, 66] width 175 height 14
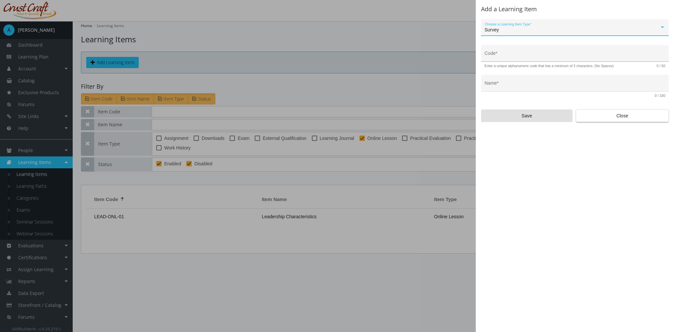
click at [504, 57] on input "Code *" at bounding box center [575, 55] width 181 height 5
type input "LEAD-SUR-01"
click at [489, 84] on input "Name *" at bounding box center [575, 85] width 181 height 5
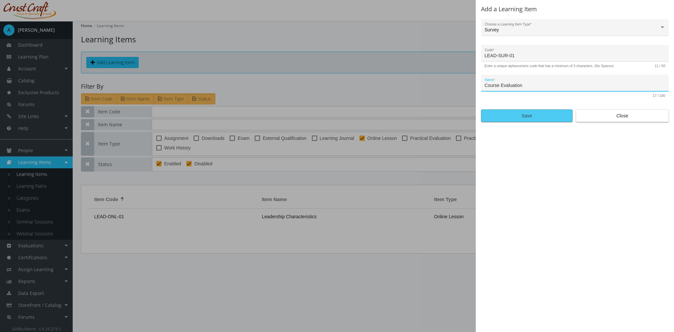
type input "Course Evaluation"
click at [550, 117] on span "Save" at bounding box center [527, 116] width 80 height 12
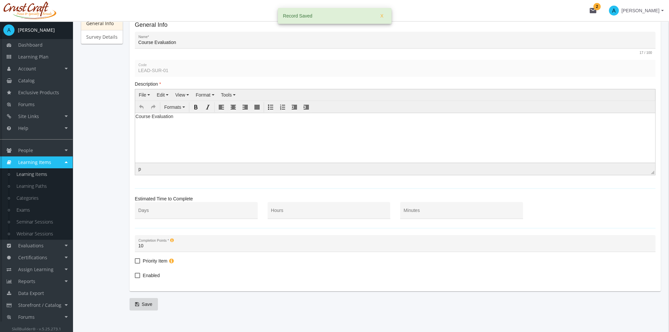
scroll to position [91, 0]
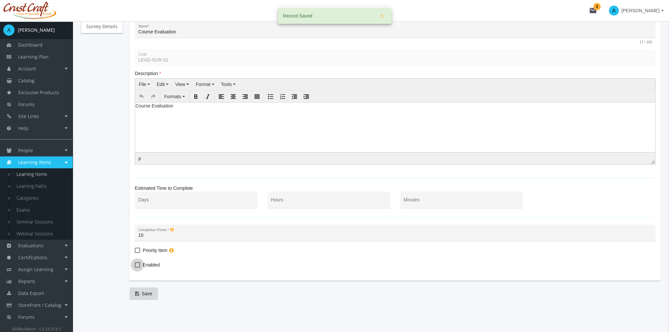
click at [151, 263] on span "Enabled" at bounding box center [151, 265] width 17 height 8
click at [135, 267] on input "Enabled" at bounding box center [135, 267] width 0 height 0
checkbox input "true"
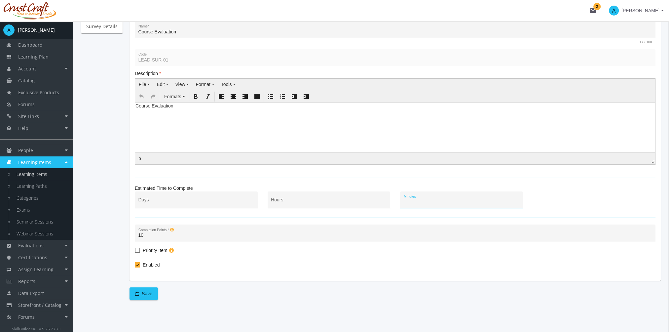
click at [433, 202] on input "Minutes" at bounding box center [462, 202] width 116 height 5
type input "15"
click at [138, 297] on span "Save" at bounding box center [143, 294] width 17 height 12
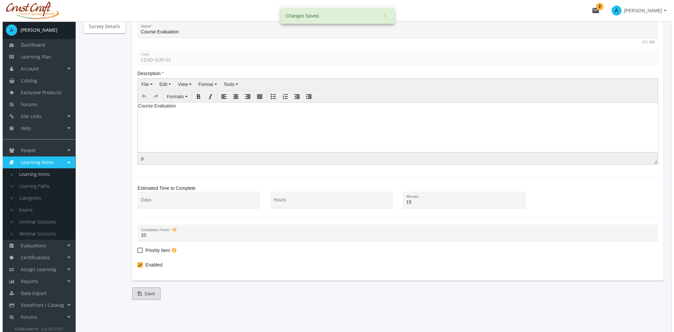
scroll to position [0, 0]
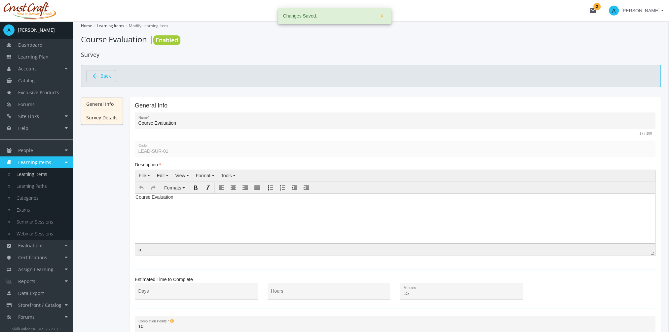
click at [112, 120] on link "Survey Details" at bounding box center [102, 118] width 42 height 14
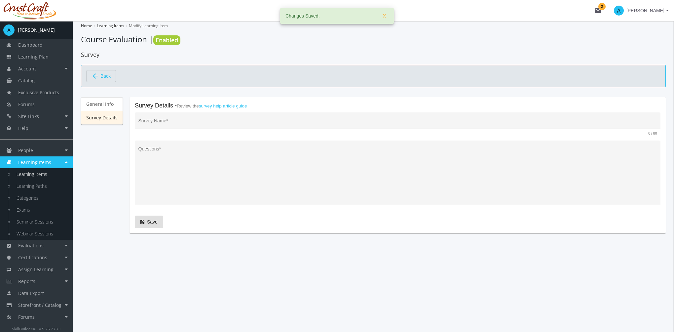
click at [167, 121] on input "Survey Name *" at bounding box center [397, 123] width 519 height 5
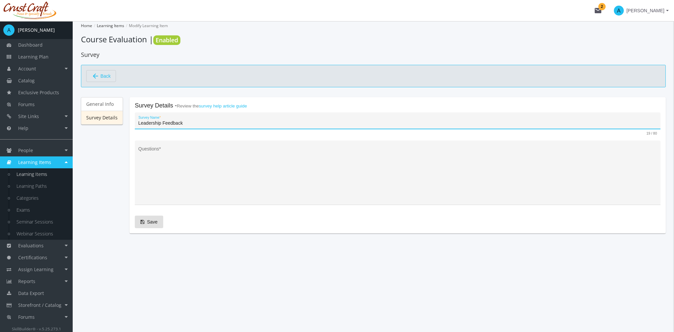
click at [160, 124] on input "Leadership Feedback" at bounding box center [397, 123] width 519 height 5
type input "Leadership Course Feedback"
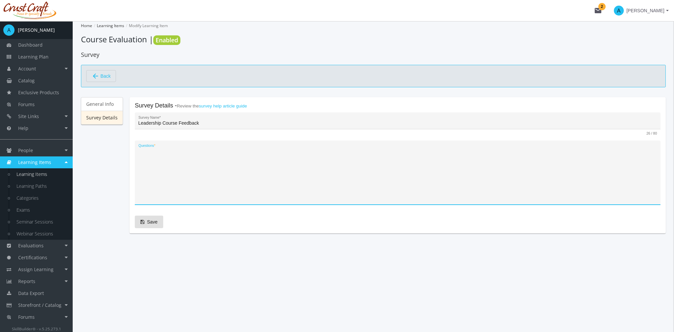
click at [183, 168] on textarea "Questions *" at bounding box center [397, 175] width 519 height 54
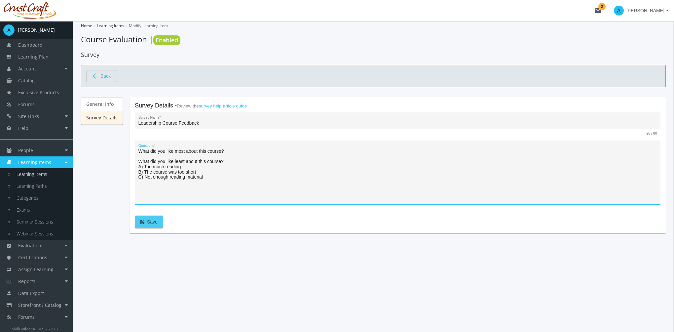
type textarea "What did you like most about this course? What did you like least about this co…"
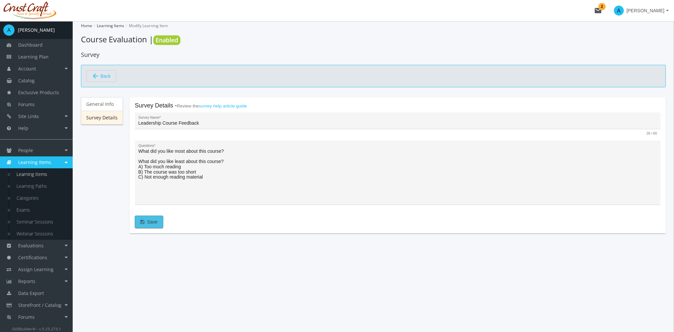
click at [153, 225] on span "Save" at bounding box center [148, 222] width 17 height 12
click at [102, 77] on span "Back" at bounding box center [105, 75] width 10 height 11
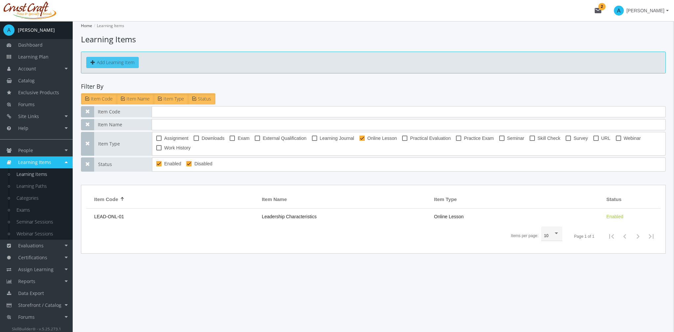
click at [112, 59] on button "Add Learning Item" at bounding box center [112, 62] width 53 height 11
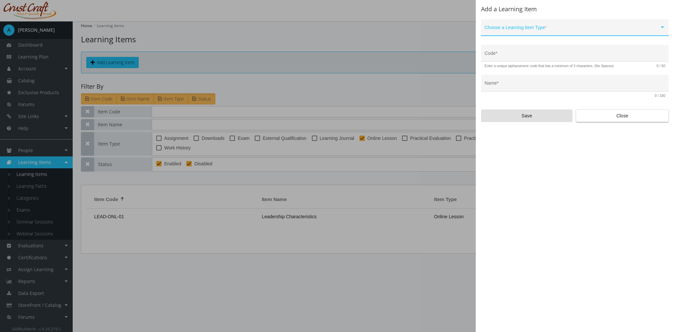
click at [550, 29] on span at bounding box center [572, 29] width 175 height 5
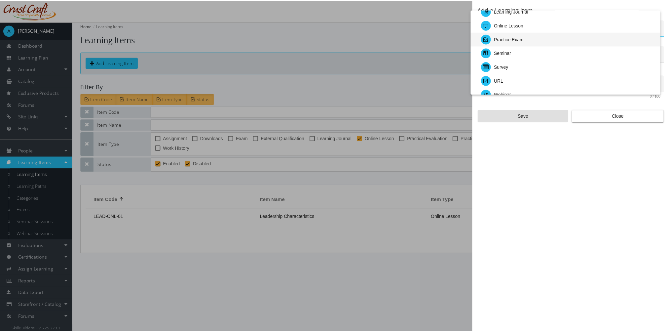
scroll to position [66, 0]
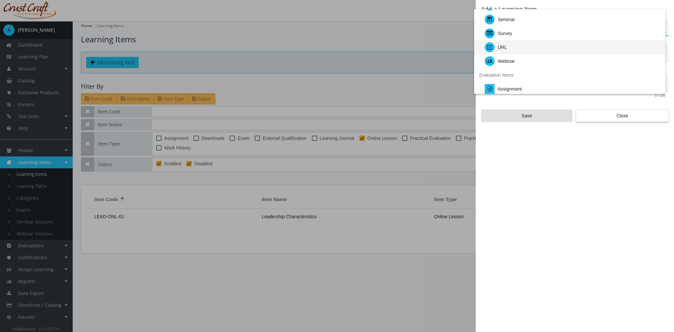
click at [509, 45] on div "URL" at bounding box center [572, 47] width 175 height 14
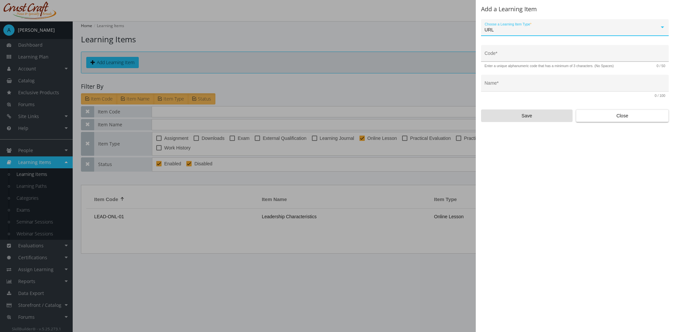
click at [510, 54] on input "Code *" at bounding box center [575, 55] width 181 height 5
type input "LEAD-URL-01"
click at [525, 82] on div "Name *" at bounding box center [575, 85] width 181 height 14
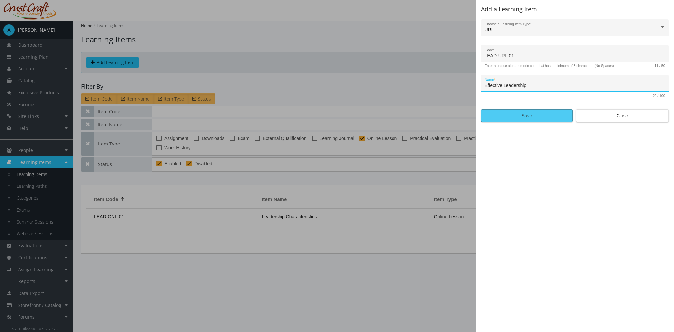
type input "Effective Leadership"
click at [532, 115] on span "Save" at bounding box center [527, 116] width 80 height 12
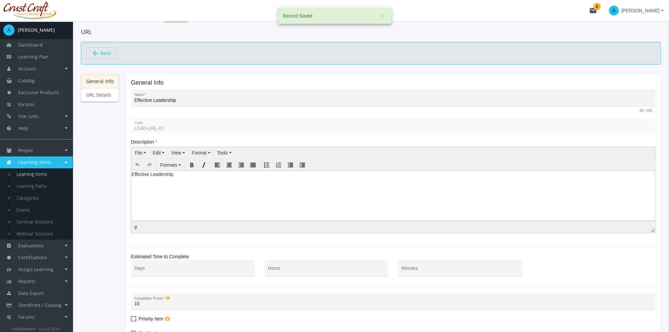
scroll to position [91, 0]
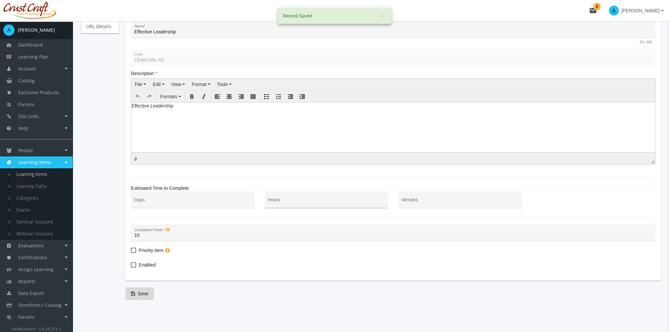
click at [299, 198] on div "Hours" at bounding box center [326, 202] width 117 height 14
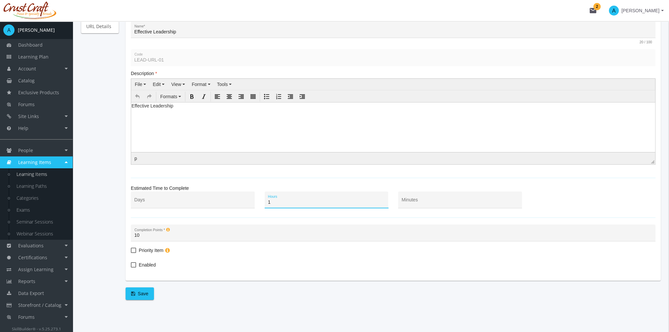
type input "1"
click at [137, 265] on label "Enabled" at bounding box center [143, 265] width 25 height 8
click at [131, 267] on input "Enabled" at bounding box center [131, 267] width 0 height 0
checkbox input "true"
click at [140, 293] on span "Save" at bounding box center [139, 294] width 17 height 12
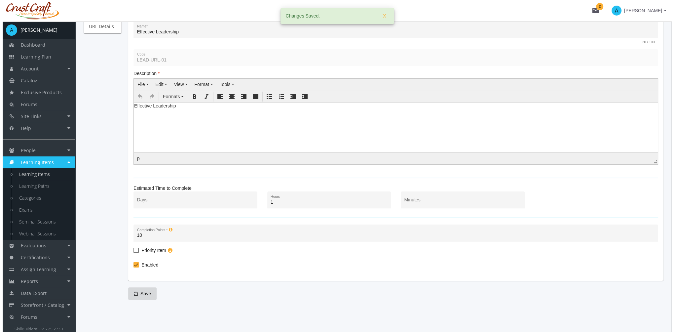
scroll to position [0, 0]
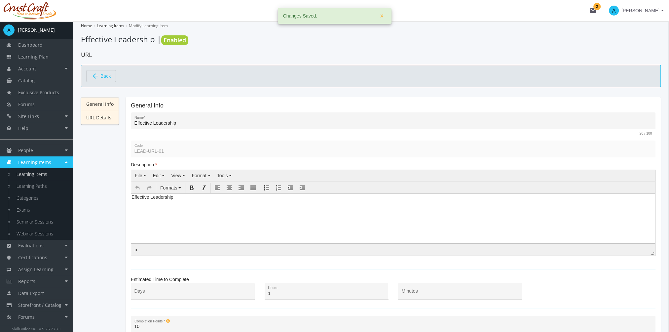
click at [112, 119] on link "URL Details" at bounding box center [100, 118] width 38 height 14
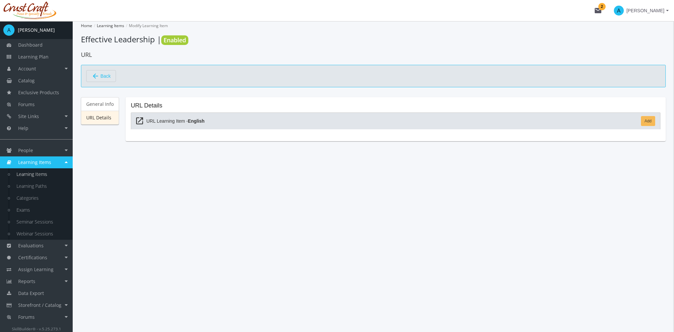
click at [651, 124] on link "Add" at bounding box center [648, 121] width 14 height 10
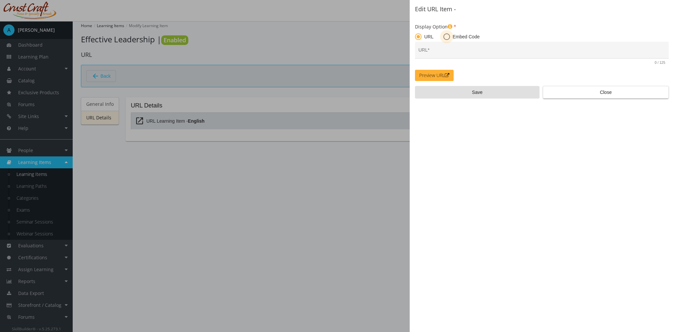
click at [448, 37] on span at bounding box center [447, 36] width 7 height 7
click at [448, 37] on input "Embed Code" at bounding box center [447, 38] width 7 height 7
radio input "true"
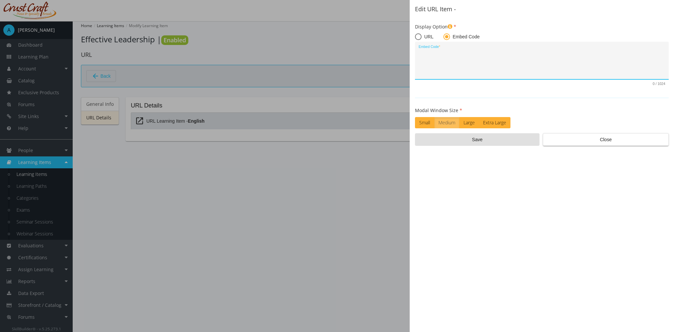
click at [460, 66] on textarea "Embed Code *" at bounding box center [542, 63] width 247 height 28
paste textarea "<iframe width="560" height="315" src="[URL][DOMAIN_NAME]" title="YouTube video …"
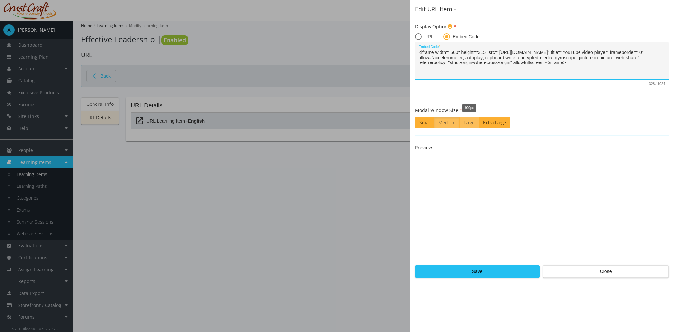
type textarea "<iframe width="560" height="315" src="[URL][DOMAIN_NAME]" title="YouTube video …"
click at [470, 124] on label "Large" at bounding box center [469, 122] width 20 height 11
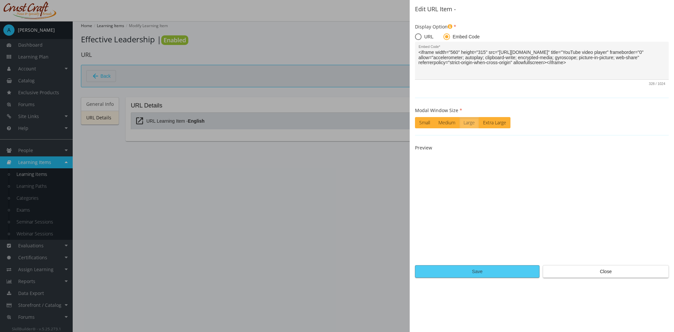
click at [492, 276] on span "Save" at bounding box center [477, 271] width 113 height 12
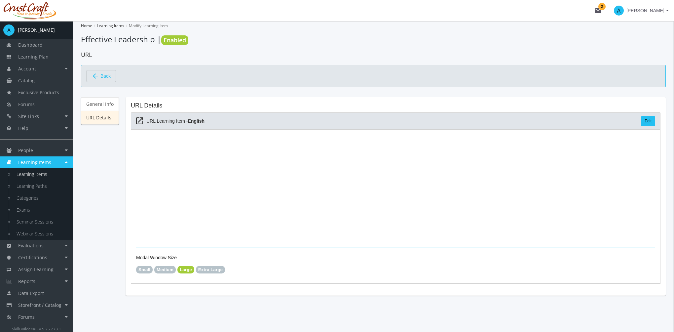
click at [99, 76] on mat-icon "arrow_back" at bounding box center [96, 76] width 8 height 8
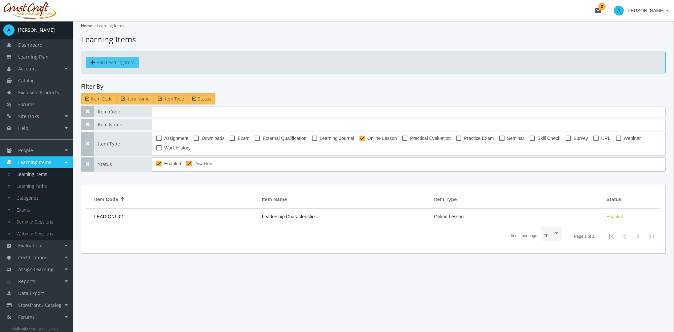
click at [119, 63] on button "Add Learning Item" at bounding box center [112, 62] width 53 height 11
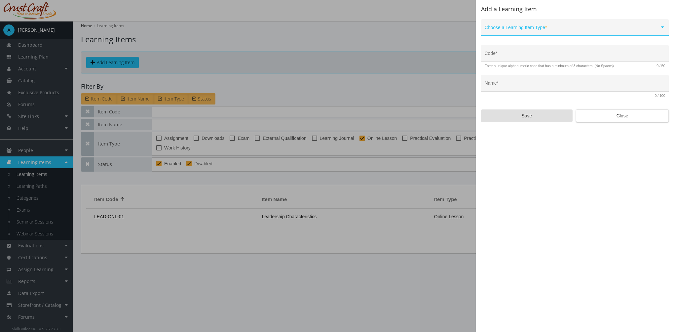
click at [494, 30] on span at bounding box center [572, 29] width 175 height 5
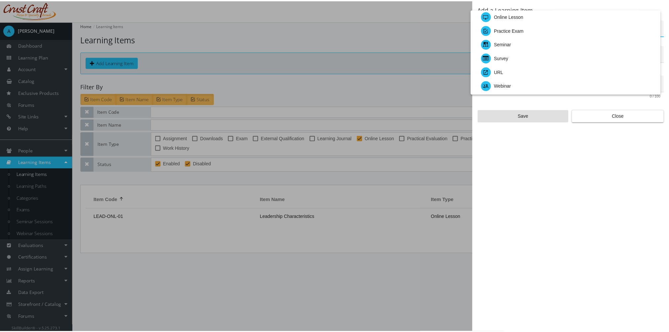
scroll to position [33, 0]
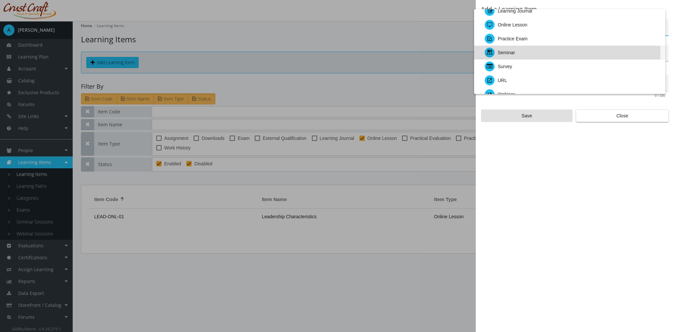
click at [505, 52] on div "Seminar" at bounding box center [506, 53] width 17 height 14
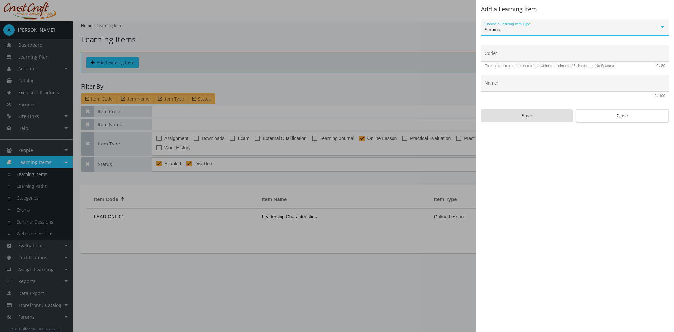
click at [498, 55] on input "Code *" at bounding box center [575, 55] width 181 height 5
type input "LEAD-SEM-01"
click at [500, 85] on input "Name *" at bounding box center [575, 85] width 181 height 5
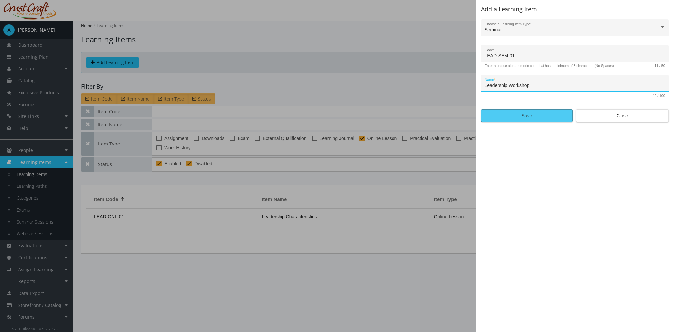
type input "Leadership Workshop"
click at [528, 115] on span "Save" at bounding box center [527, 116] width 80 height 12
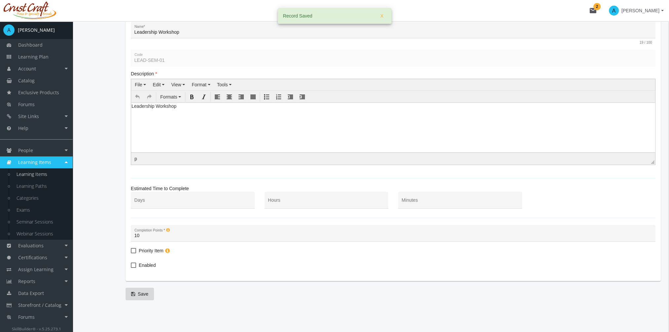
scroll to position [92, 0]
click at [293, 197] on div "Hours" at bounding box center [326, 202] width 117 height 14
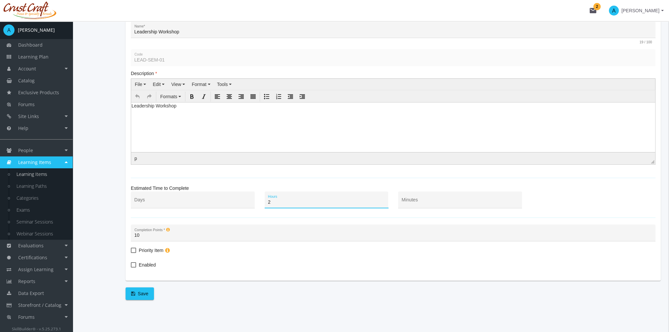
type input "2"
click at [147, 262] on span "Enabled" at bounding box center [147, 265] width 17 height 8
click at [131, 267] on input "Enabled" at bounding box center [131, 267] width 0 height 0
checkbox input "true"
click at [145, 290] on span "Save" at bounding box center [139, 294] width 17 height 12
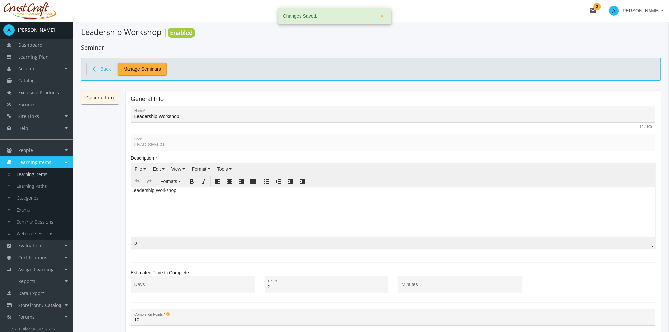
scroll to position [0, 0]
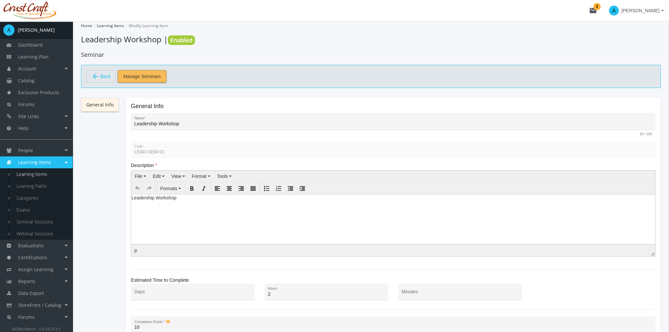
click at [144, 78] on span "Manage Seminars" at bounding box center [142, 76] width 38 height 12
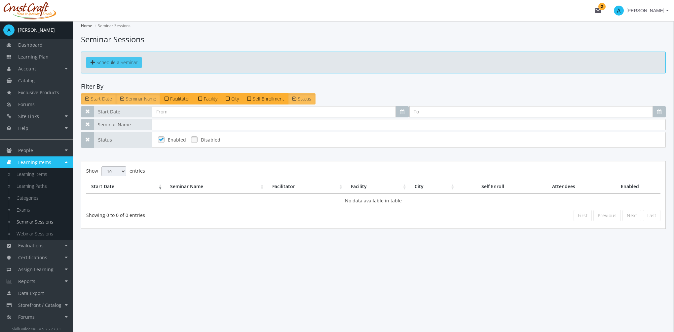
click at [114, 62] on span "Schedule a Seminar" at bounding box center [117, 62] width 41 height 6
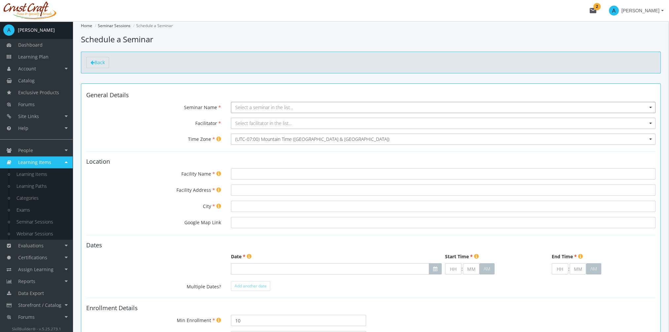
click at [265, 106] on span "Select a seminar in the list..." at bounding box center [264, 107] width 58 height 6
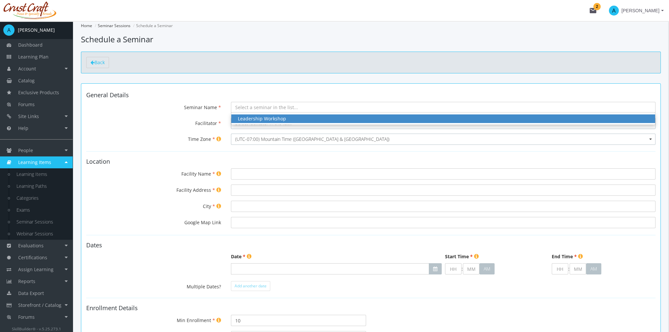
click at [270, 120] on div "Leadership Workshop" at bounding box center [443, 118] width 411 height 7
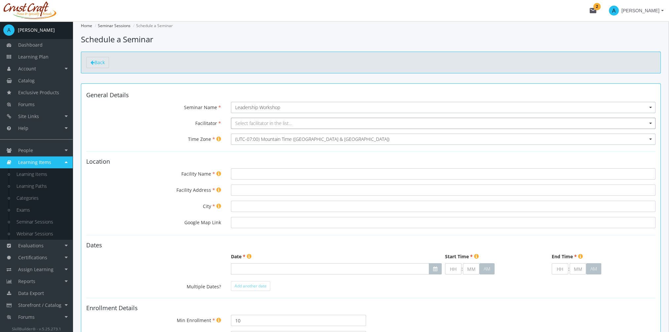
click at [266, 123] on span "Select facilitator in the list..." at bounding box center [263, 123] width 57 height 6
click at [266, 123] on input "Select box" at bounding box center [443, 123] width 425 height 11
click at [45, 146] on link "People" at bounding box center [36, 150] width 73 height 12
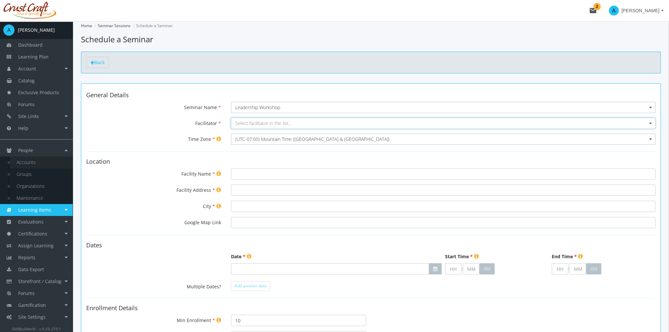
click at [45, 160] on link "Accounts" at bounding box center [41, 162] width 63 height 12
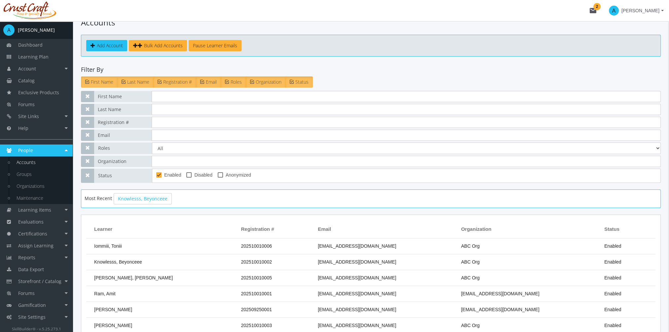
scroll to position [33, 0]
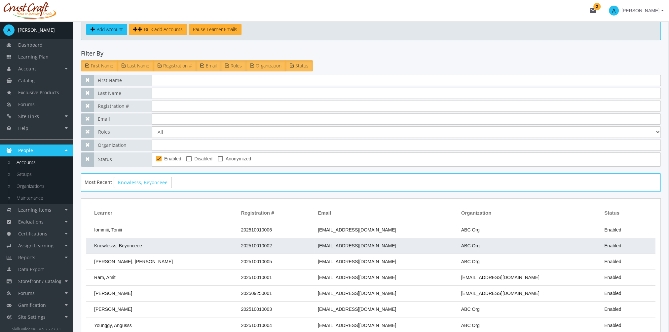
click at [145, 243] on td "Knowlesss, Beyonceee" at bounding box center [161, 246] width 151 height 16
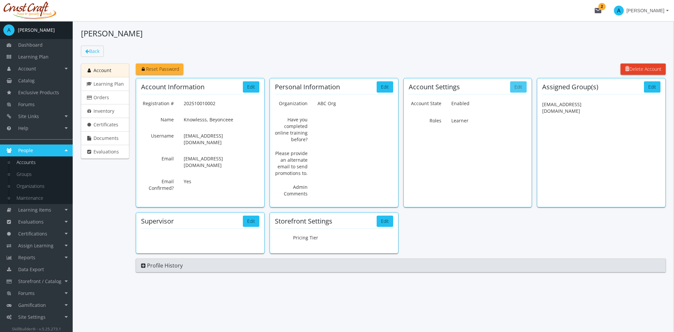
click at [520, 85] on button "Edit" at bounding box center [518, 86] width 17 height 11
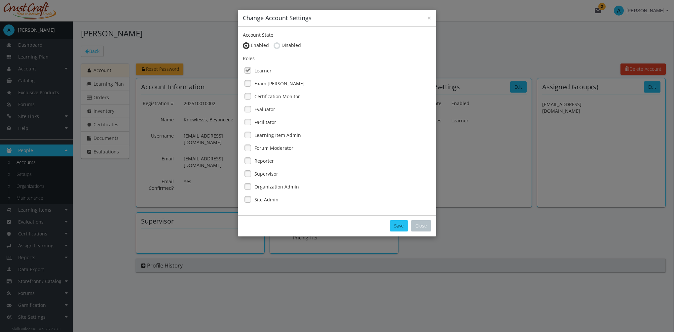
click at [265, 119] on label "Facilitator" at bounding box center [265, 122] width 22 height 7
click at [402, 221] on button "Save" at bounding box center [399, 225] width 18 height 11
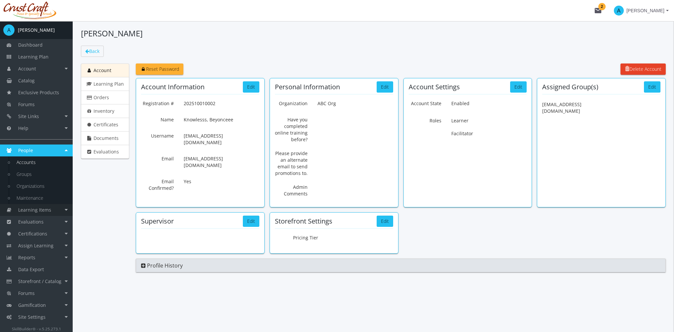
click at [53, 208] on link "Learning Items" at bounding box center [36, 210] width 73 height 12
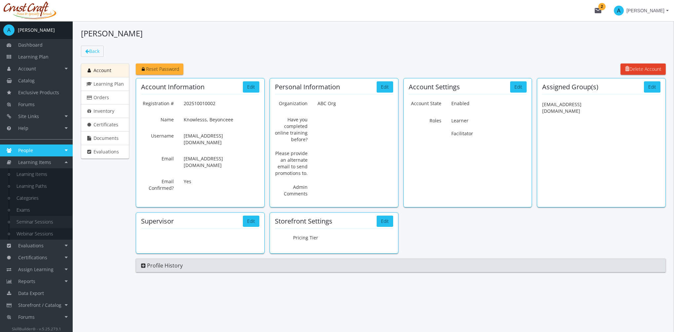
click at [50, 222] on link "Seminar Sessions" at bounding box center [41, 222] width 63 height 12
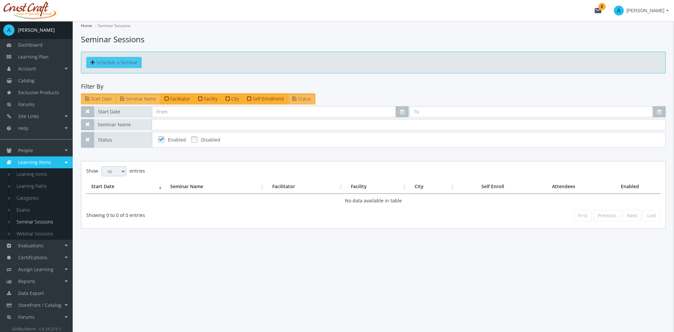
click at [121, 58] on link "Schedule a Seminar" at bounding box center [114, 62] width 56 height 11
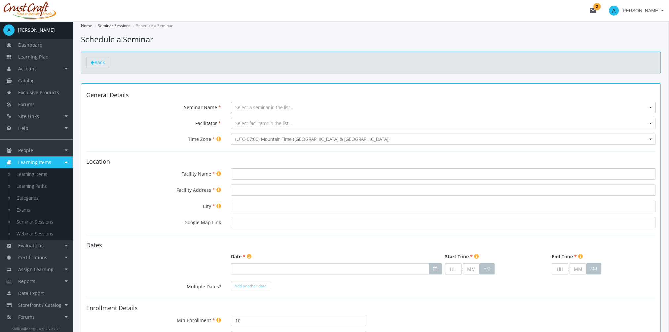
click at [260, 106] on span "Select a seminar in the list..." at bounding box center [264, 107] width 58 height 6
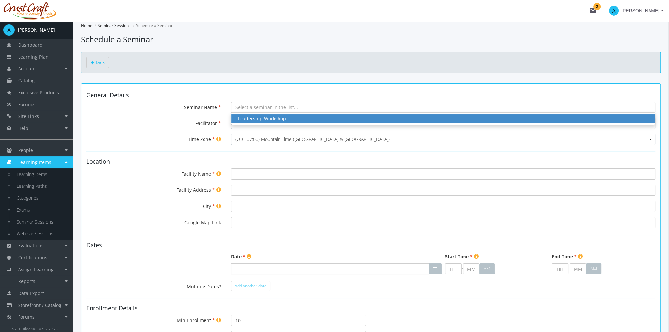
click at [261, 120] on div "Leadership Workshop" at bounding box center [443, 118] width 411 height 7
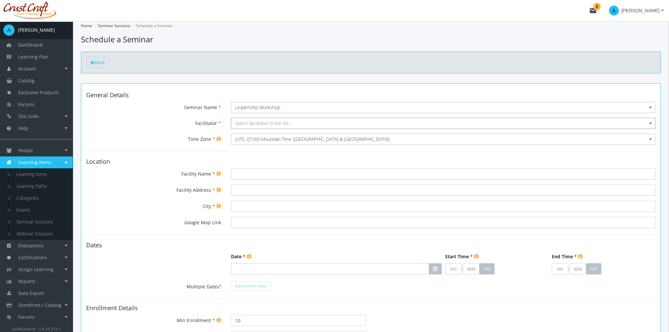
click at [260, 123] on span "Select facilitator in the list..." at bounding box center [263, 123] width 57 height 6
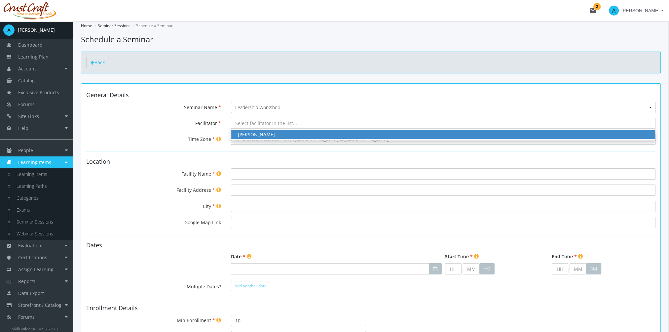
click at [259, 135] on div "[PERSON_NAME]" at bounding box center [443, 134] width 411 height 7
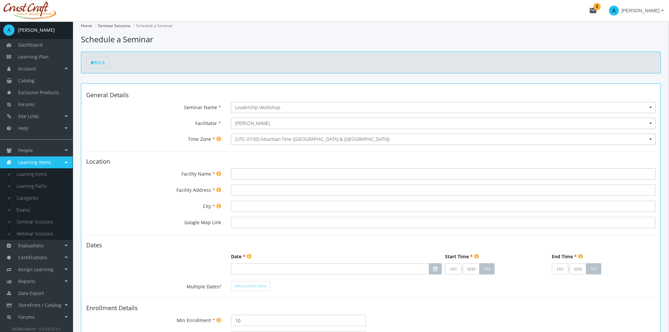
click at [250, 174] on input "Facility Name" at bounding box center [443, 173] width 425 height 11
type input "R"
type input "[PERSON_NAME] Place"
click at [258, 191] on input "Facility Address" at bounding box center [443, 189] width 425 height 11
type input "[STREET_ADDRESS]"
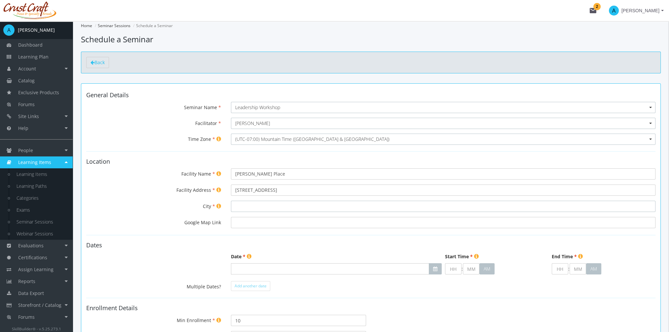
click at [247, 209] on input "City" at bounding box center [443, 206] width 425 height 11
type input "[GEOGRAPHIC_DATA]"
click at [255, 226] on input "Google Map Link" at bounding box center [443, 222] width 425 height 11
paste input "[URL][DOMAIN_NAME]"
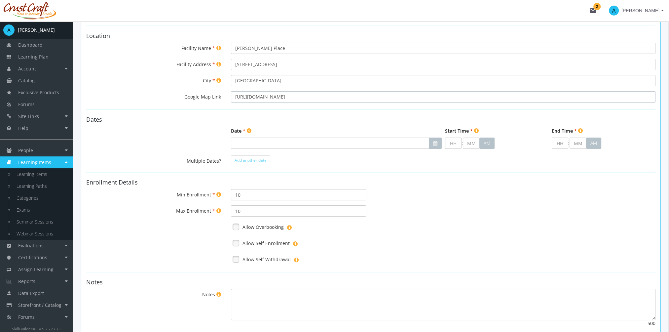
scroll to position [132, 0]
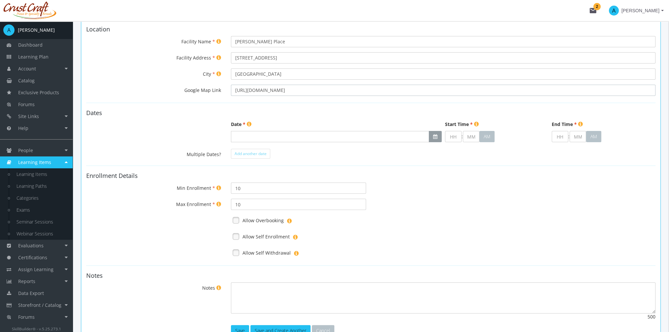
type input "[URL][DOMAIN_NAME]"
click at [435, 137] on icon "button" at bounding box center [435, 136] width 4 height 5
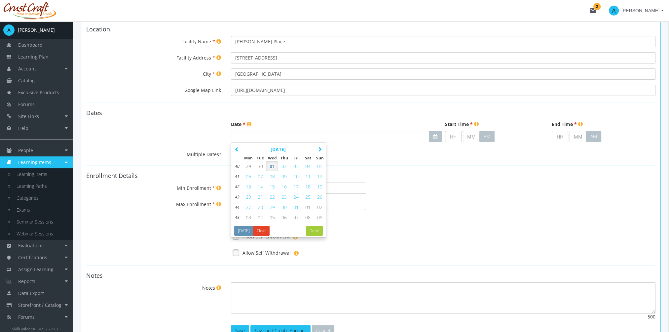
click at [273, 178] on span "08" at bounding box center [272, 176] width 5 height 6
type input "[DATE]"
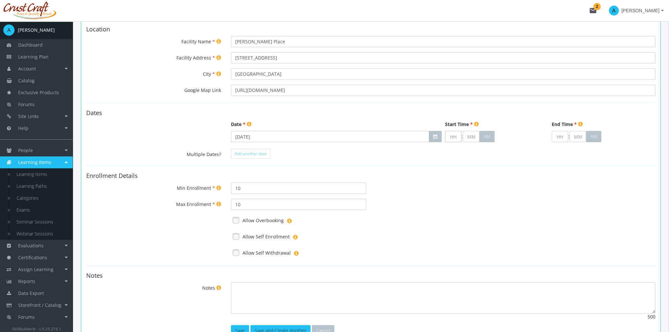
click at [454, 139] on input "text" at bounding box center [453, 136] width 17 height 11
type input "9"
type input "00"
type input "09"
click at [486, 134] on button "AM" at bounding box center [487, 136] width 15 height 11
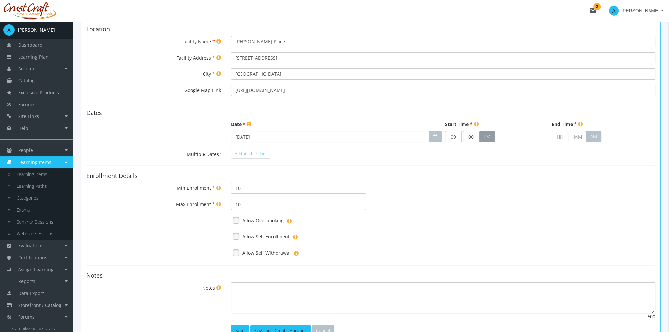
click at [488, 137] on button "PM" at bounding box center [487, 136] width 15 height 11
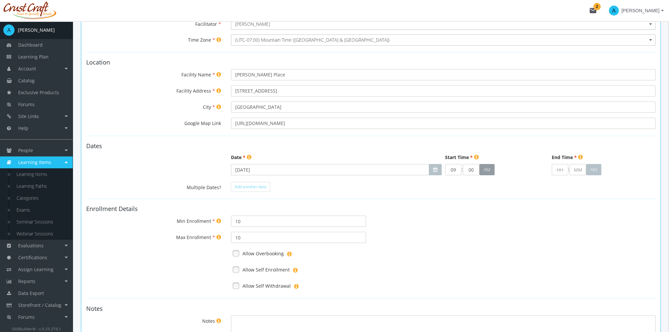
scroll to position [66, 0]
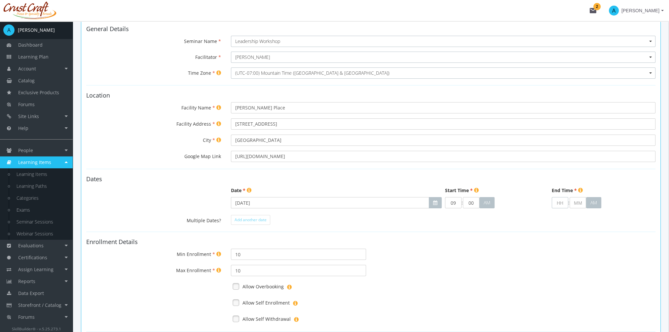
click at [561, 202] on input "text" at bounding box center [560, 202] width 17 height 11
type input "1"
type input "00"
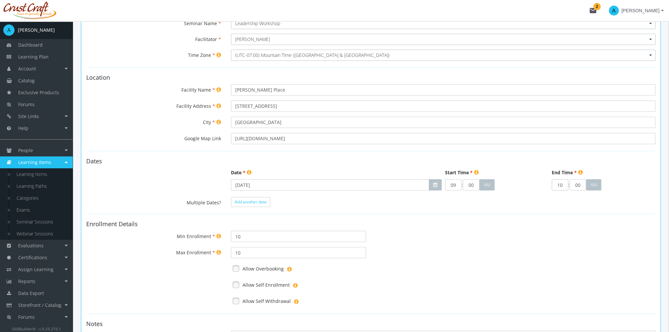
scroll to position [99, 0]
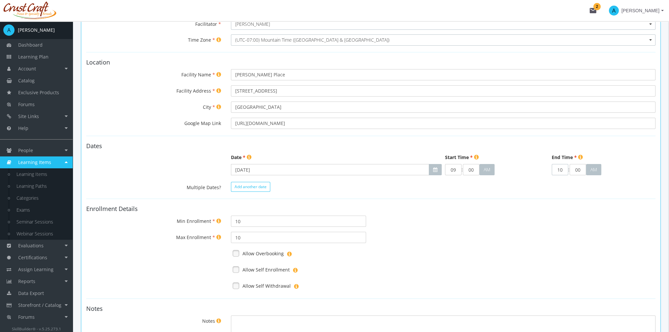
type input "10"
click at [251, 186] on span "Add another date" at bounding box center [251, 187] width 32 height 6
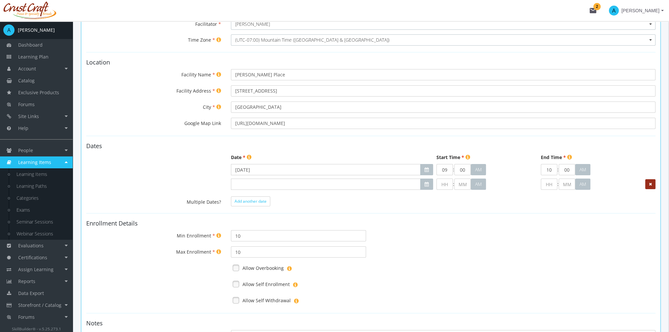
click at [650, 184] on icon at bounding box center [650, 184] width 3 height 4
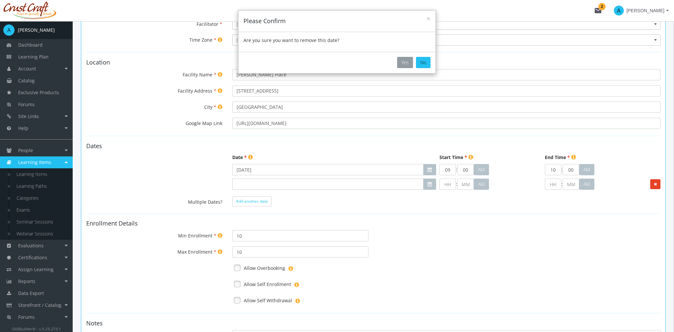
click at [406, 61] on button "Yes" at bounding box center [405, 62] width 16 height 11
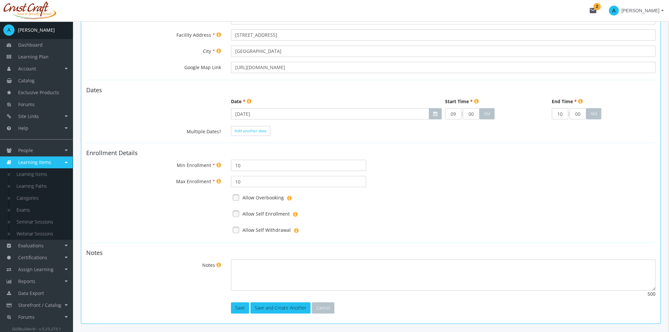
scroll to position [165, 0]
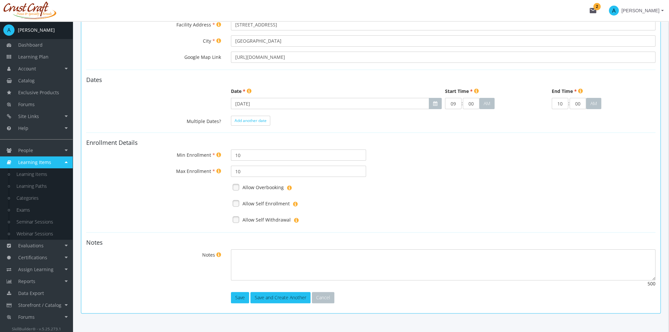
click at [236, 187] on link at bounding box center [236, 187] width 10 height 10
click at [235, 205] on link at bounding box center [236, 203] width 10 height 10
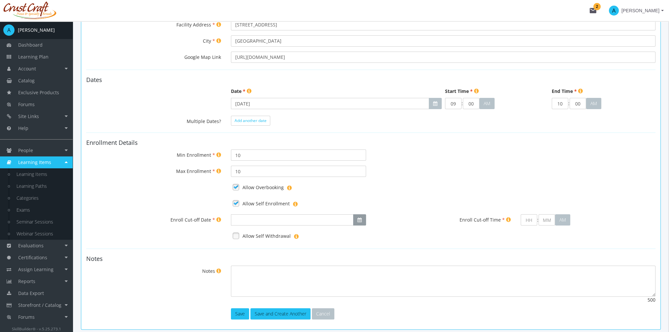
click at [357, 222] on button "button" at bounding box center [359, 219] width 13 height 11
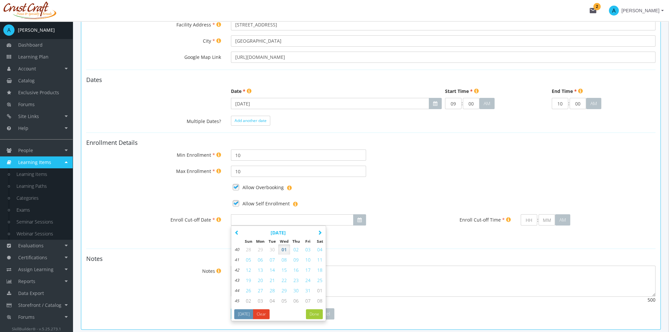
click at [283, 260] on span "08" at bounding box center [284, 259] width 5 height 6
type input "[DATE]"
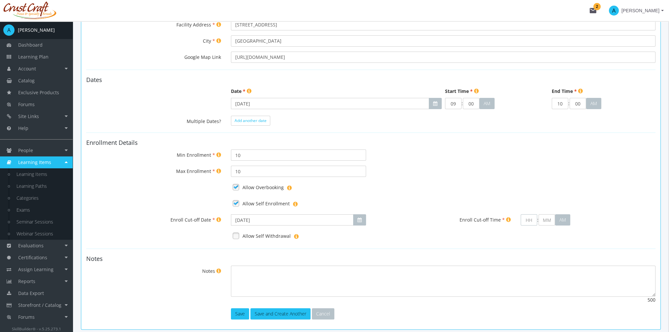
click at [532, 221] on input "text" at bounding box center [529, 219] width 17 height 11
type input "9"
type input "00"
type input "09"
click at [235, 238] on link at bounding box center [236, 236] width 10 height 10
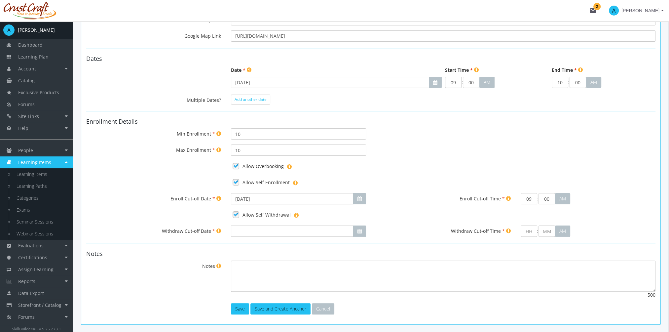
scroll to position [211, 0]
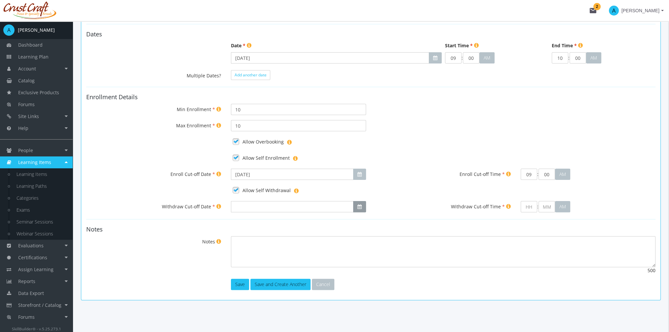
click at [357, 206] on button "button" at bounding box center [359, 206] width 13 height 11
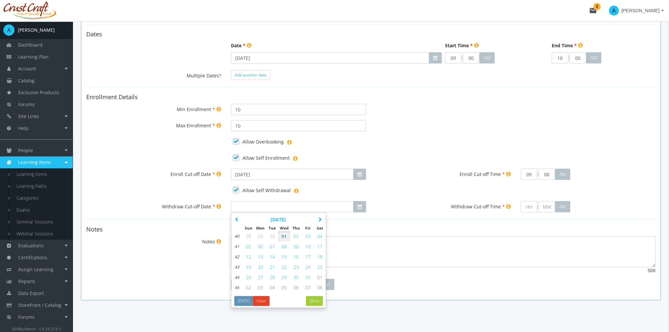
click at [284, 243] on span "08" at bounding box center [284, 246] width 5 height 6
type input "[DATE]"
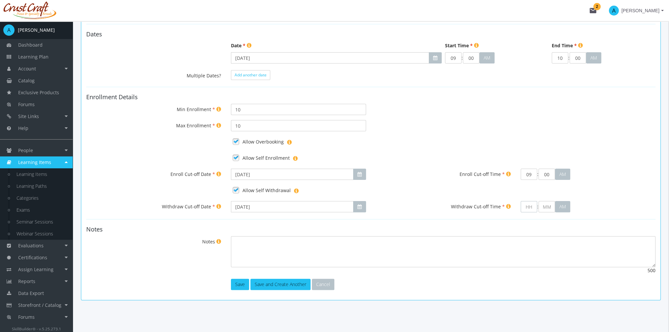
click at [528, 208] on input "text" at bounding box center [529, 206] width 17 height 11
type input "9"
type input "00"
type input "09"
click at [289, 257] on textarea "Notes" at bounding box center [443, 251] width 425 height 31
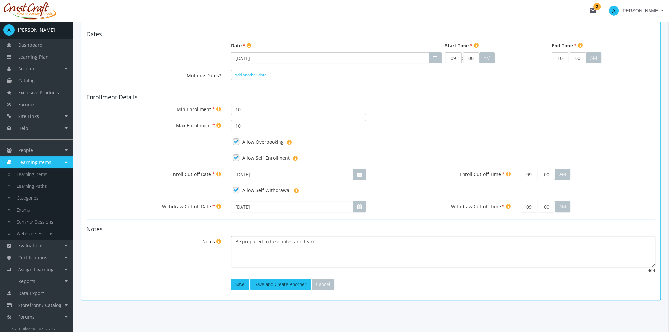
type textarea "Be prepared to take notes and learn."
click at [243, 285] on button "Save" at bounding box center [240, 284] width 18 height 11
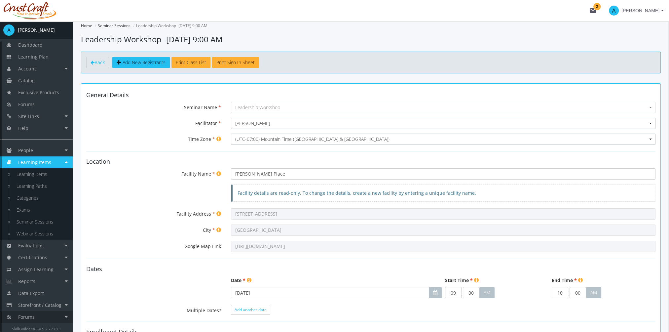
scroll to position [21, 0]
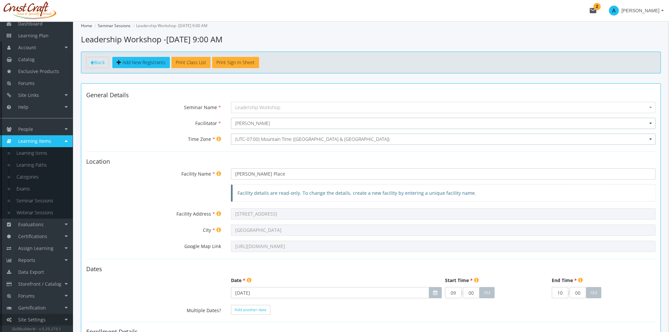
click at [51, 318] on link "Site Settings" at bounding box center [36, 320] width 73 height 12
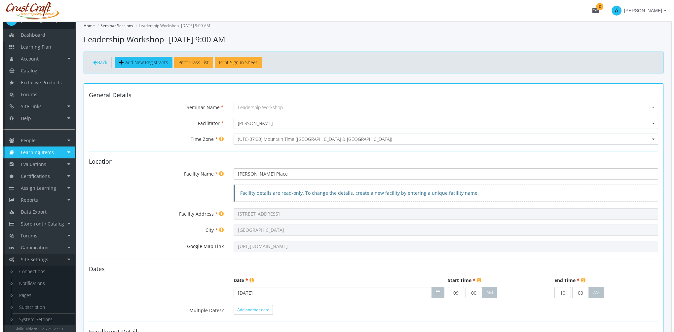
scroll to position [10, 0]
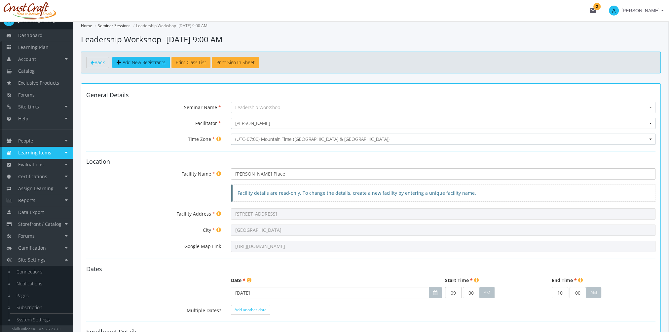
click at [50, 154] on span "Learning Items" at bounding box center [34, 152] width 33 height 6
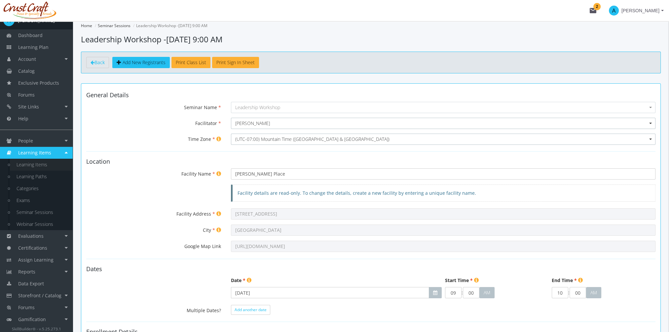
click at [51, 165] on link "Learning Items" at bounding box center [41, 165] width 63 height 12
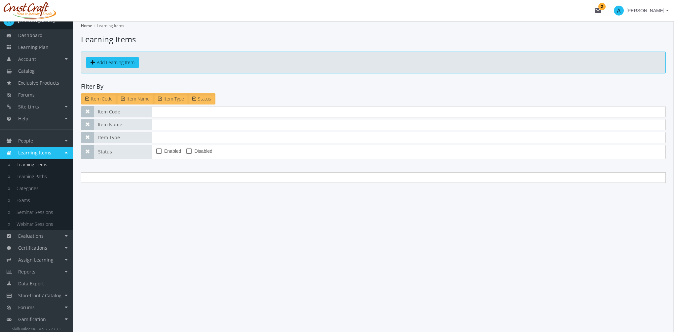
checkbox input "true"
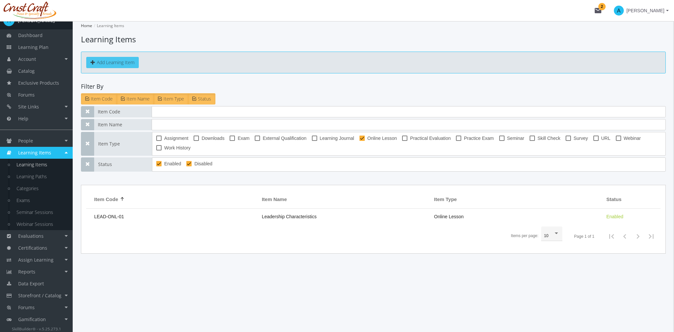
click at [134, 63] on button "Add Learning Item" at bounding box center [112, 62] width 53 height 11
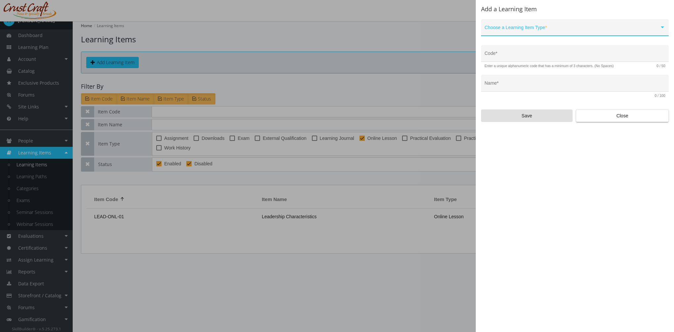
click at [560, 26] on div "Choose a Learning Item Type *" at bounding box center [575, 29] width 181 height 14
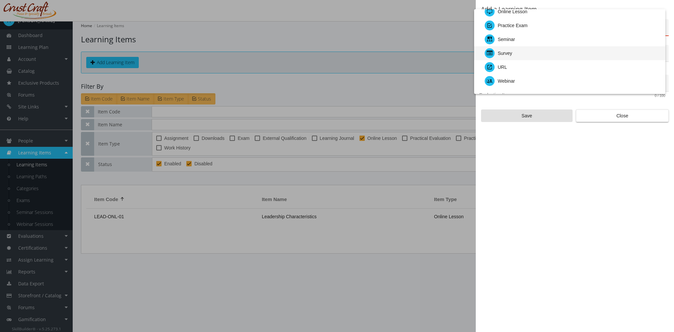
scroll to position [66, 0]
